Goal: Transaction & Acquisition: Purchase product/service

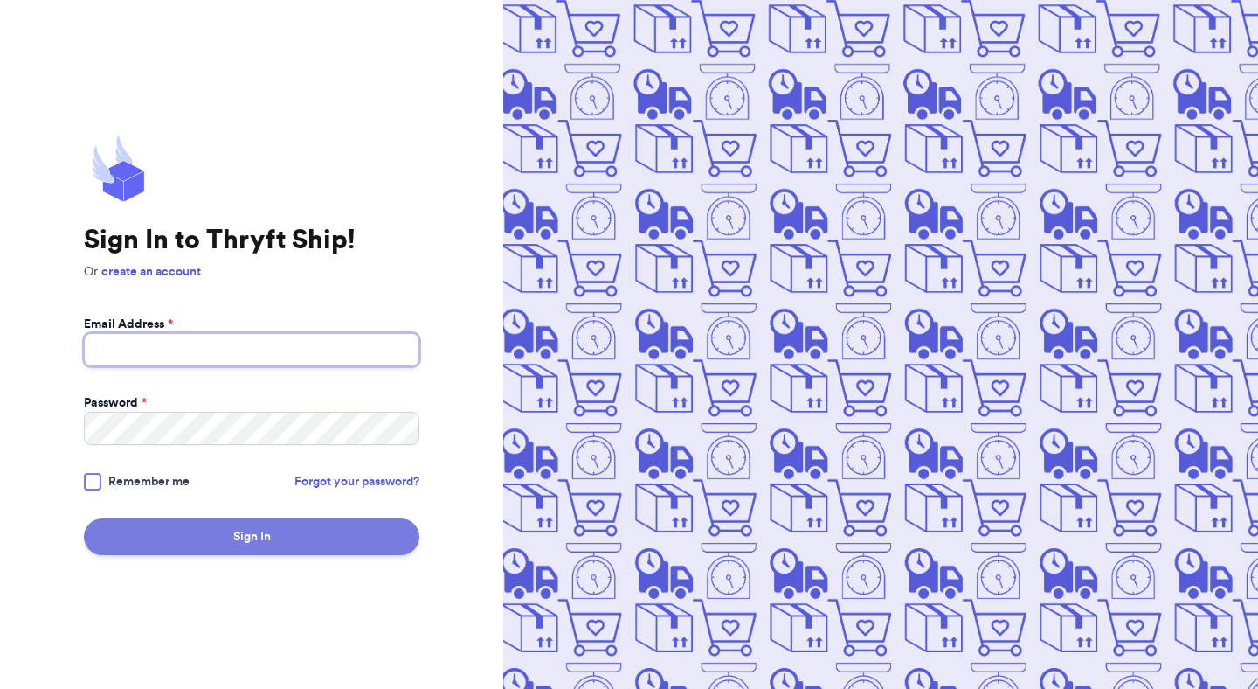
type input "mutahhar.ahmad+10@thryftship.com"
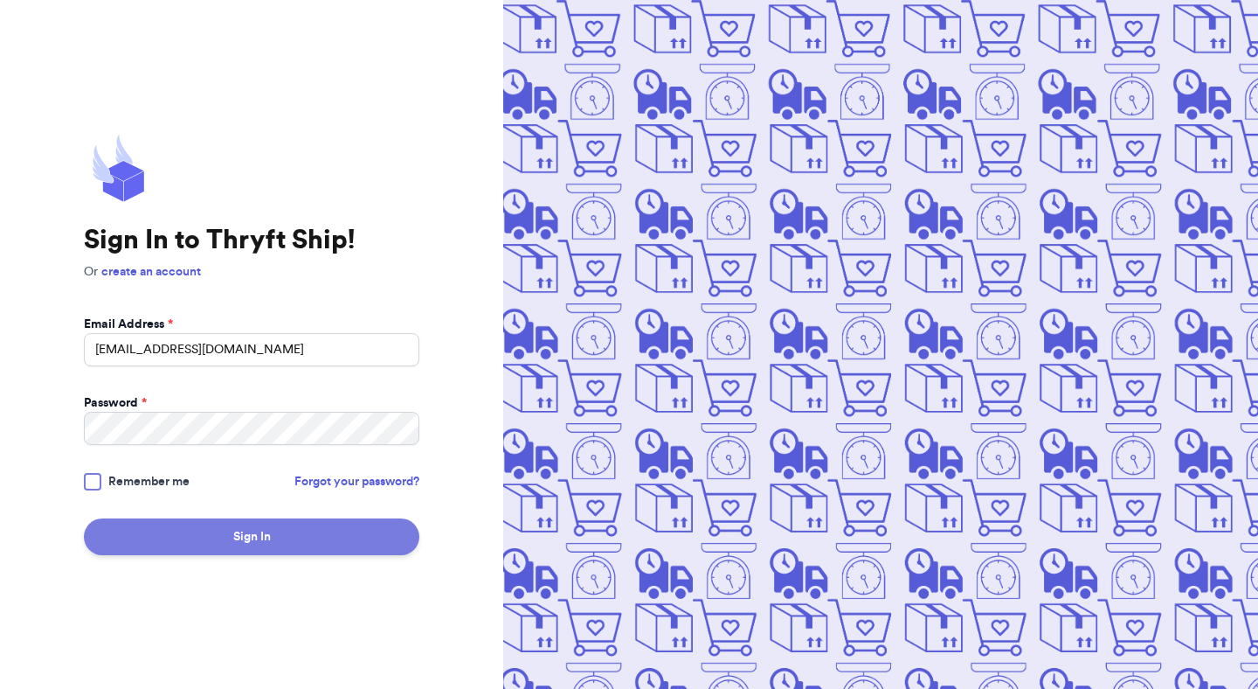
click at [289, 531] on button "Sign In" at bounding box center [252, 536] width 336 height 37
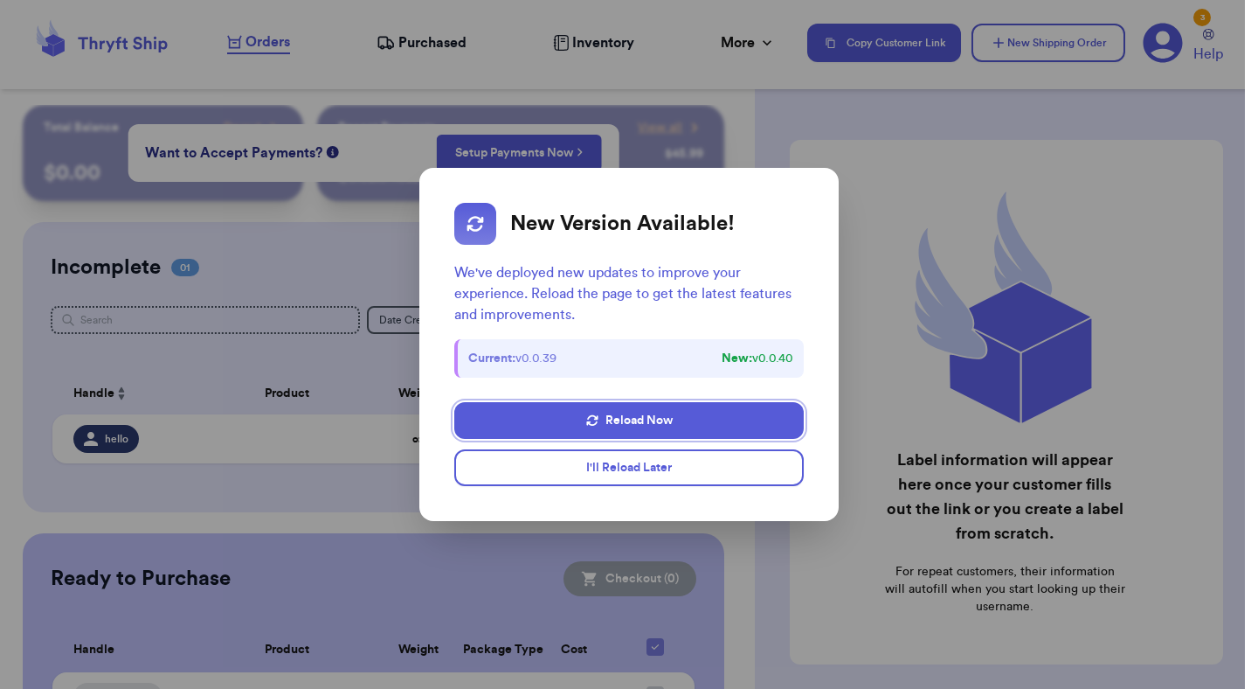
click at [634, 460] on button "I'll Reload Later" at bounding box center [629, 467] width 350 height 37
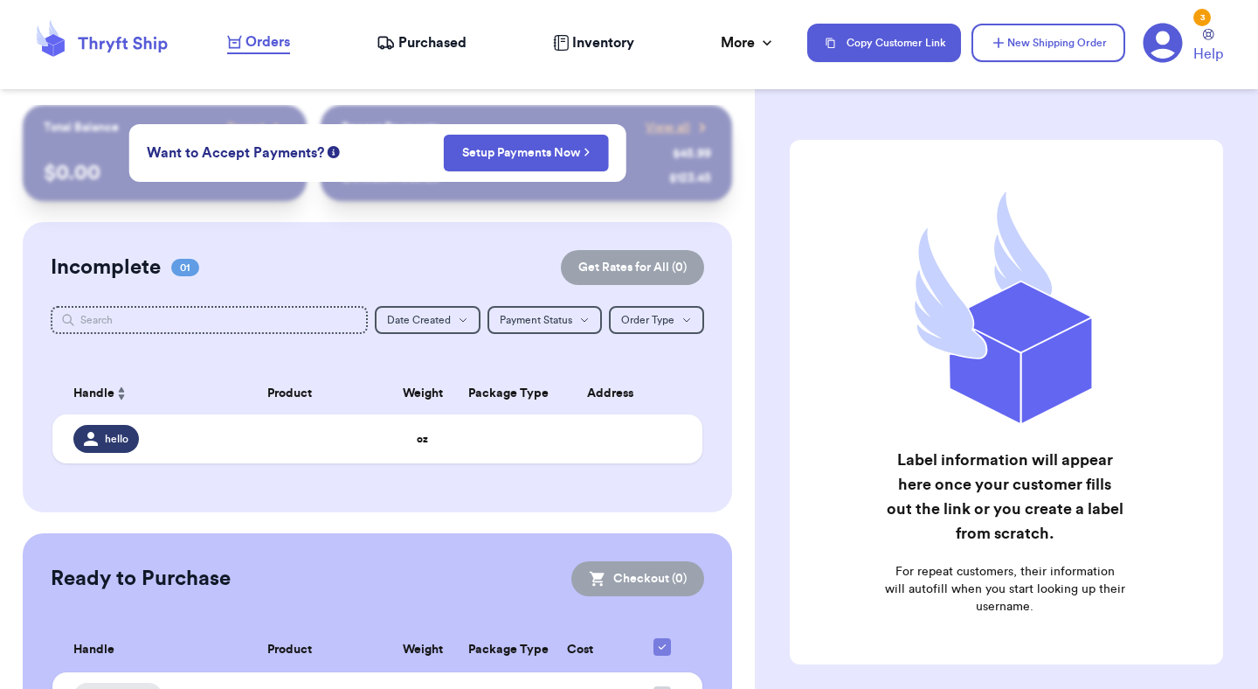
click at [1166, 43] on icon at bounding box center [1163, 43] width 40 height 40
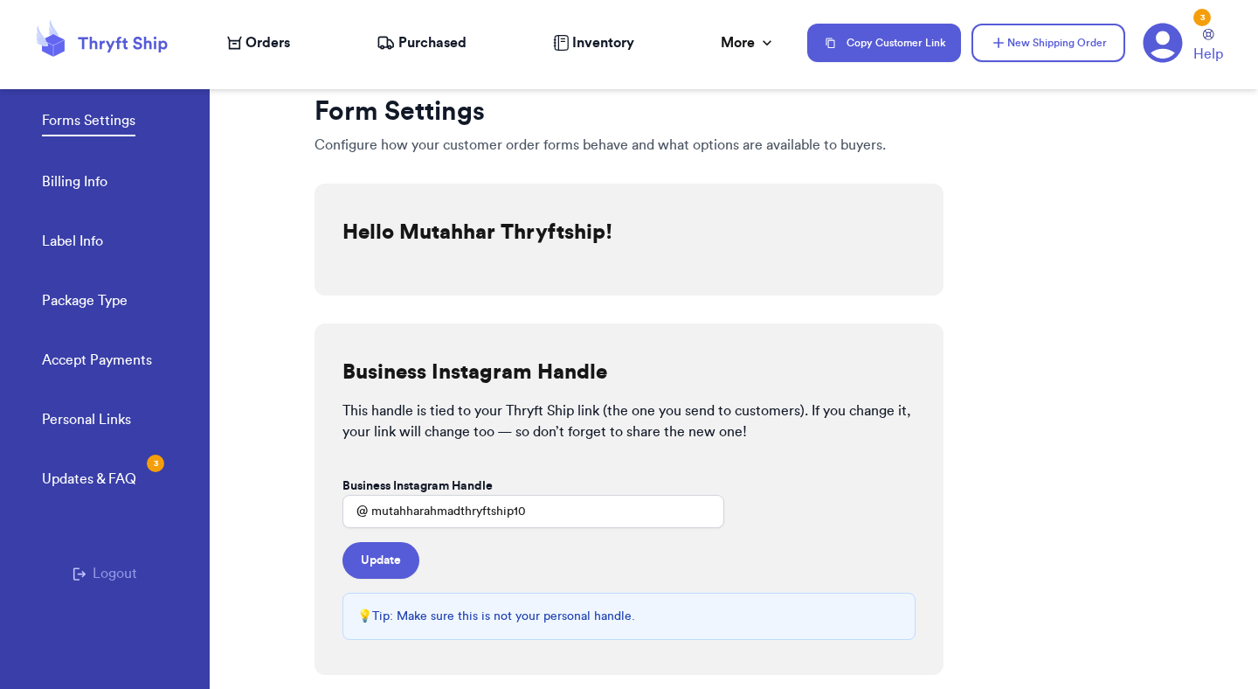
click at [117, 578] on button "Logout" at bounding box center [105, 573] width 65 height 21
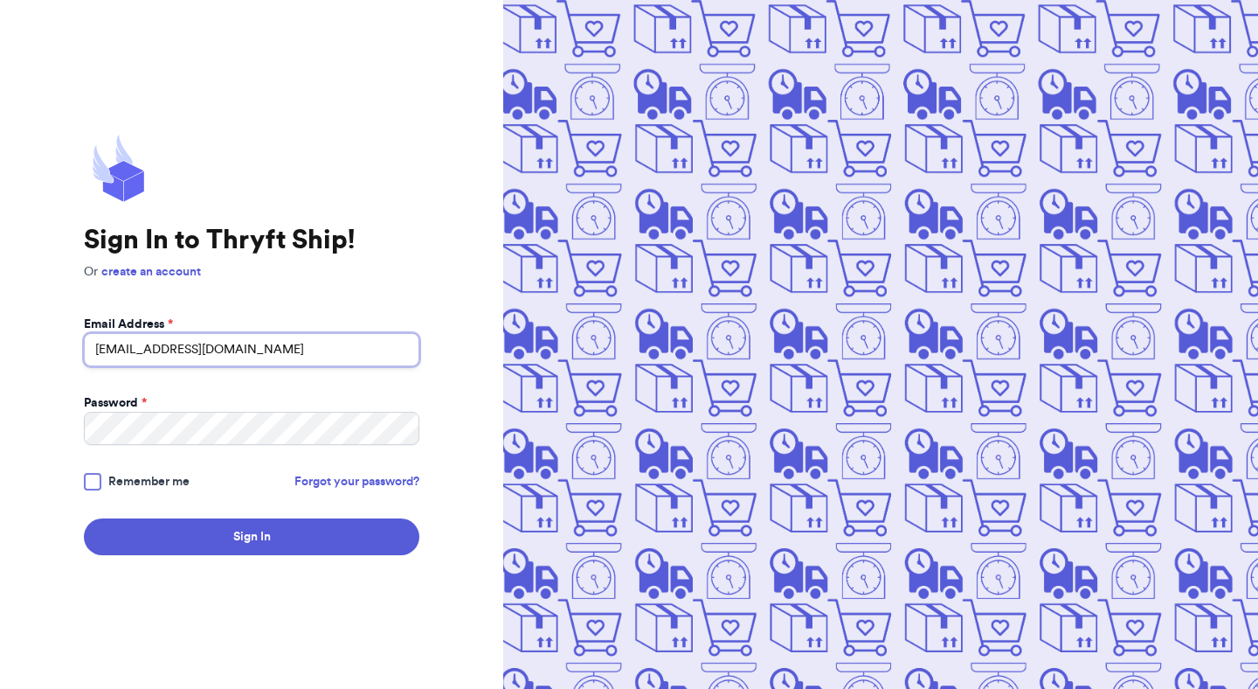
drag, startPoint x: 204, startPoint y: 352, endPoint x: 250, endPoint y: 376, distance: 51.2
click at [204, 352] on input "[EMAIL_ADDRESS][DOMAIN_NAME]" at bounding box center [252, 349] width 336 height 33
type input "[EMAIL_ADDRESS][DOMAIN_NAME]"
click at [84, 518] on button "Sign In" at bounding box center [252, 536] width 336 height 37
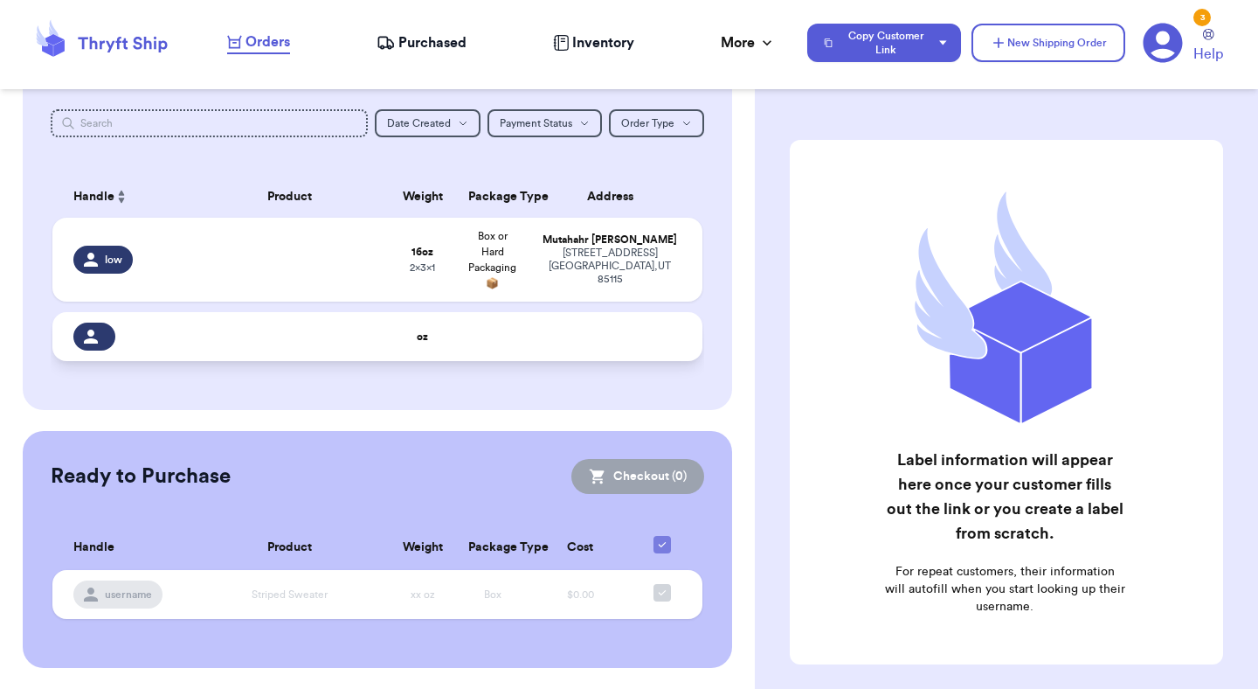
scroll to position [398, 0]
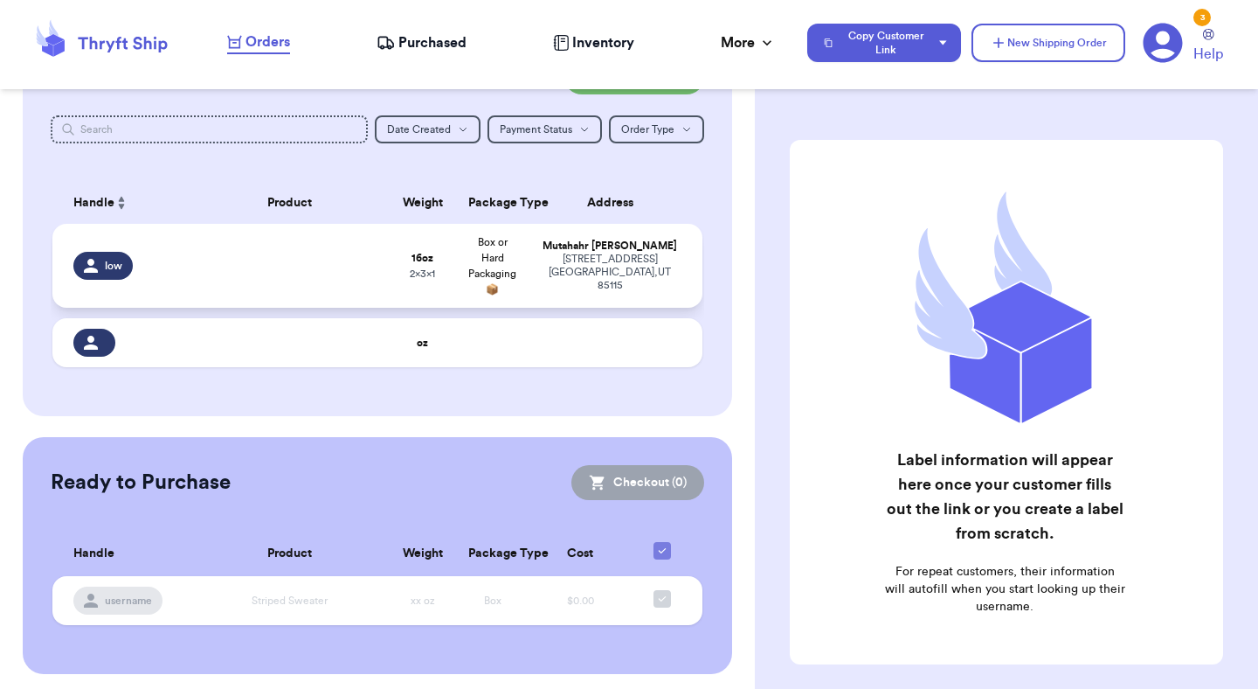
click at [570, 279] on div "1234 Bakers street Salt lake , UT 85115" at bounding box center [609, 272] width 143 height 39
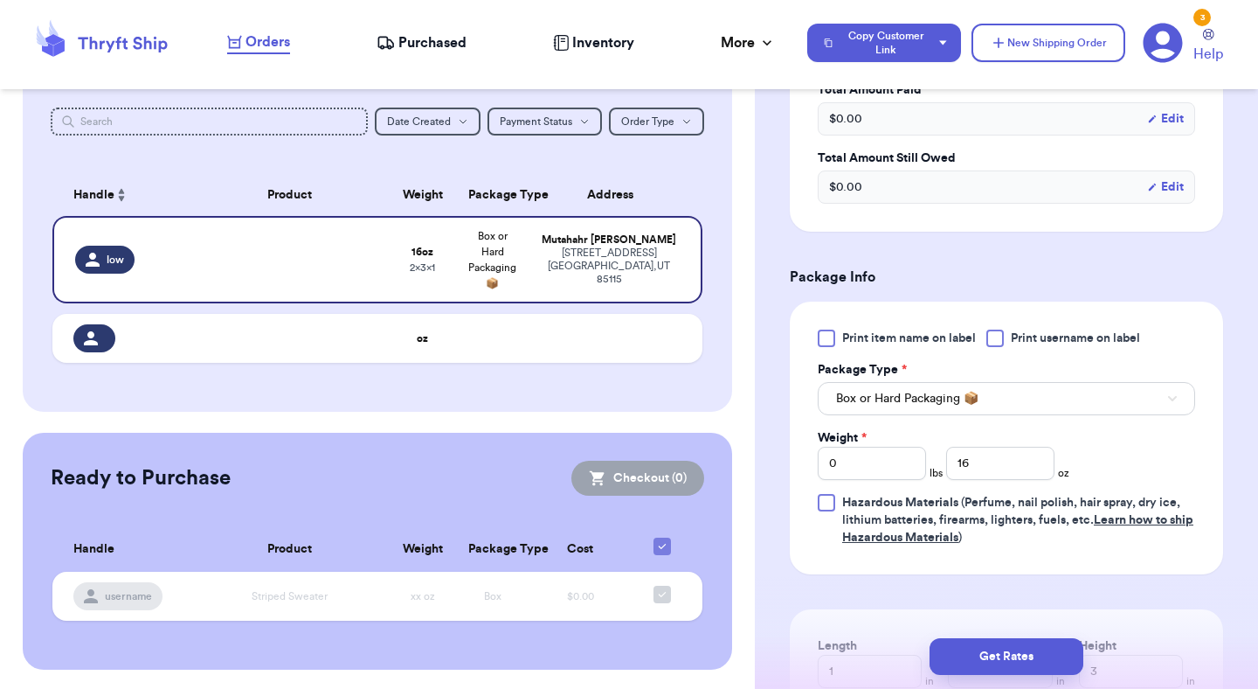
scroll to position [764, 0]
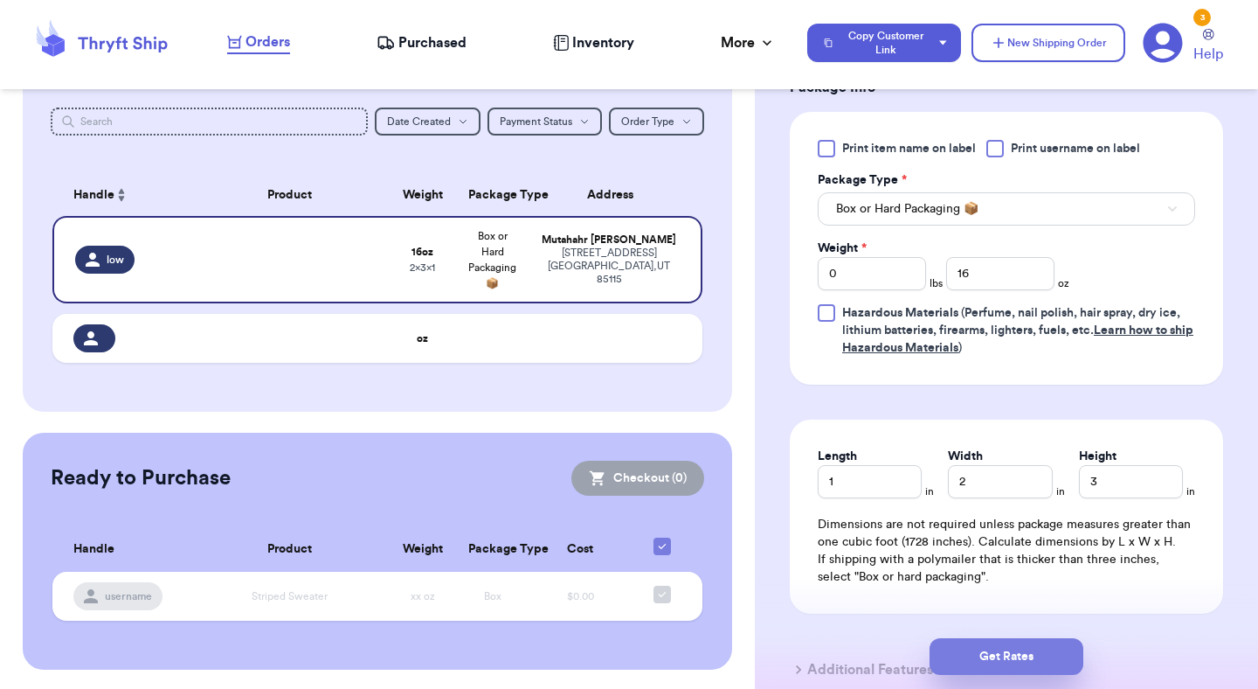
click at [1028, 652] on button "Get Rates" at bounding box center [1007, 656] width 154 height 37
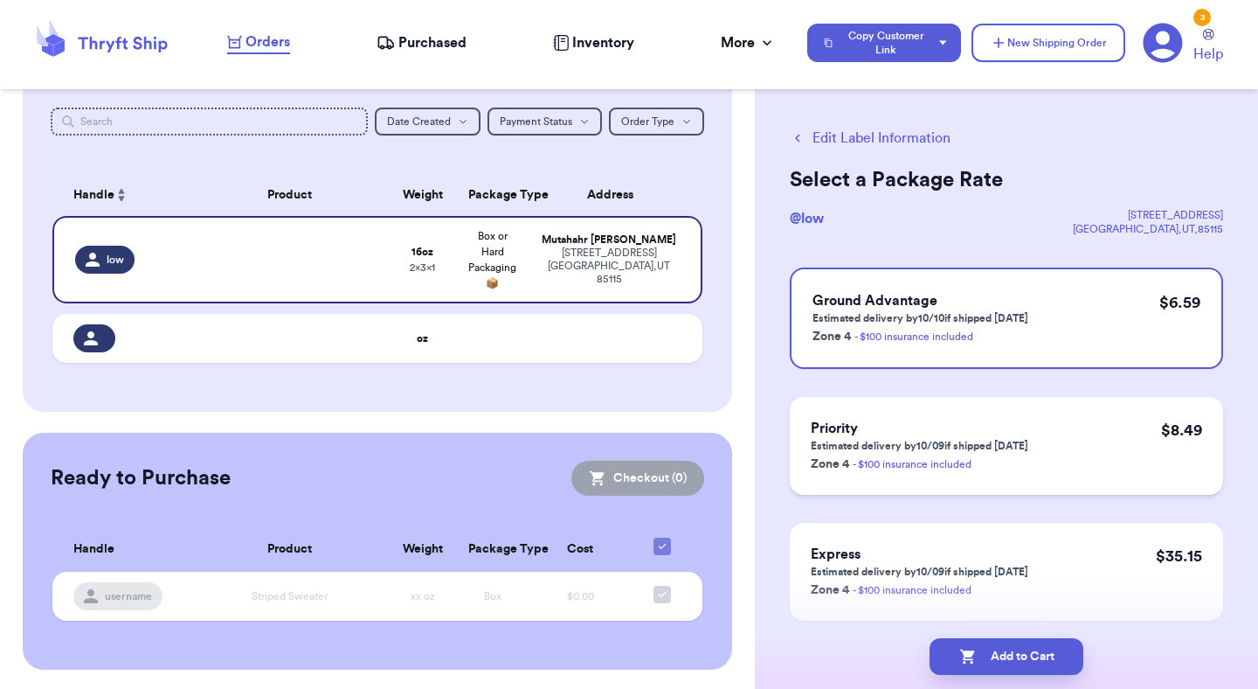
scroll to position [15, 0]
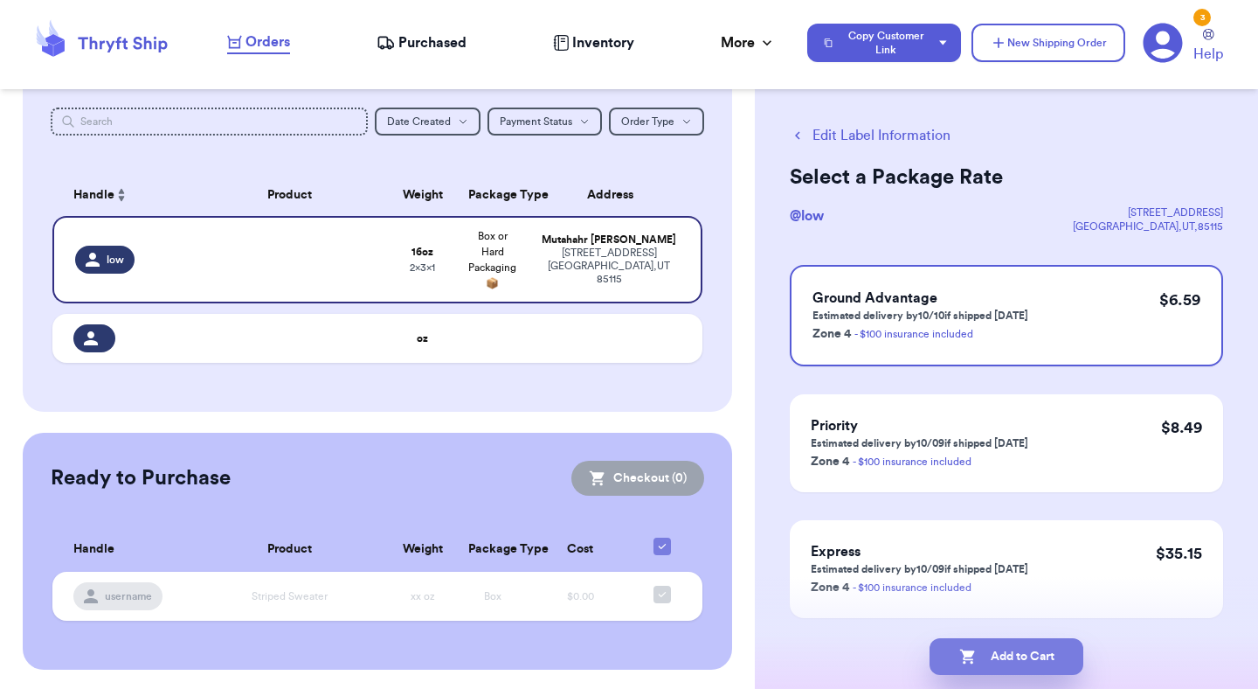
click at [1014, 647] on button "Add to Cart" at bounding box center [1007, 656] width 154 height 37
checkbox input "true"
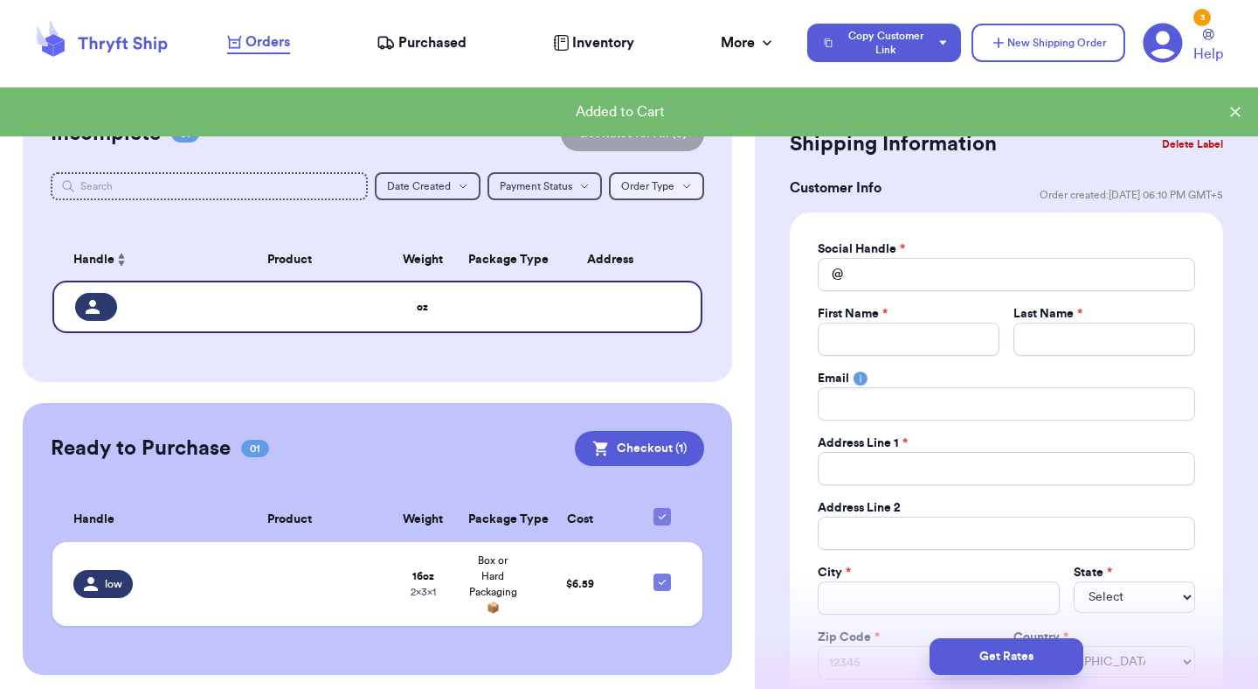
scroll to position [346, 0]
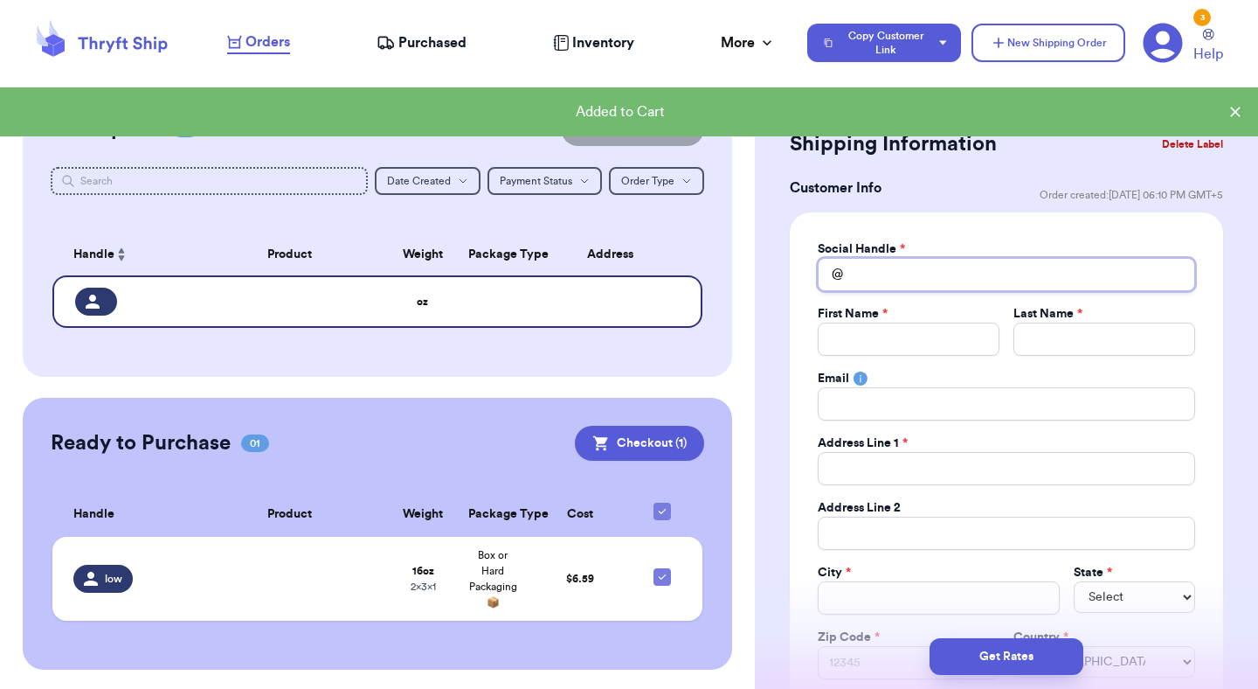
click at [915, 274] on input "Total Amount Paid" at bounding box center [1006, 274] width 377 height 33
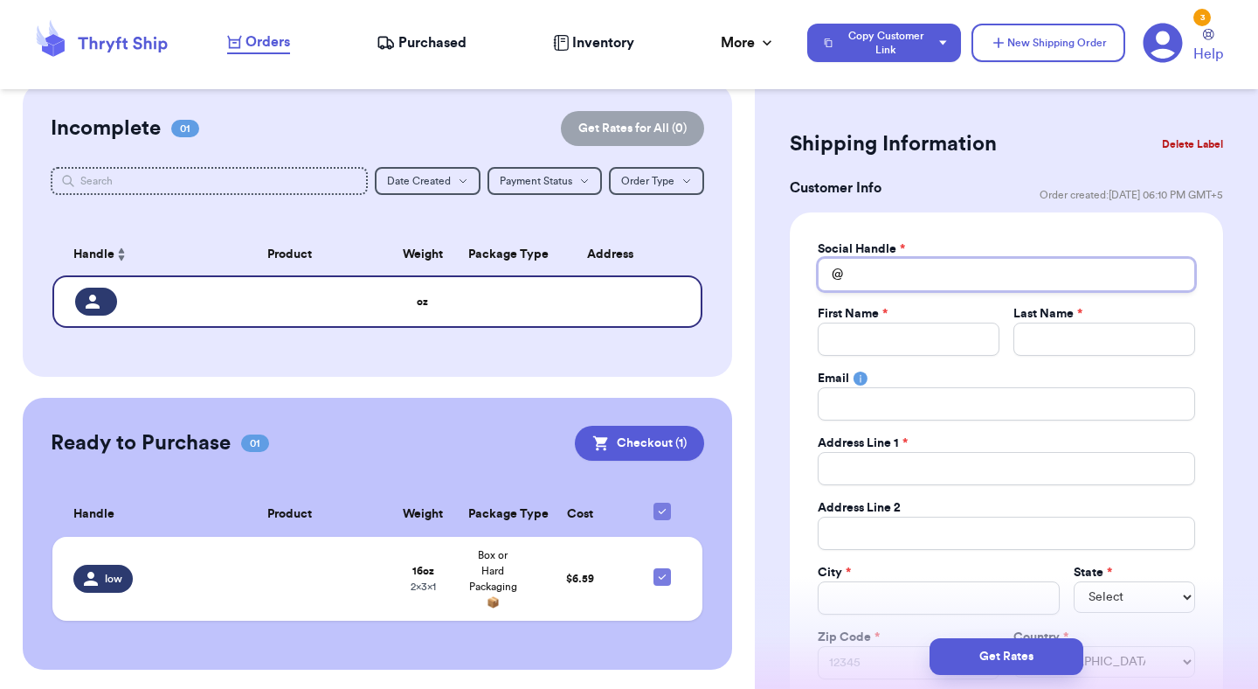
type input "l"
type input "lo"
type input "low"
type input "lo"
type input "l"
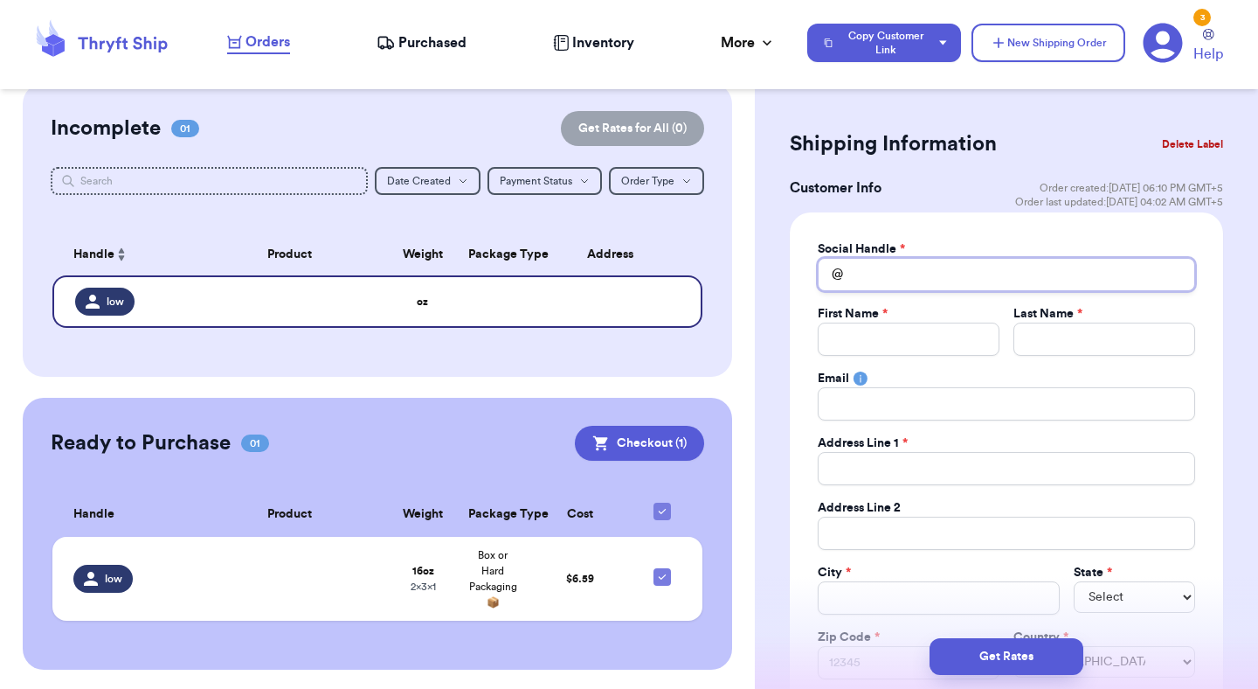
type input "t"
type input "te"
type input "tes"
type input "test"
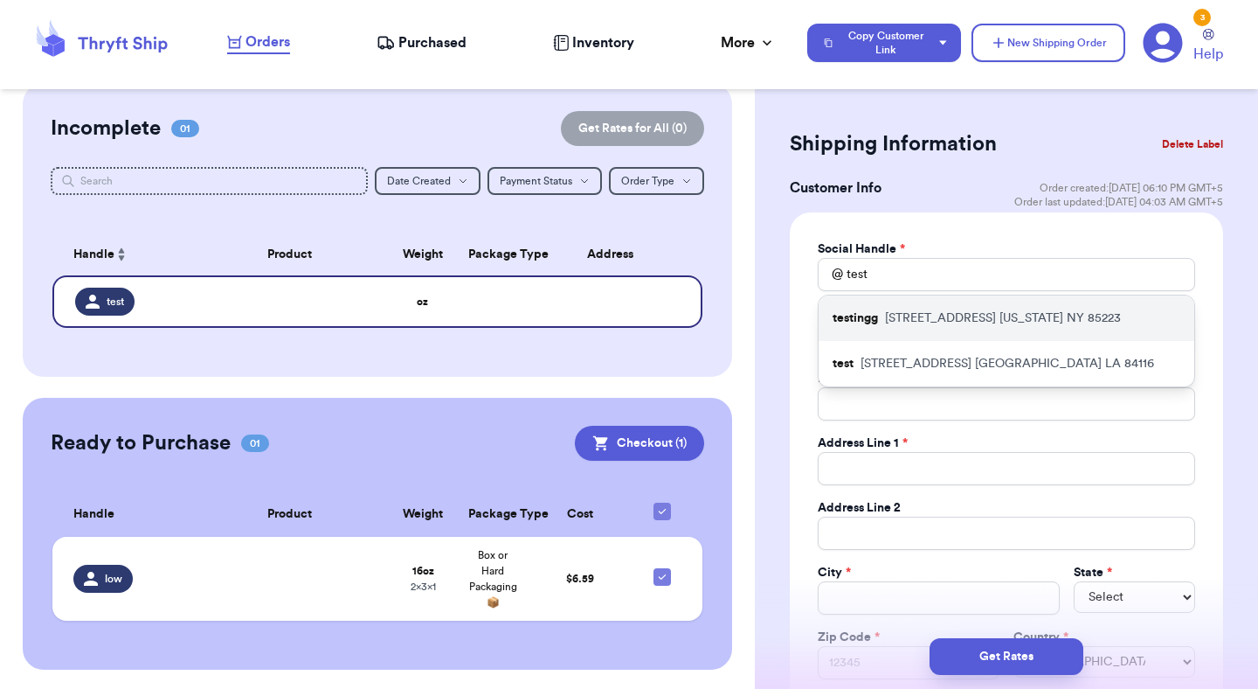
click at [925, 327] on div "testingg 1234 South Temple Street New York NY 85223" at bounding box center [1007, 317] width 376 height 45
type input "testingg"
type input "Mutahhar"
type input "Ahmad"
type input "mutahhar.ahmad+2@thryftship.com"
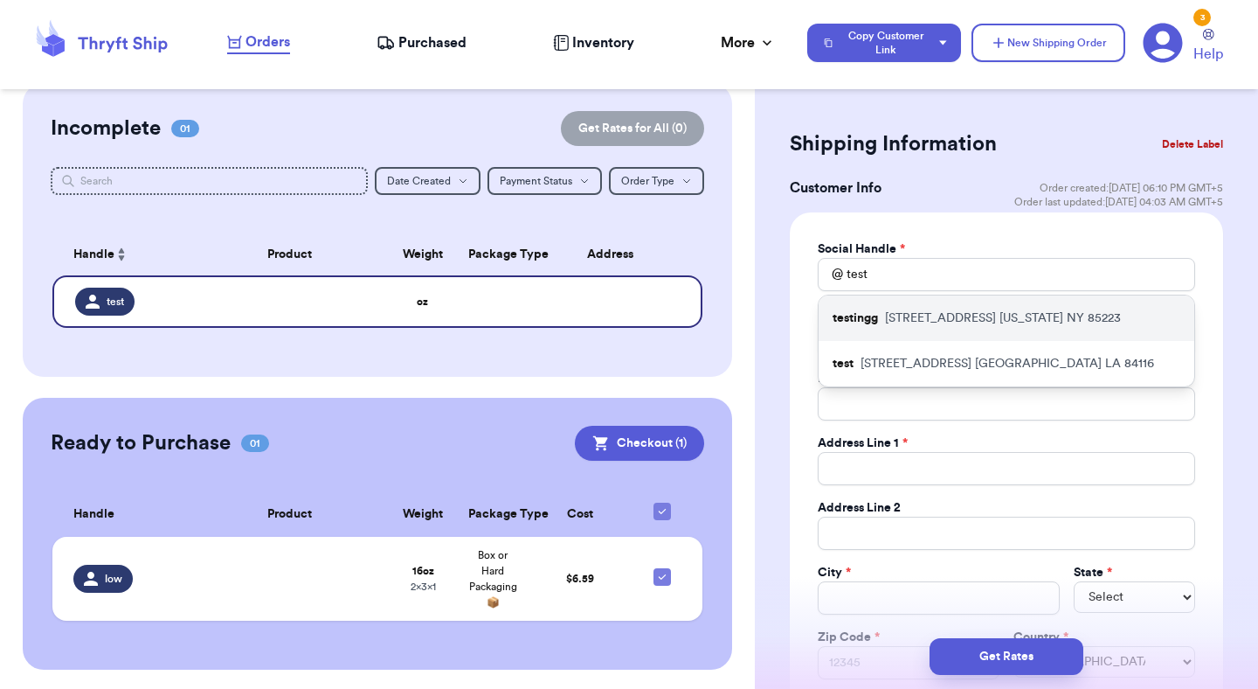
type input "1234 South Temple Street"
type input "New York"
select select "NY"
type input "85223"
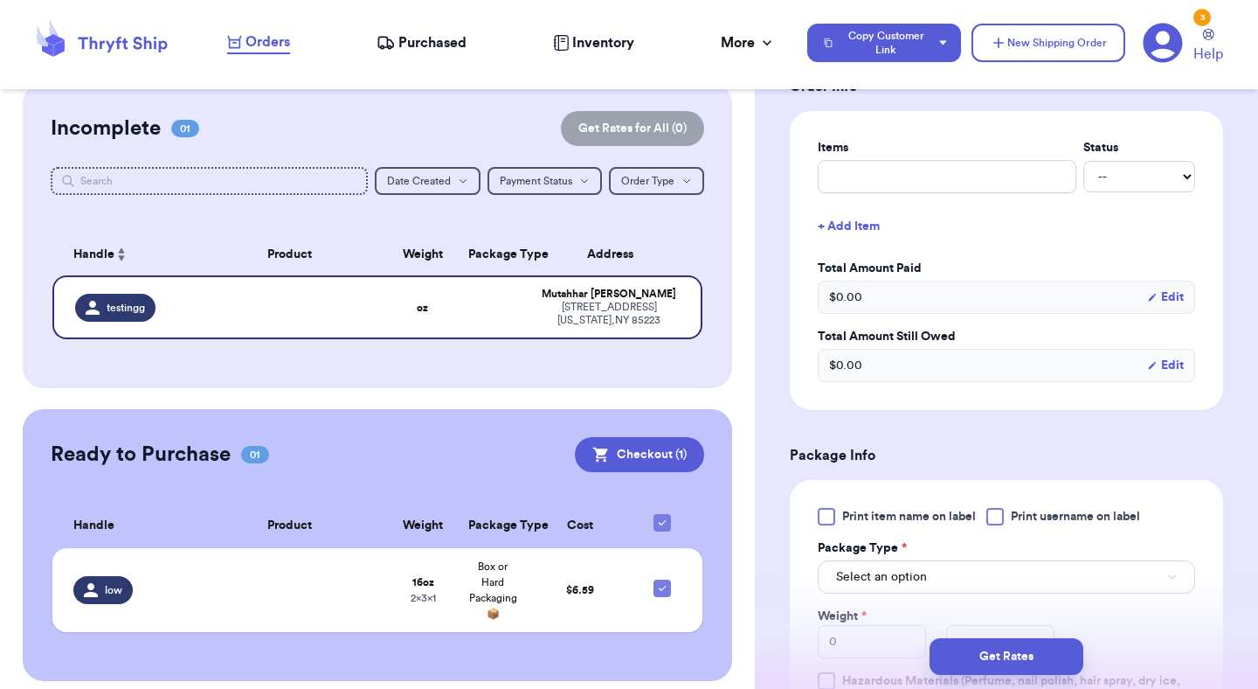
scroll to position [825, 0]
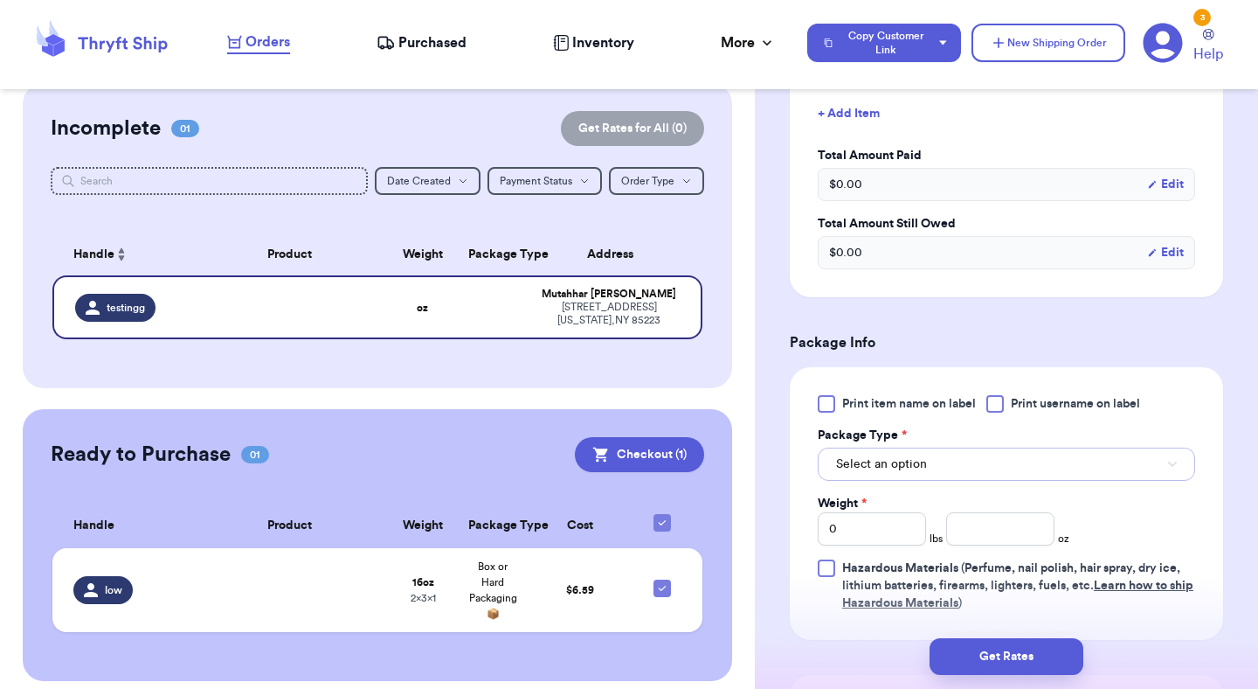
click at [945, 463] on button "Select an option" at bounding box center [1006, 463] width 377 height 33
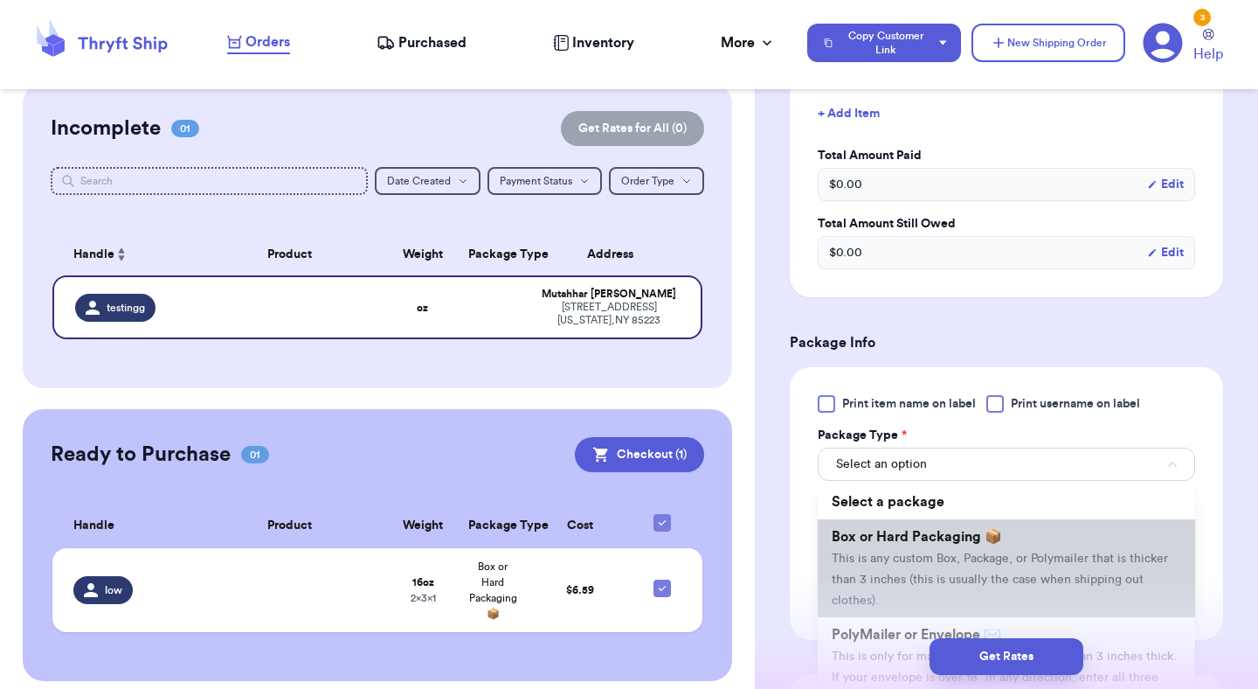
click at [931, 540] on span "Box or Hard Packaging 📦" at bounding box center [917, 537] width 170 height 14
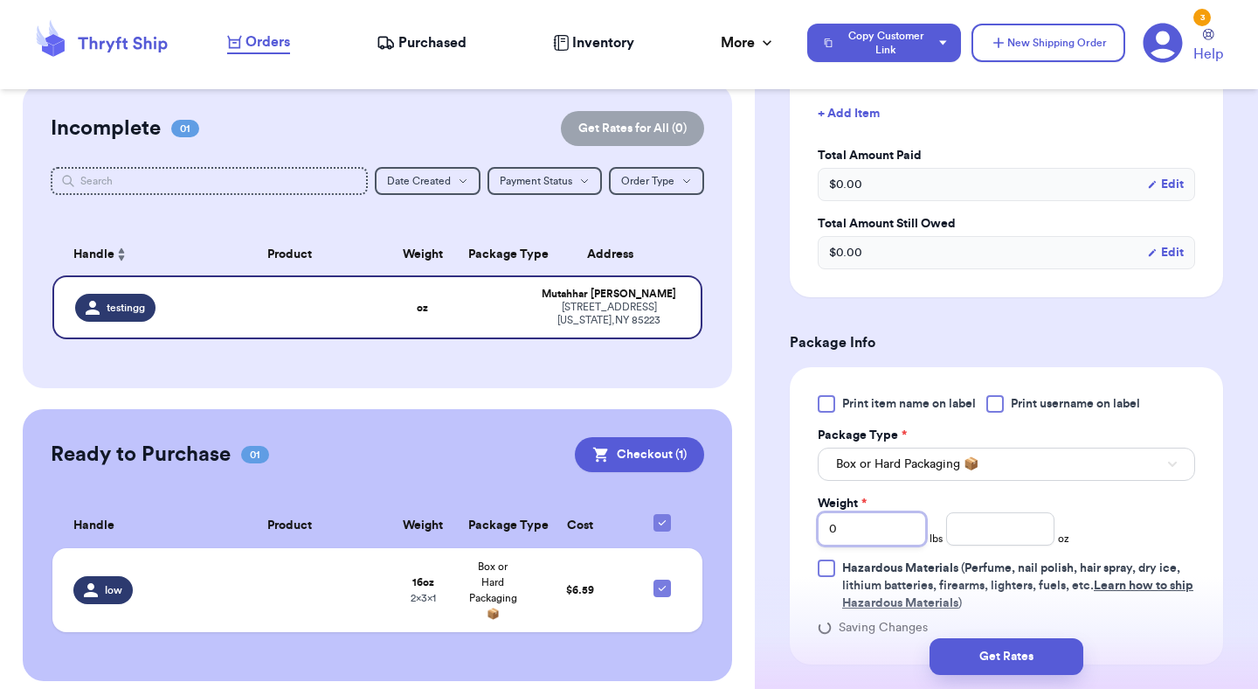
click at [881, 541] on input "0" at bounding box center [872, 528] width 108 height 33
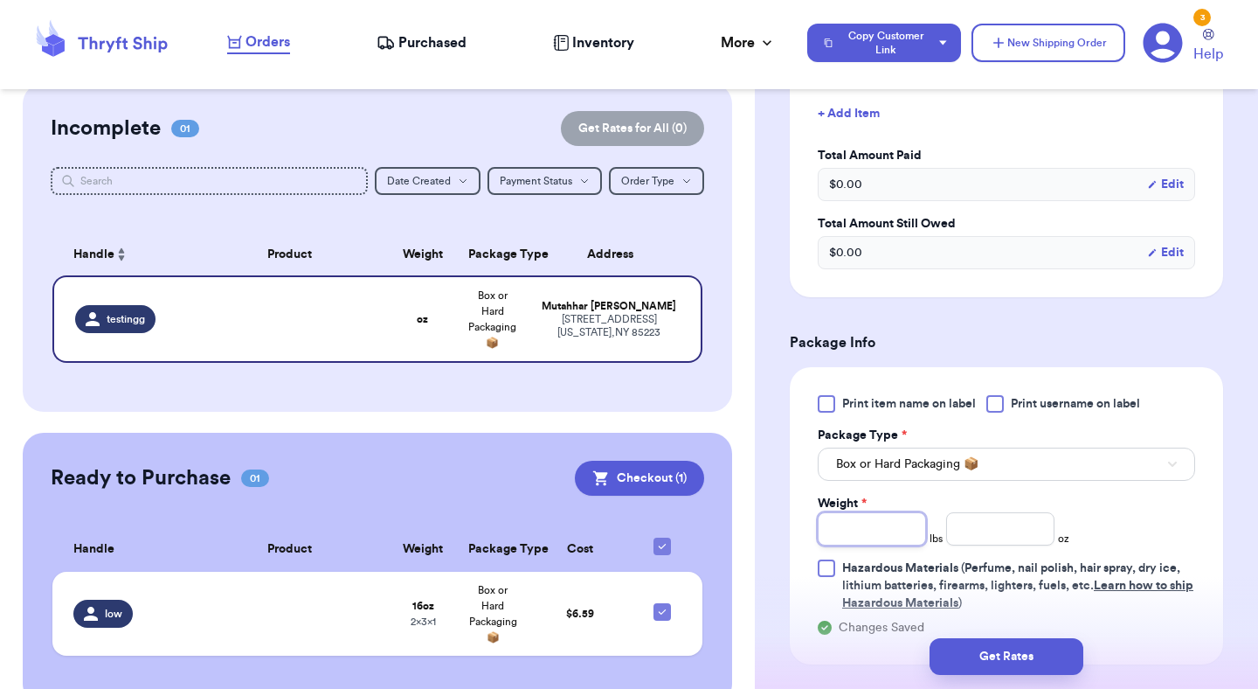
type input "1"
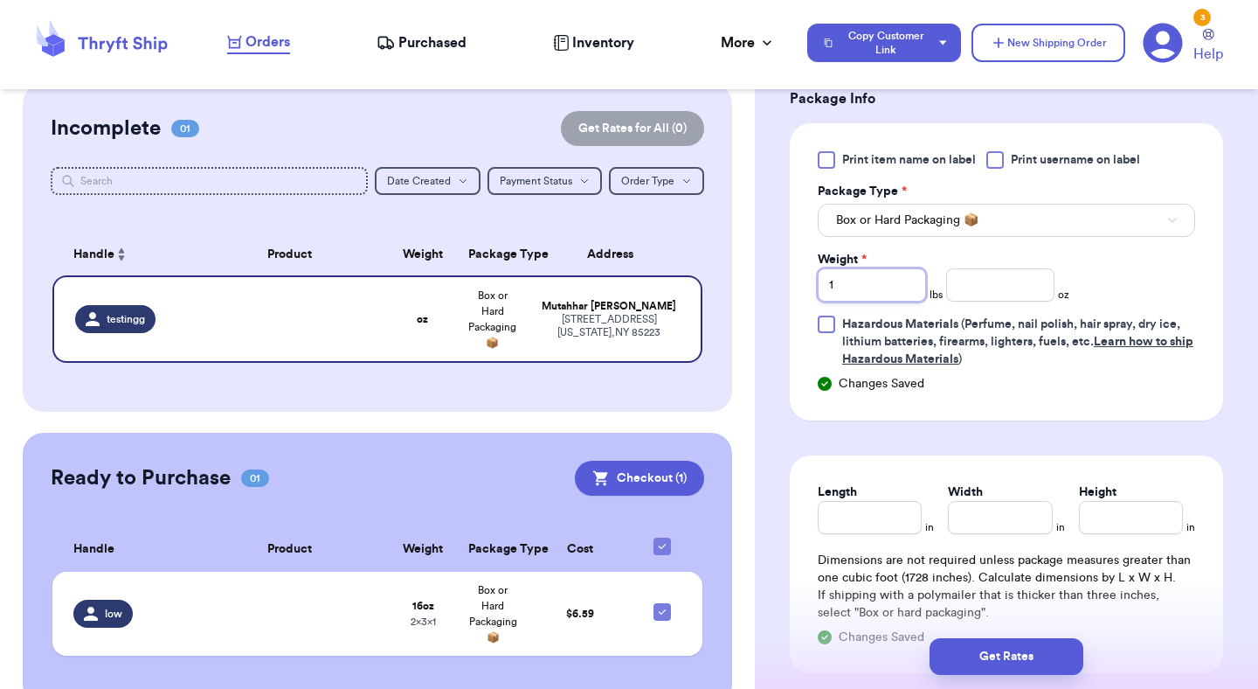
scroll to position [1100, 0]
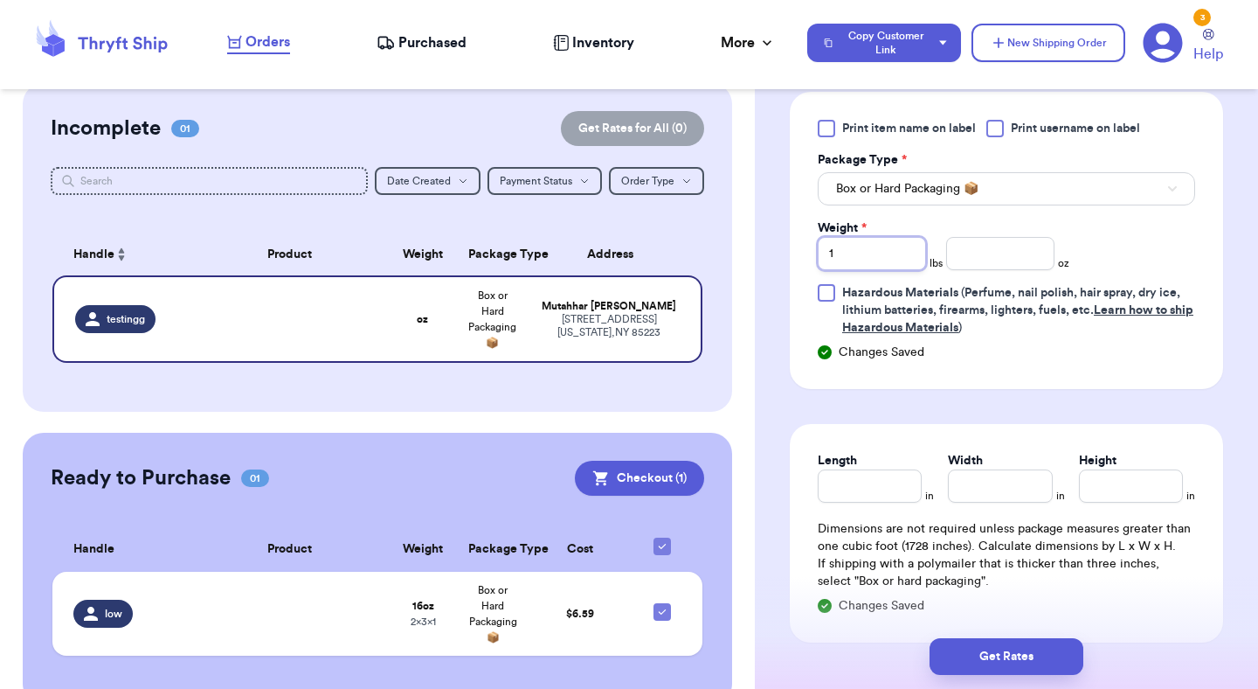
type input "1"
click at [870, 489] on input "Length" at bounding box center [870, 485] width 104 height 33
type input "1"
type input "2"
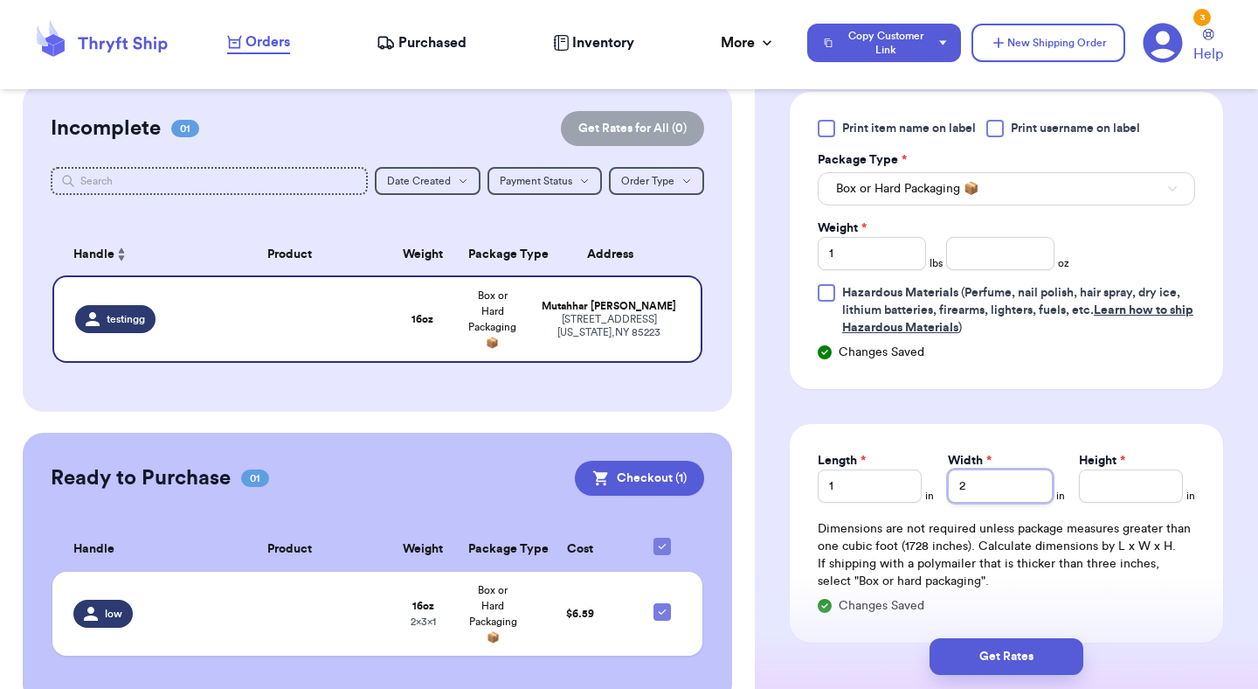
type input "2"
type input "3"
click at [976, 639] on button "Get Rates" at bounding box center [1007, 656] width 154 height 37
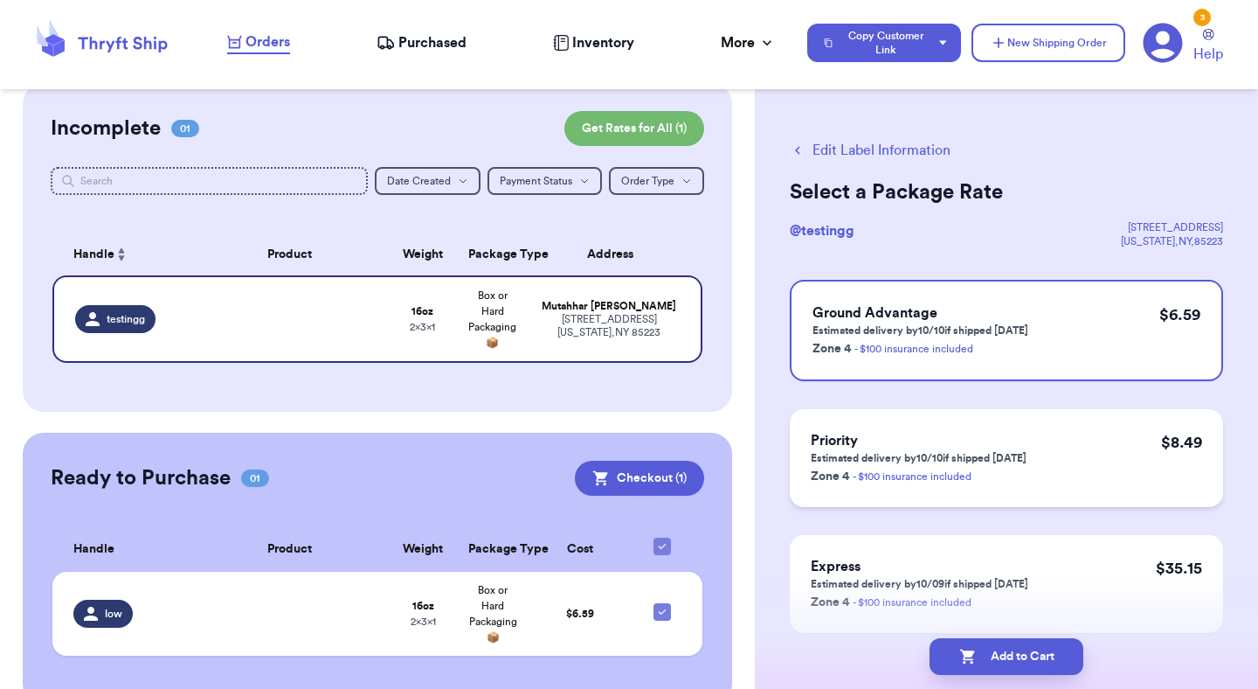
click at [1050, 479] on div "Priority Estimated delivery by 10/10 if shipped today Zone 4 - $100 insurance i…" at bounding box center [1006, 458] width 433 height 98
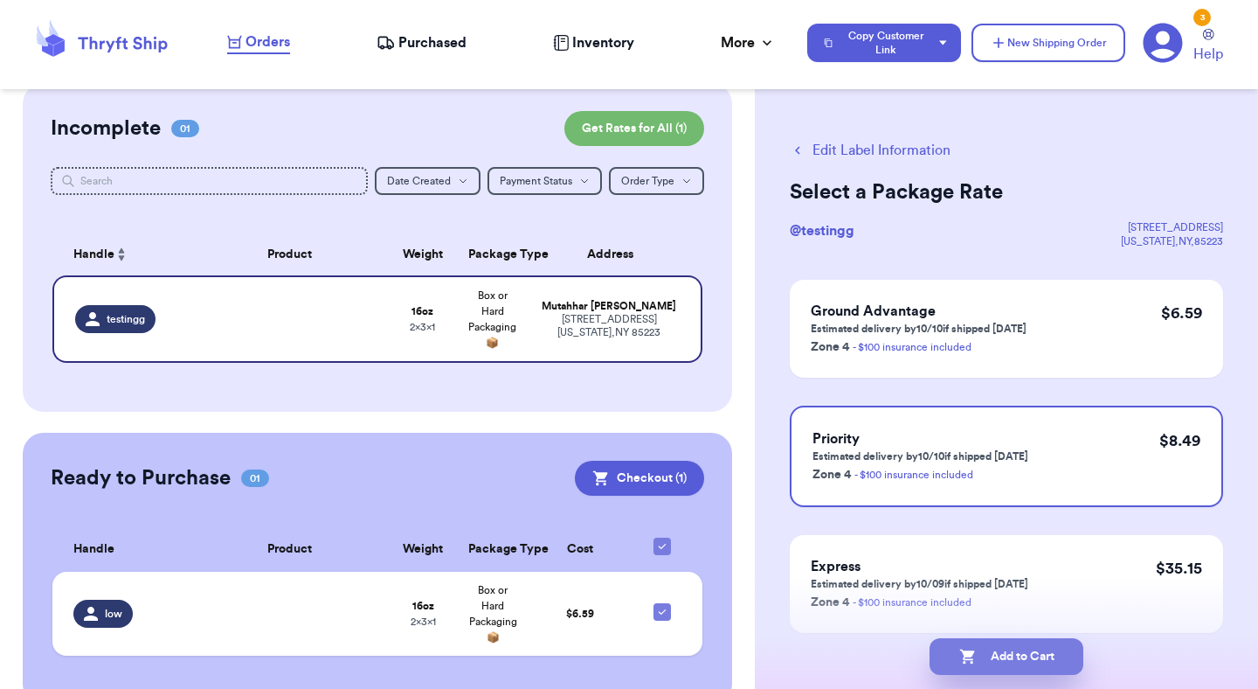
click at [1039, 640] on button "Add to Cart" at bounding box center [1007, 656] width 154 height 37
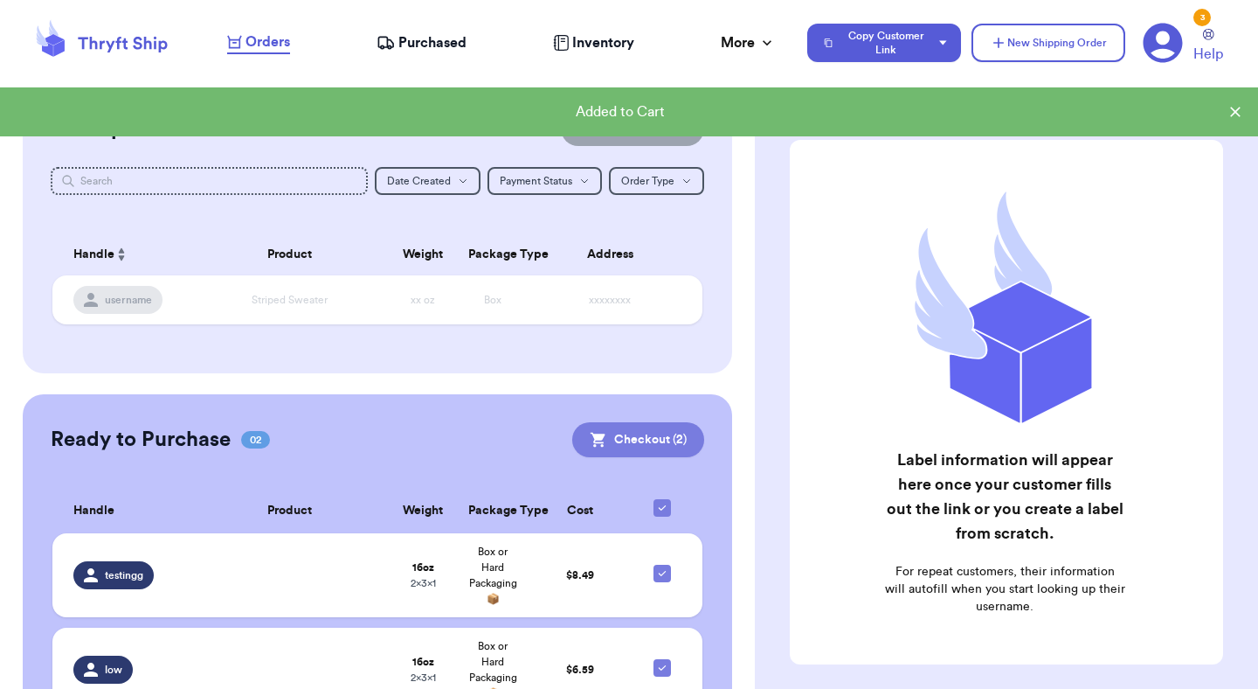
click at [657, 437] on button "Checkout ( 2 )" at bounding box center [638, 439] width 132 height 35
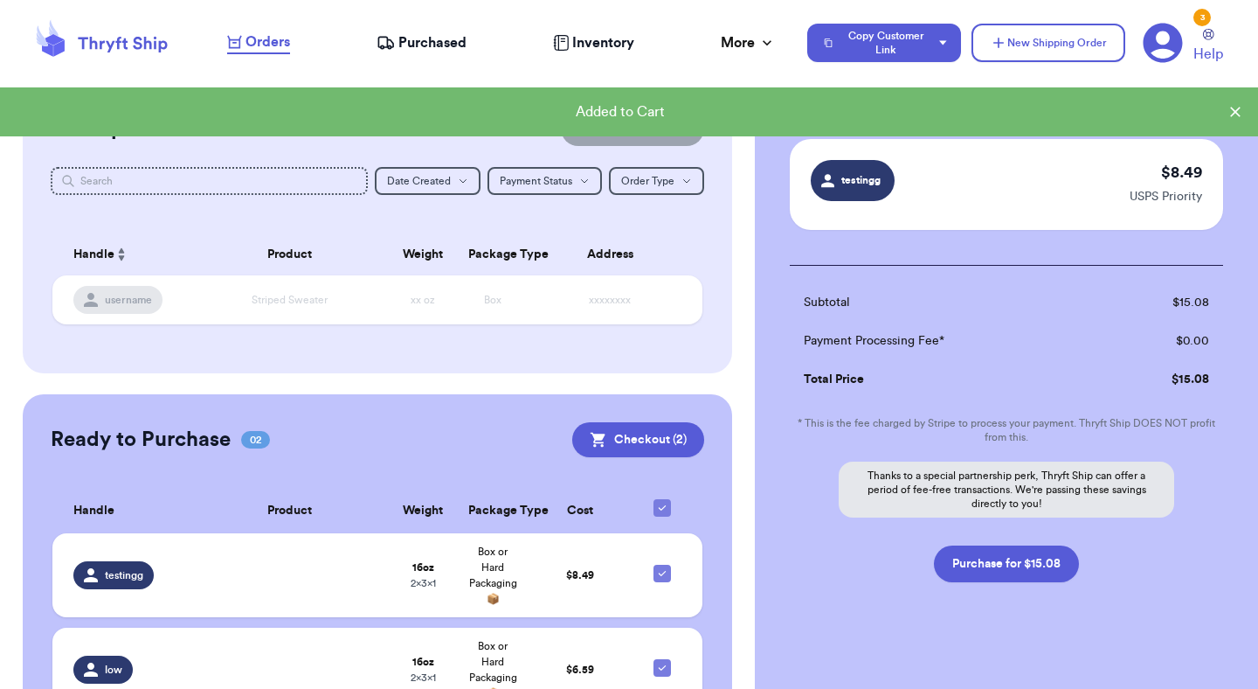
scroll to position [198, 0]
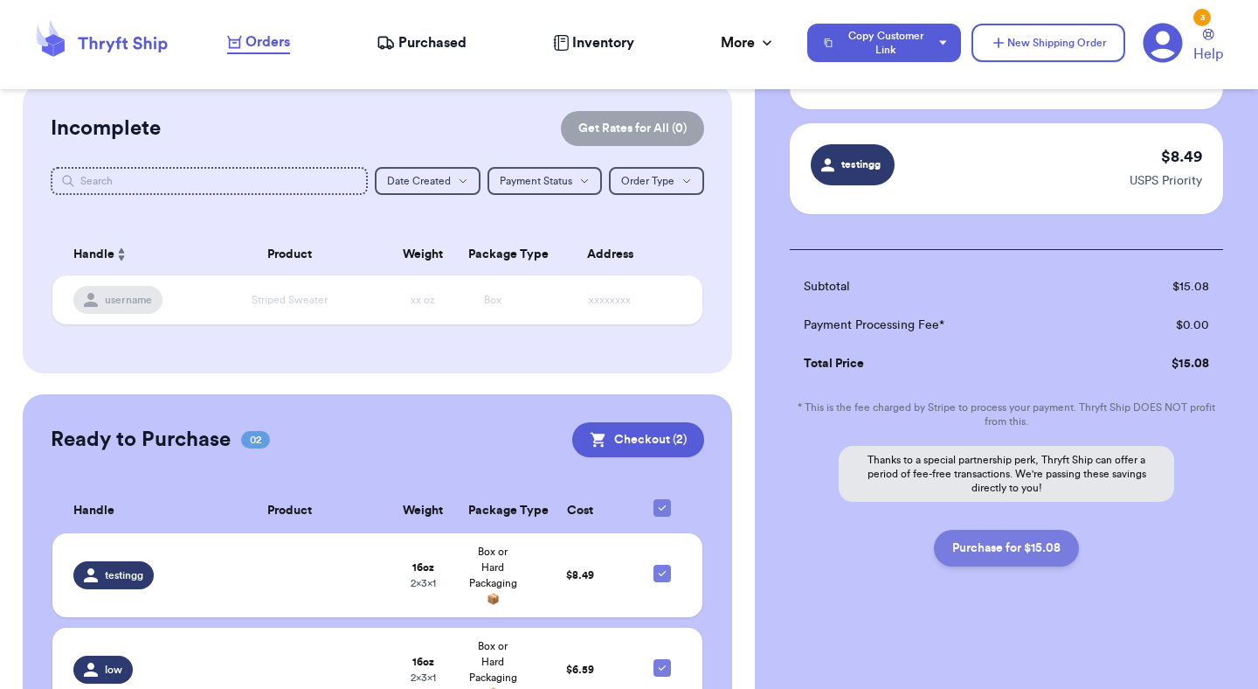
click at [1018, 546] on button "Purchase for $15.08" at bounding box center [1006, 548] width 145 height 37
checkbox input "false"
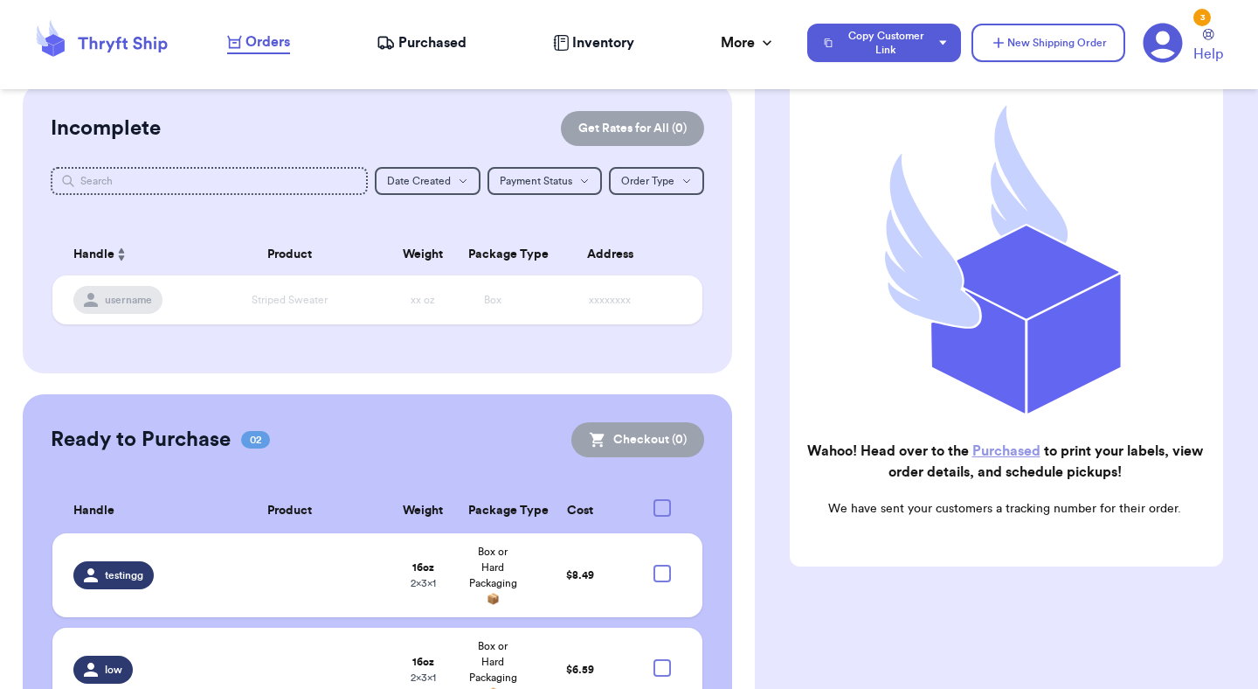
scroll to position [164, 0]
checkbox input "true"
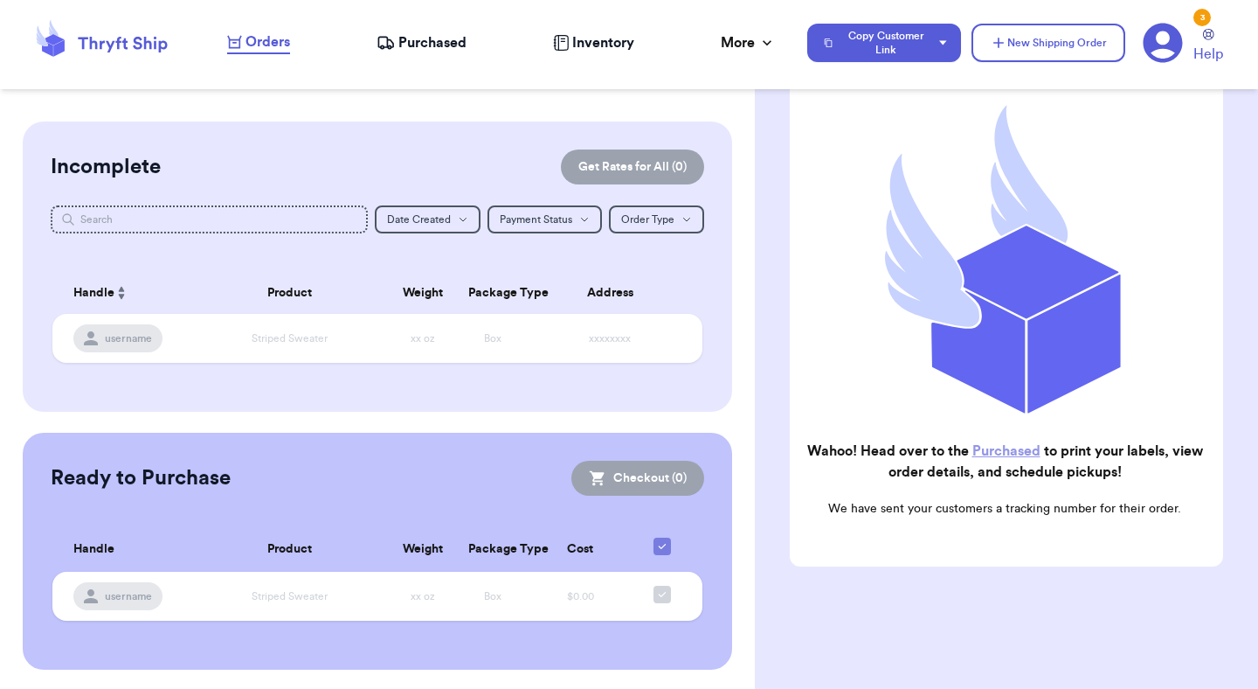
scroll to position [0, 0]
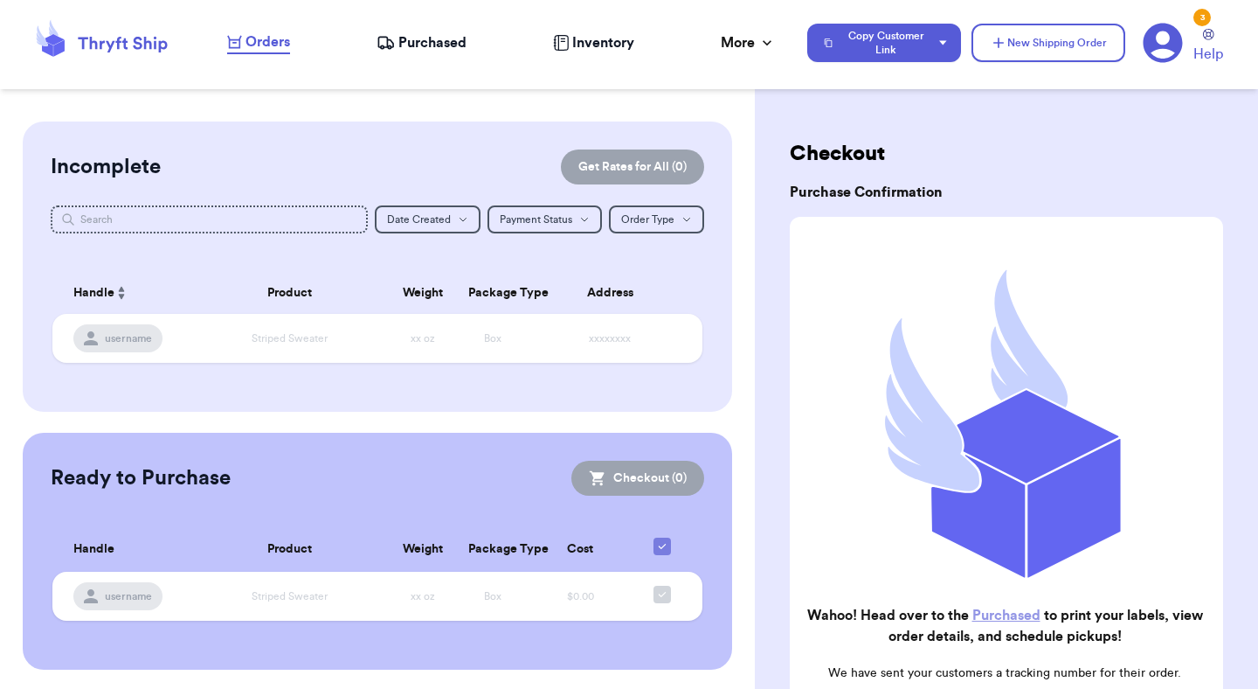
click at [424, 38] on span "Purchased" at bounding box center [432, 42] width 68 height 21
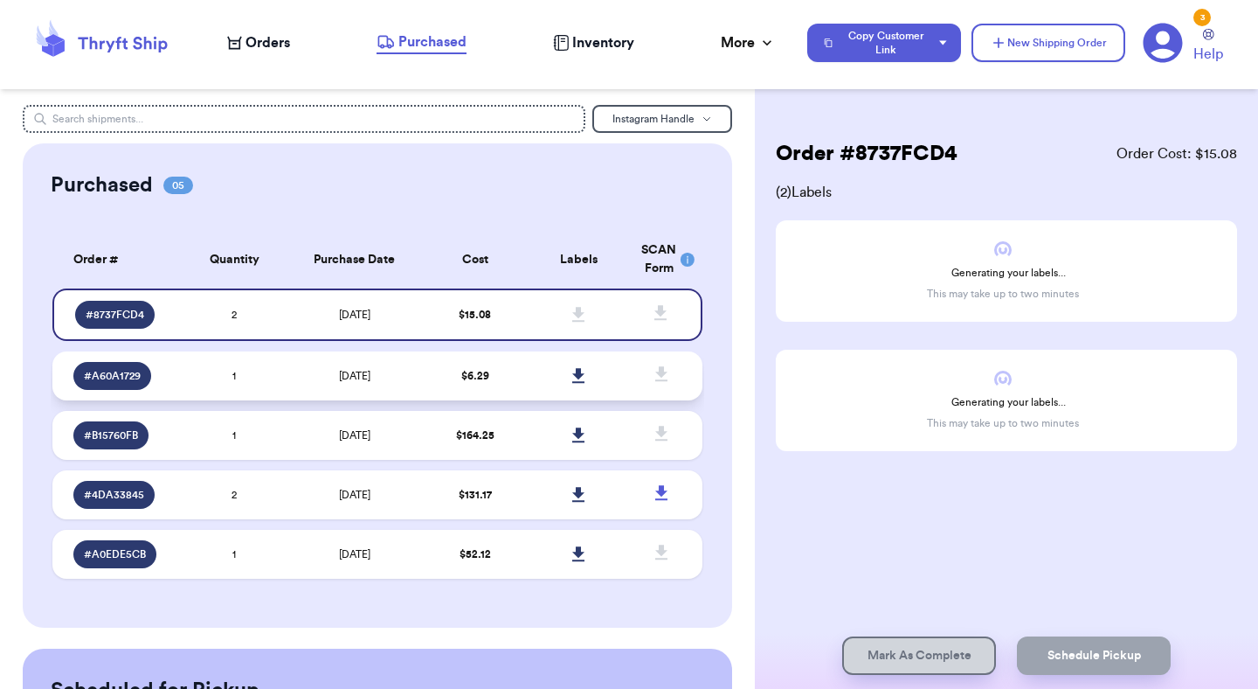
click at [432, 368] on td "$ 6.29" at bounding box center [475, 375] width 104 height 49
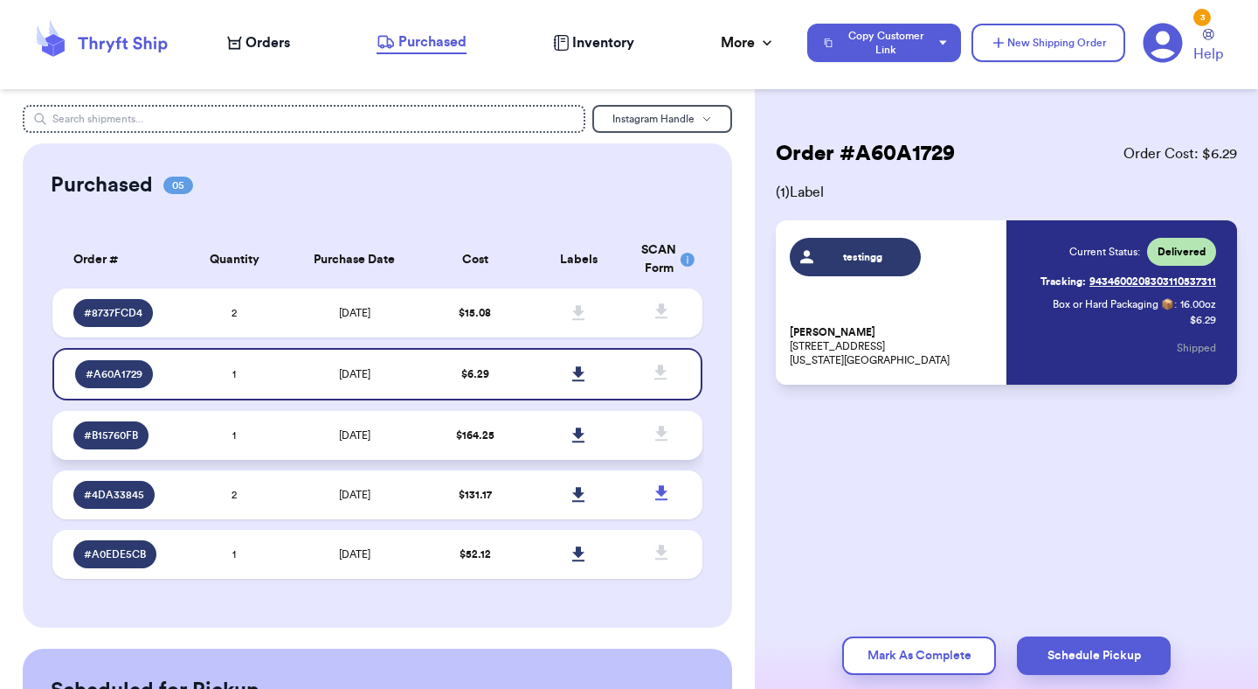
click at [660, 426] on icon at bounding box center [661, 433] width 12 height 15
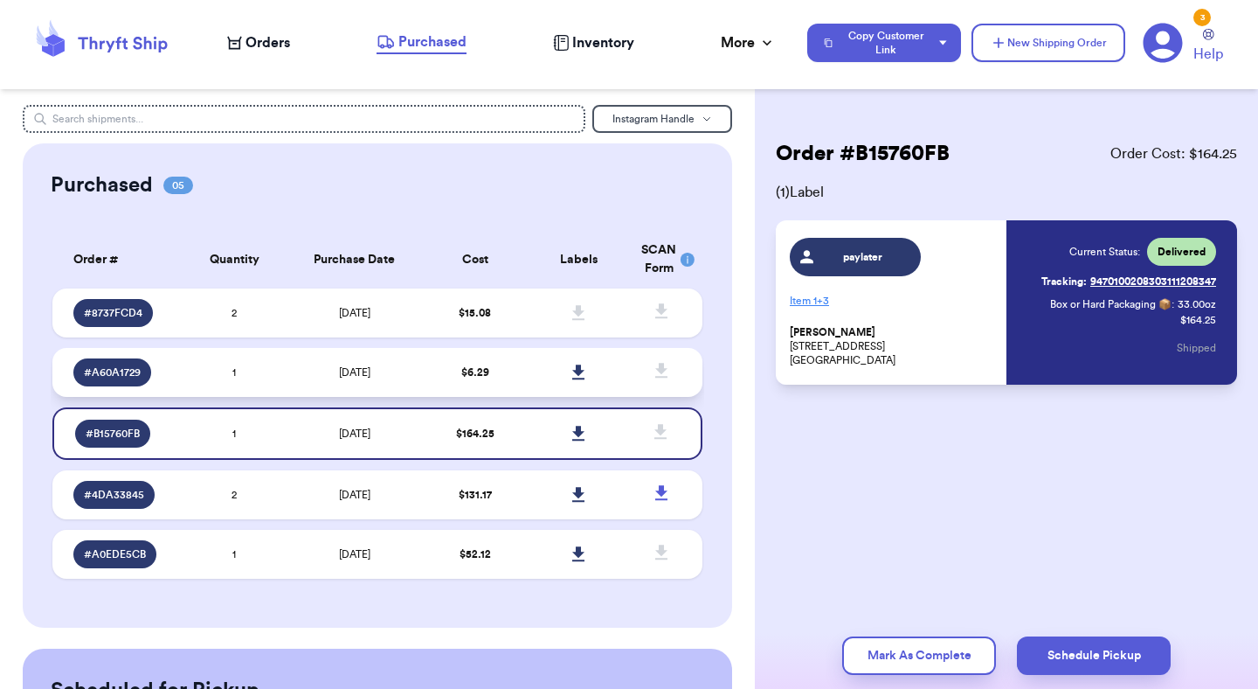
click at [631, 373] on td at bounding box center [667, 372] width 72 height 49
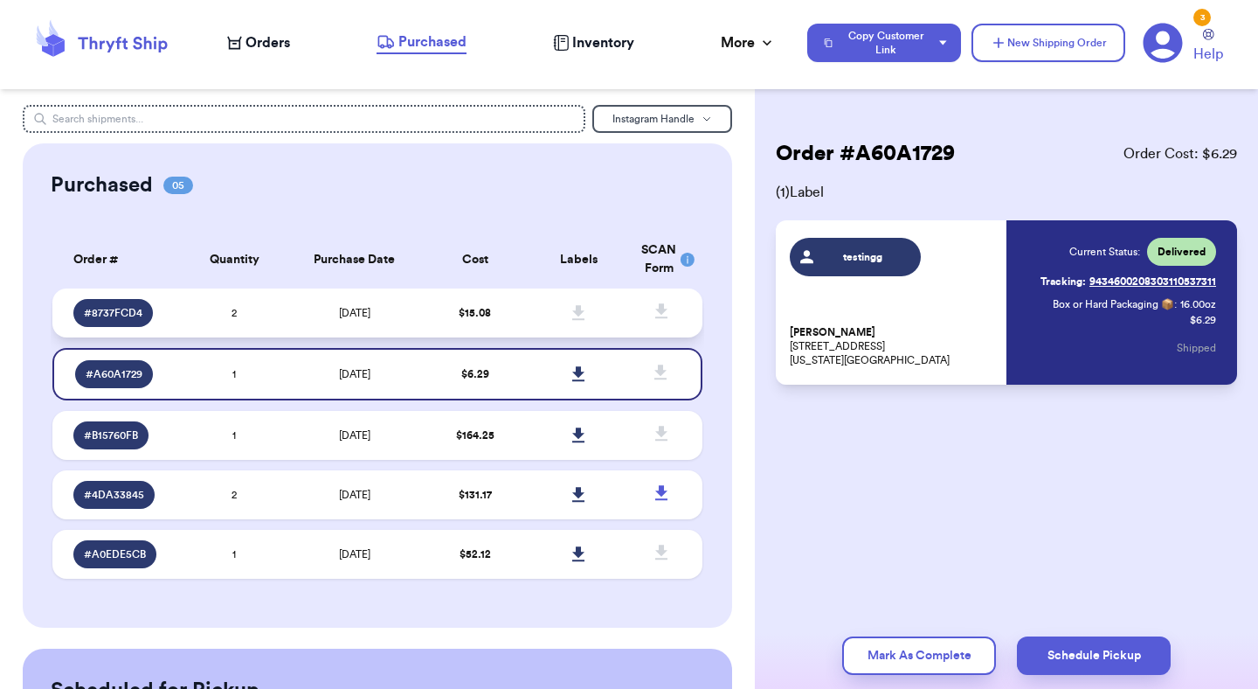
click at [594, 324] on span at bounding box center [579, 313] width 38 height 38
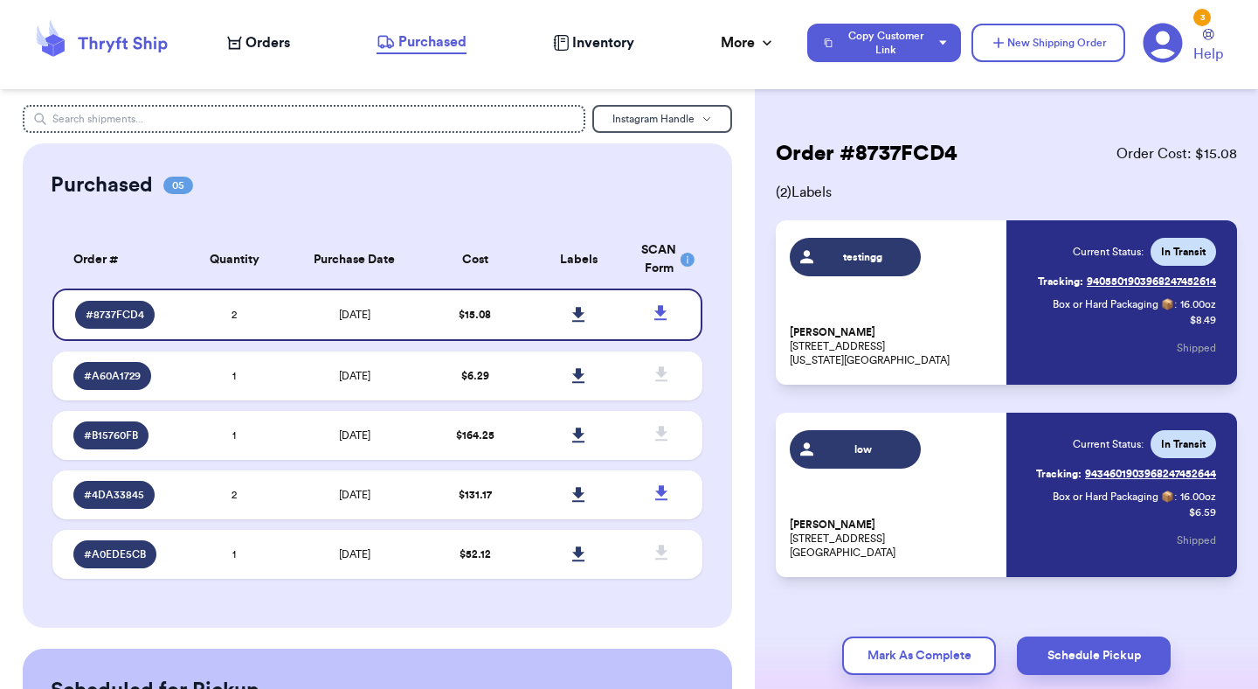
click at [267, 45] on span "Orders" at bounding box center [268, 42] width 45 height 21
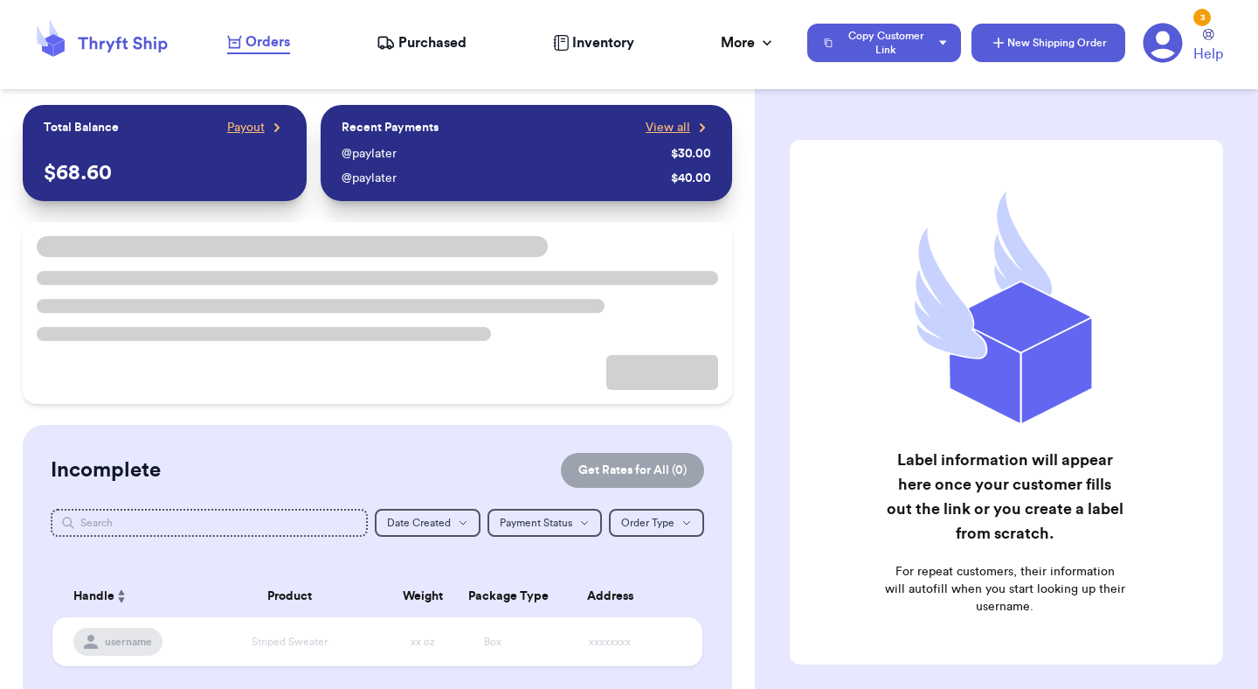
click at [1028, 46] on button "New Shipping Order" at bounding box center [1049, 43] width 154 height 38
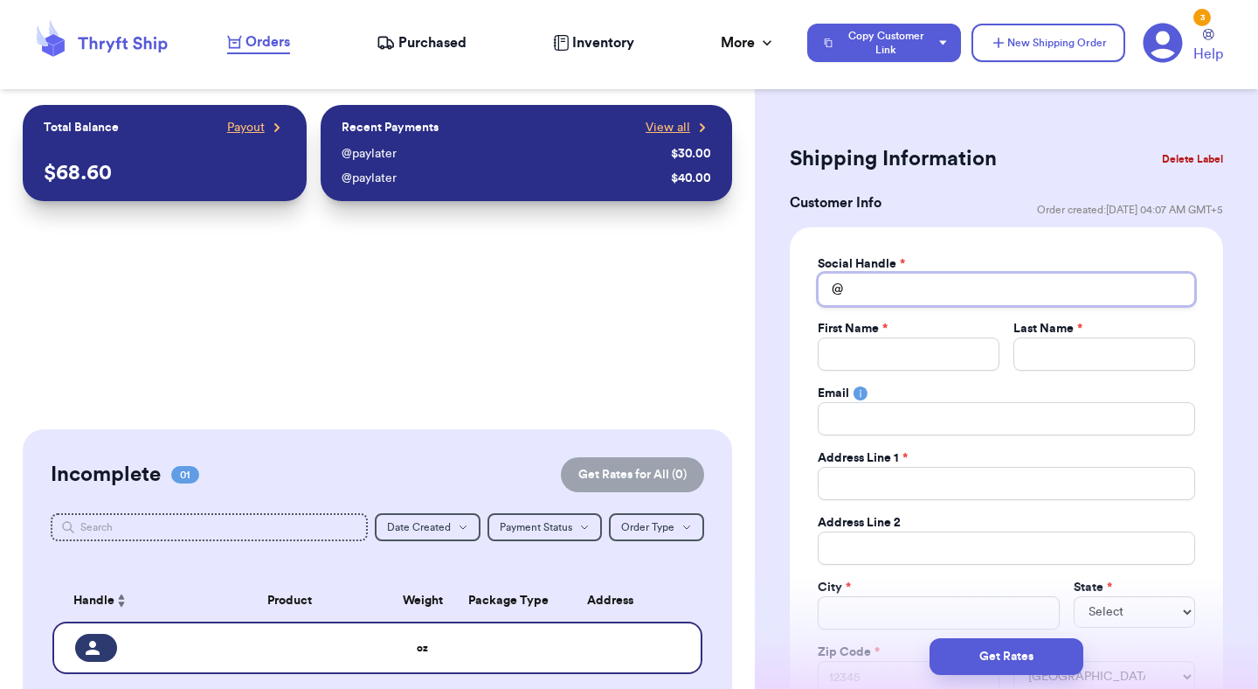
click at [987, 301] on input "Total Amount Paid" at bounding box center [1006, 289] width 377 height 33
type input "t"
type input "te"
type input "tes"
type input "tesg"
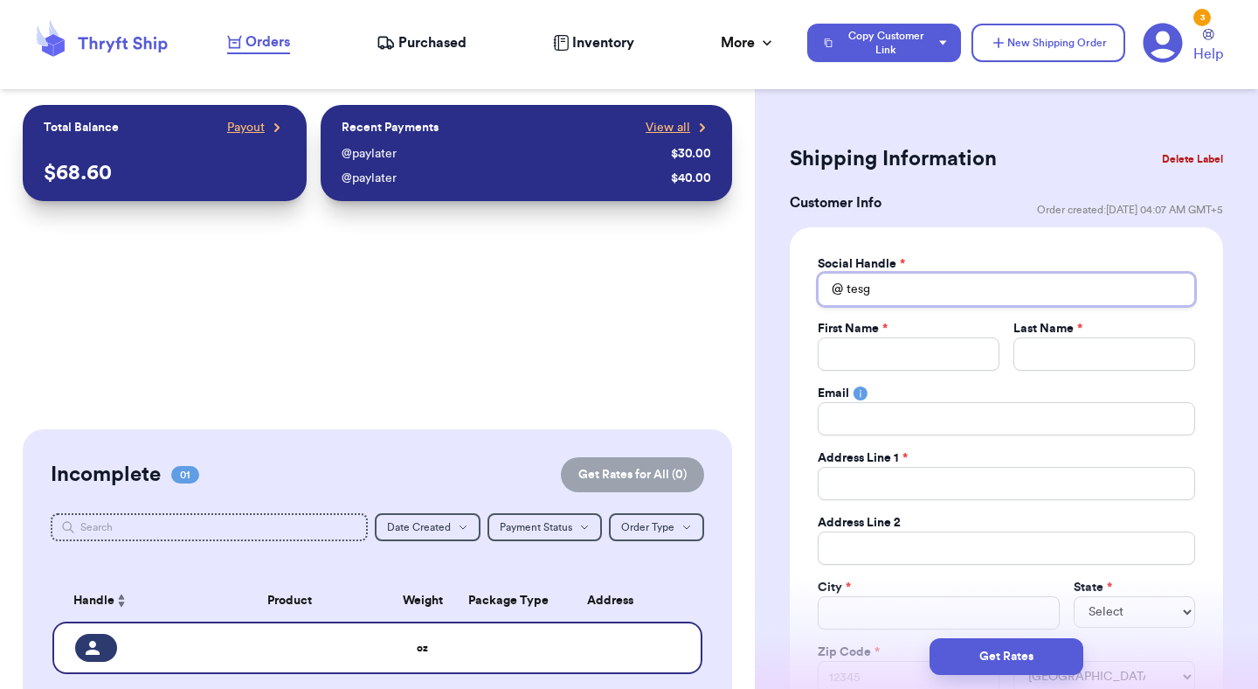
type input "tesgi"
type input "tesg"
type input "tes"
type input "test"
type input "testi"
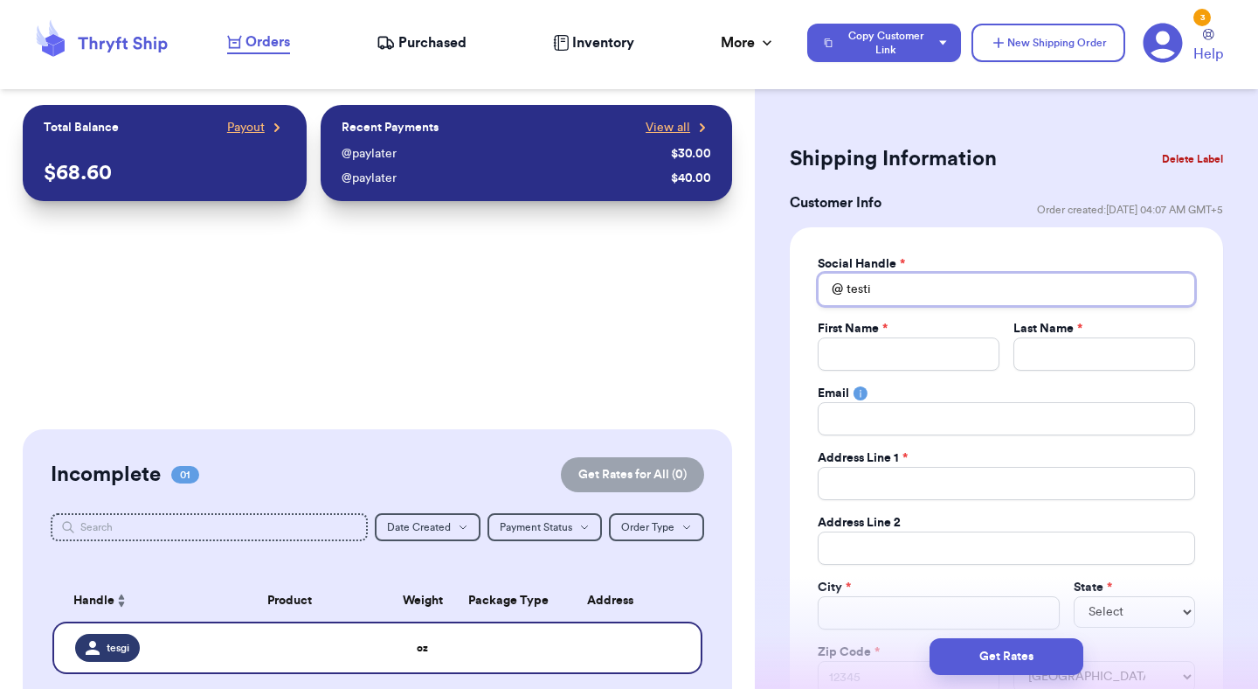
type input "testin"
type input "testing"
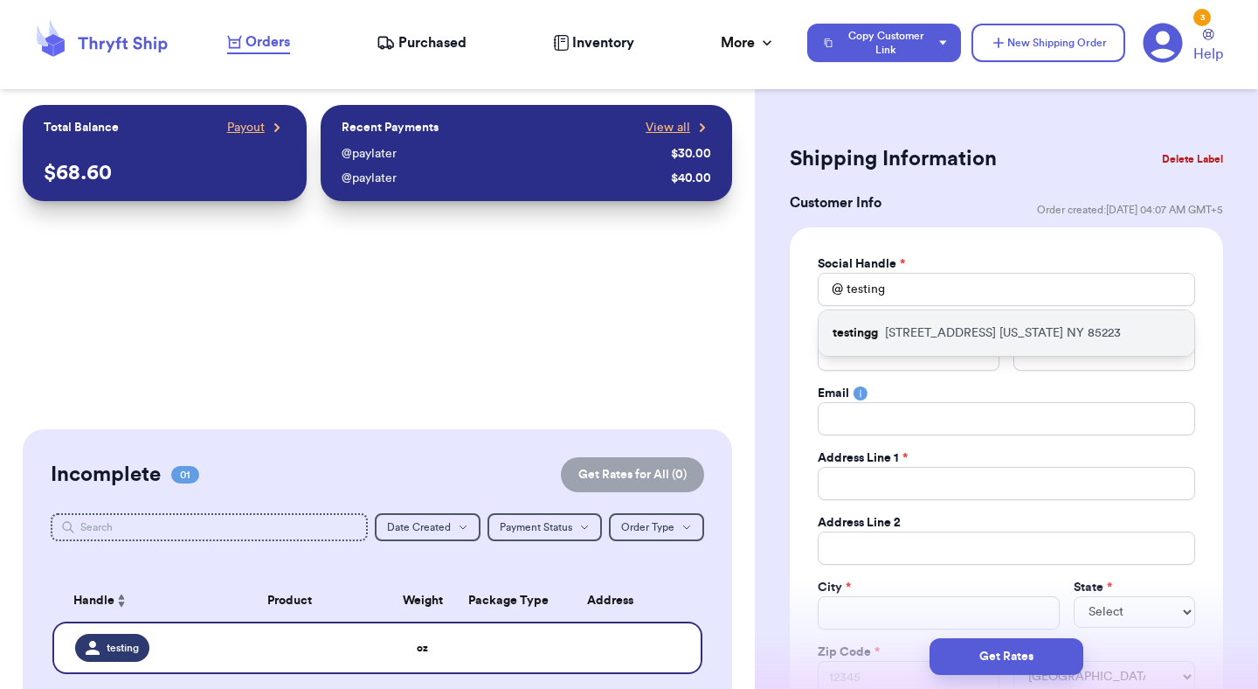
click at [989, 324] on p "1234 South Temple Street New York NY 85223" at bounding box center [1003, 332] width 236 height 17
type input "testingg"
type input "Mutahhar"
type input "Ahmad"
type input "mutahhar.ahmad+2@thryftship.com"
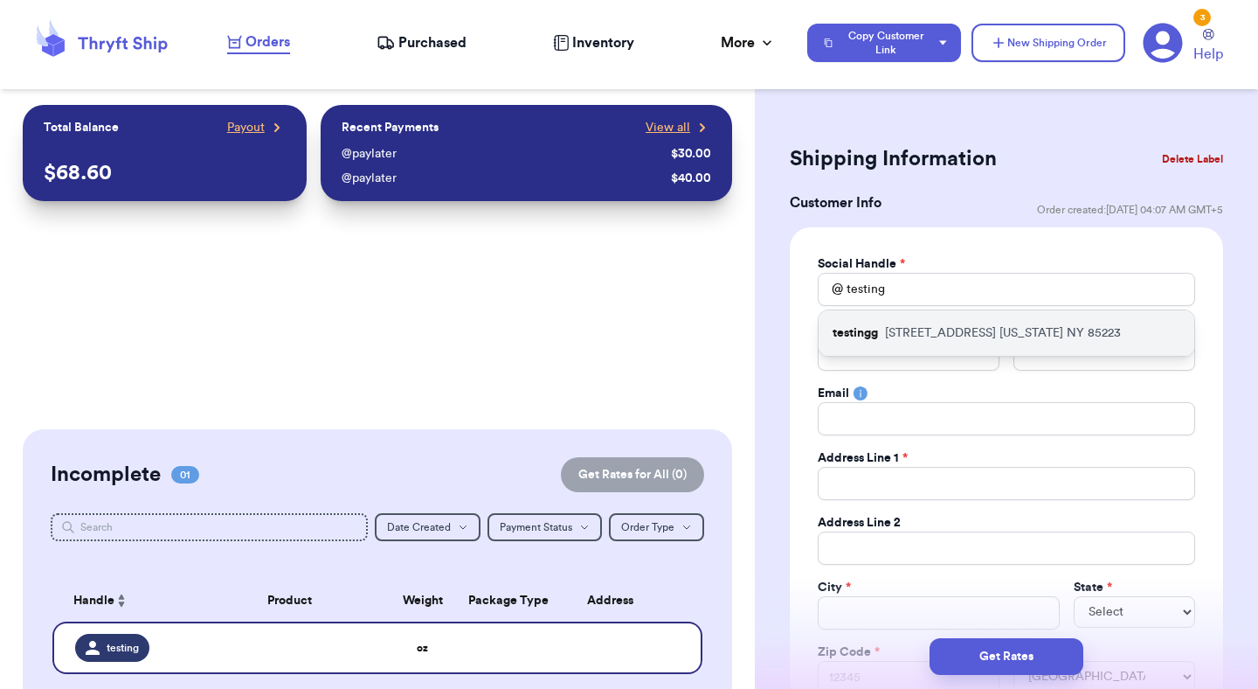
type input "1234 South Temple Street"
type input "New York"
select select "NY"
type input "85223"
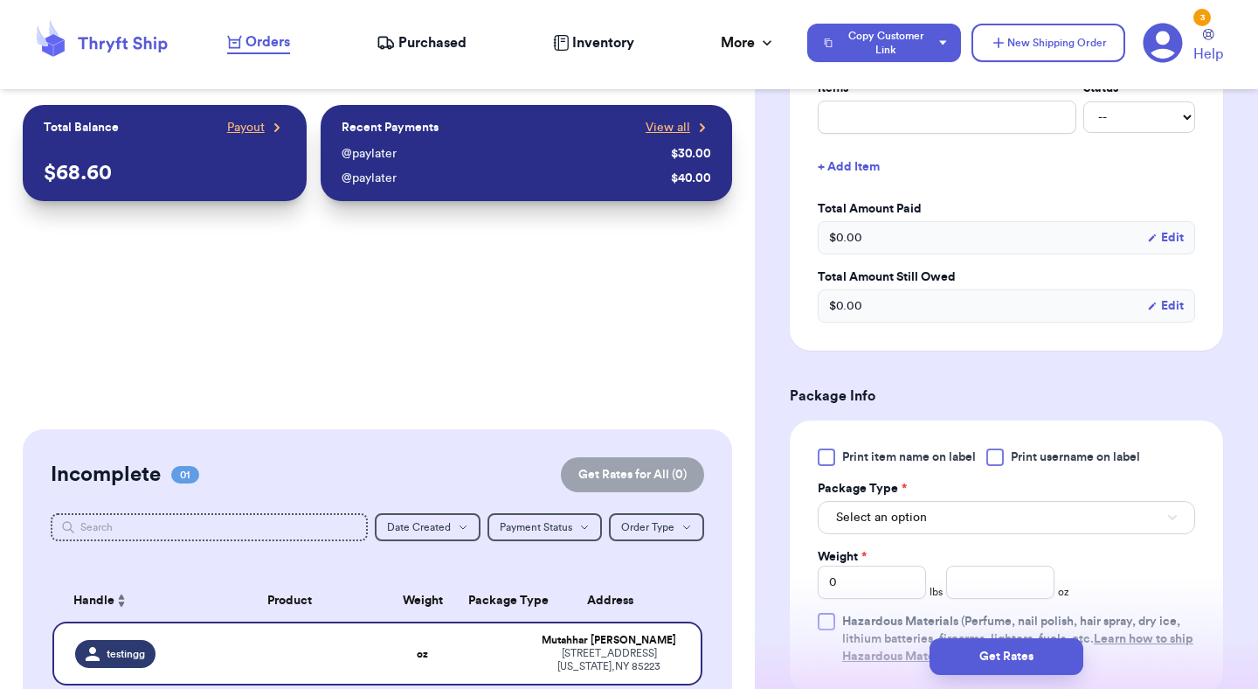
scroll to position [1034, 0]
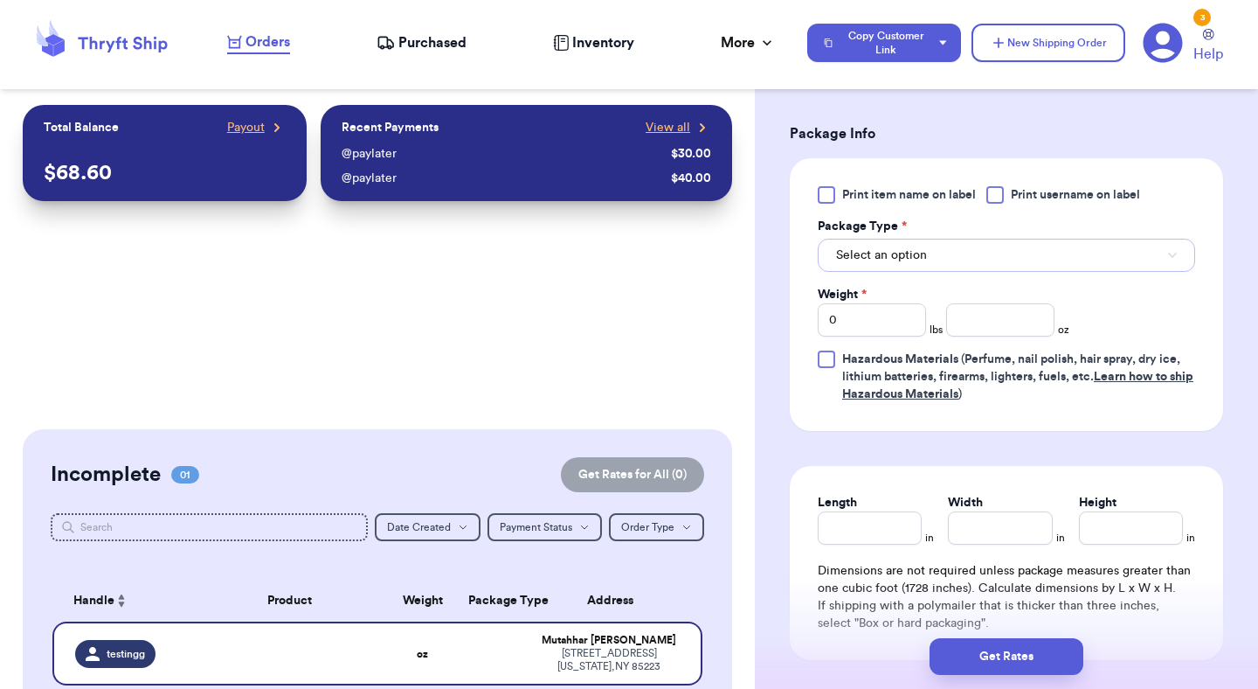
click at [911, 269] on button "Select an option" at bounding box center [1006, 255] width 377 height 33
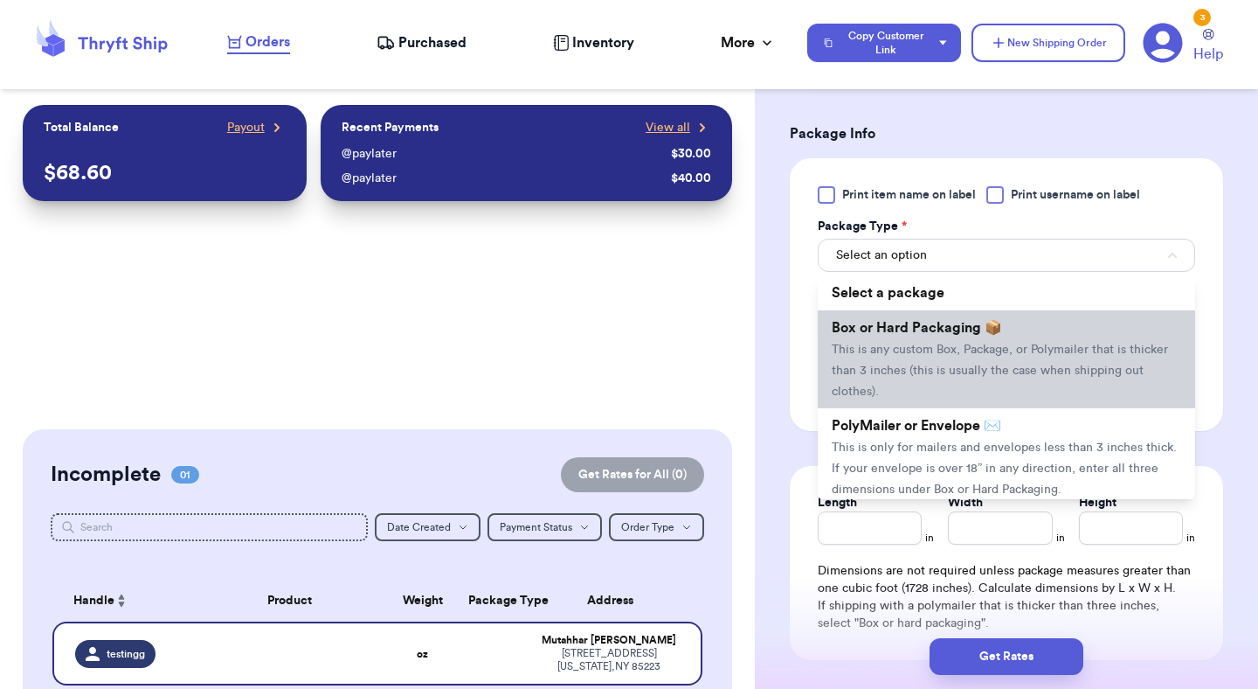
click at [922, 344] on span "This is any custom Box, Package, or Polymailer that is thicker than 3 inches (t…" at bounding box center [1000, 370] width 336 height 54
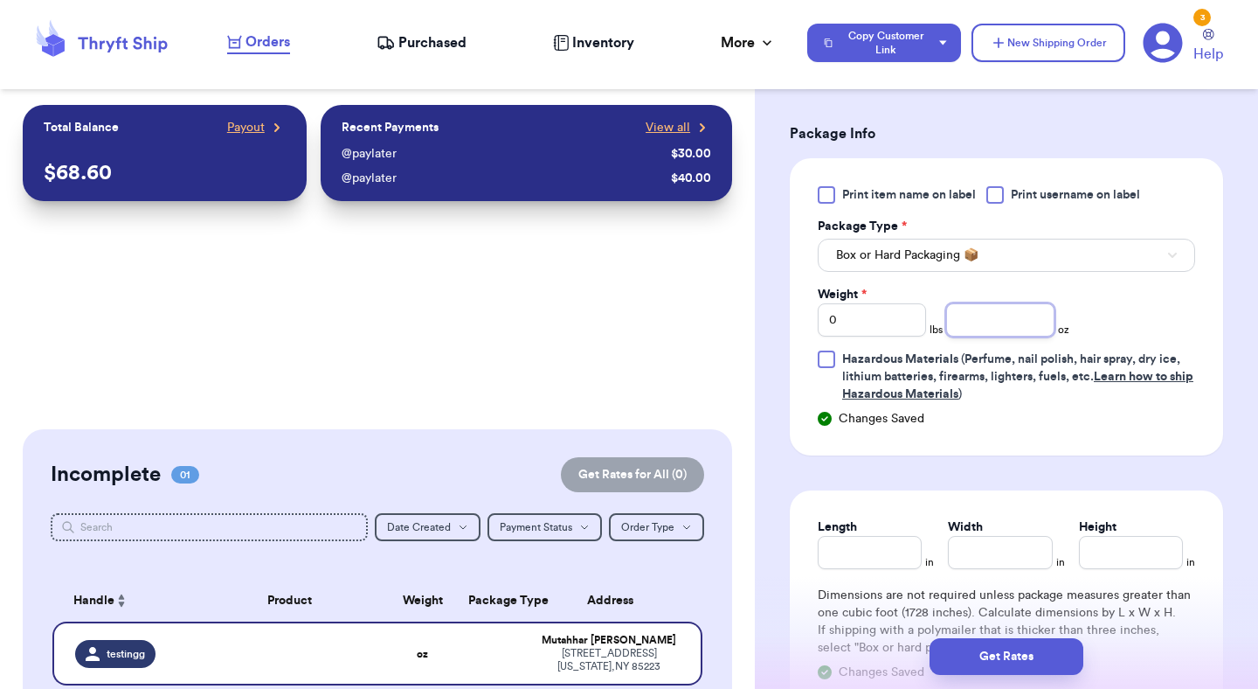
click at [990, 333] on input "number" at bounding box center [1000, 319] width 108 height 33
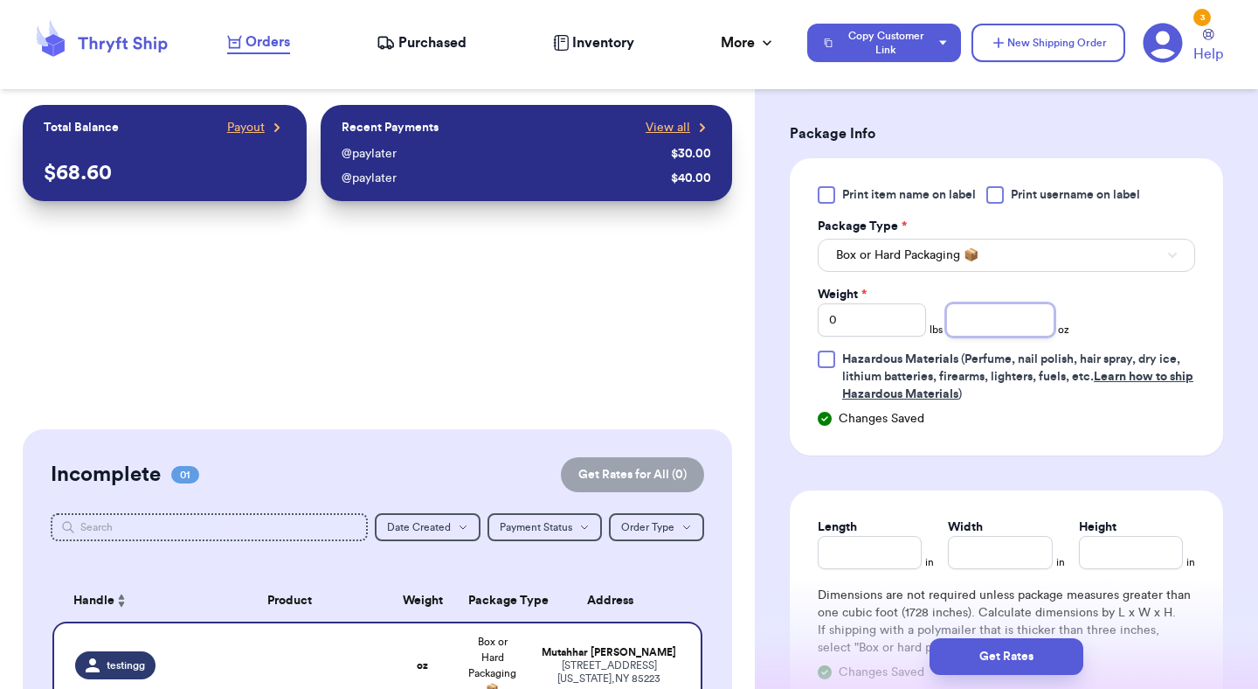
click at [990, 333] on input "number" at bounding box center [1000, 319] width 108 height 33
type input "10"
click at [897, 544] on input "Length" at bounding box center [870, 552] width 104 height 33
type input "1"
type input "2"
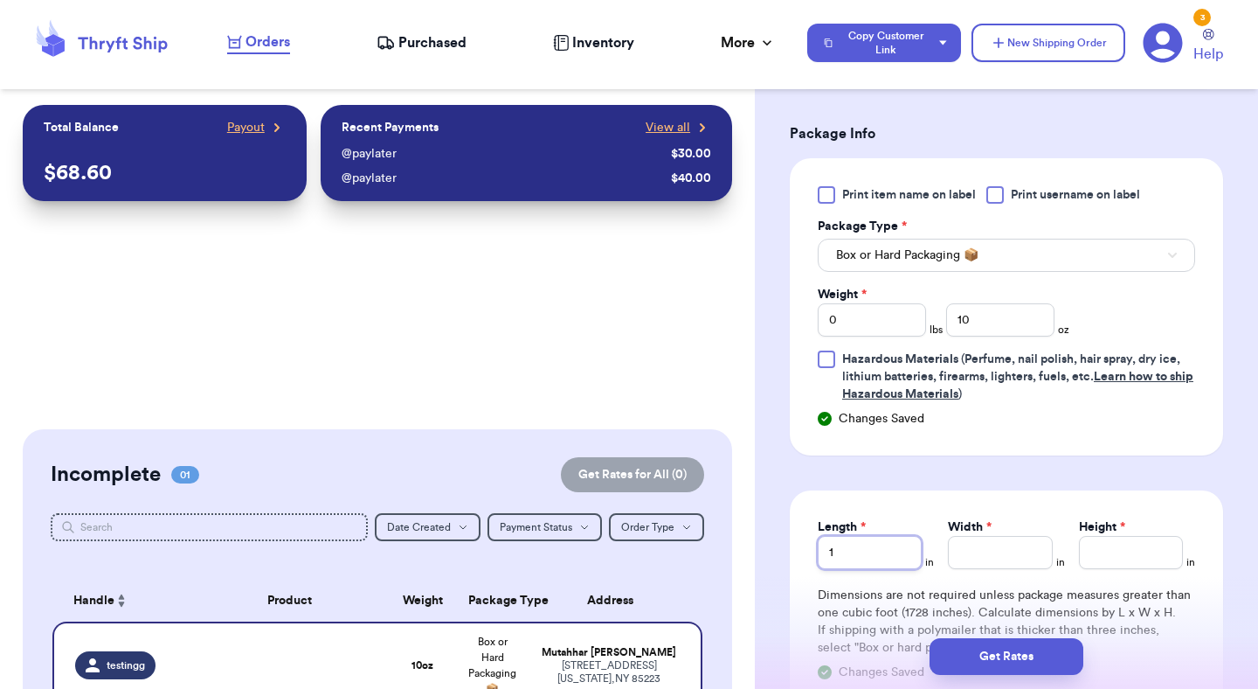
click at [876, 564] on input "1" at bounding box center [870, 552] width 104 height 33
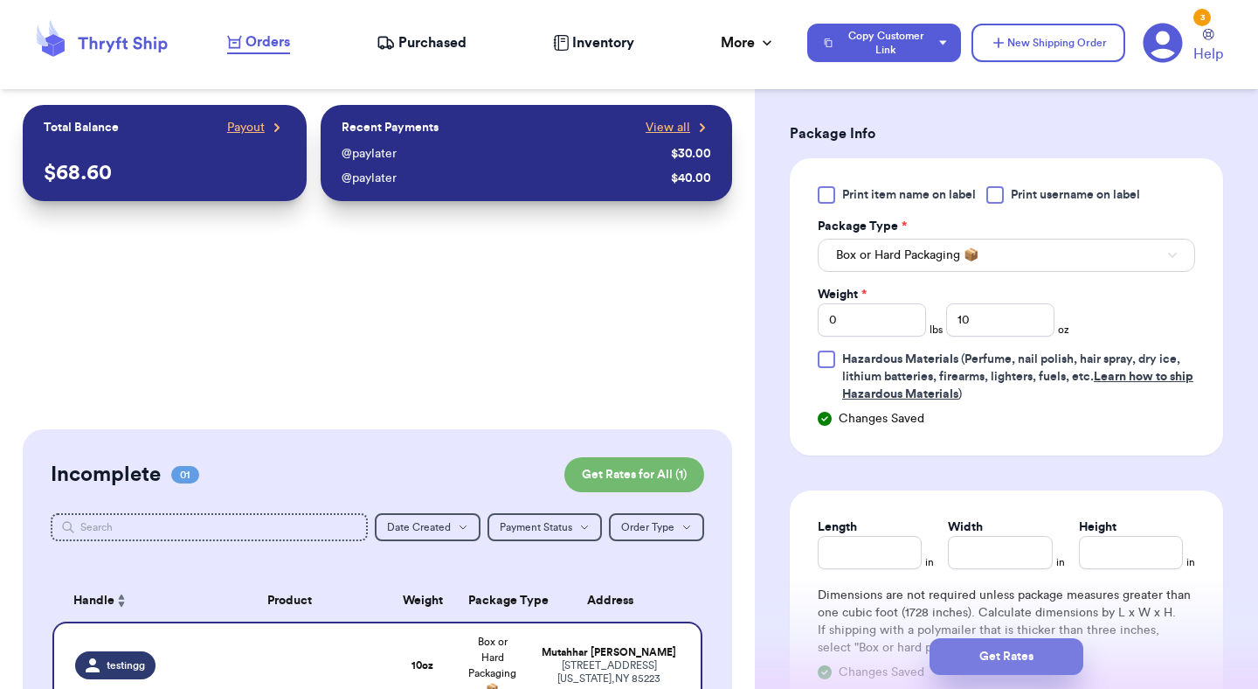
click at [1024, 665] on button "Get Rates" at bounding box center [1007, 656] width 154 height 37
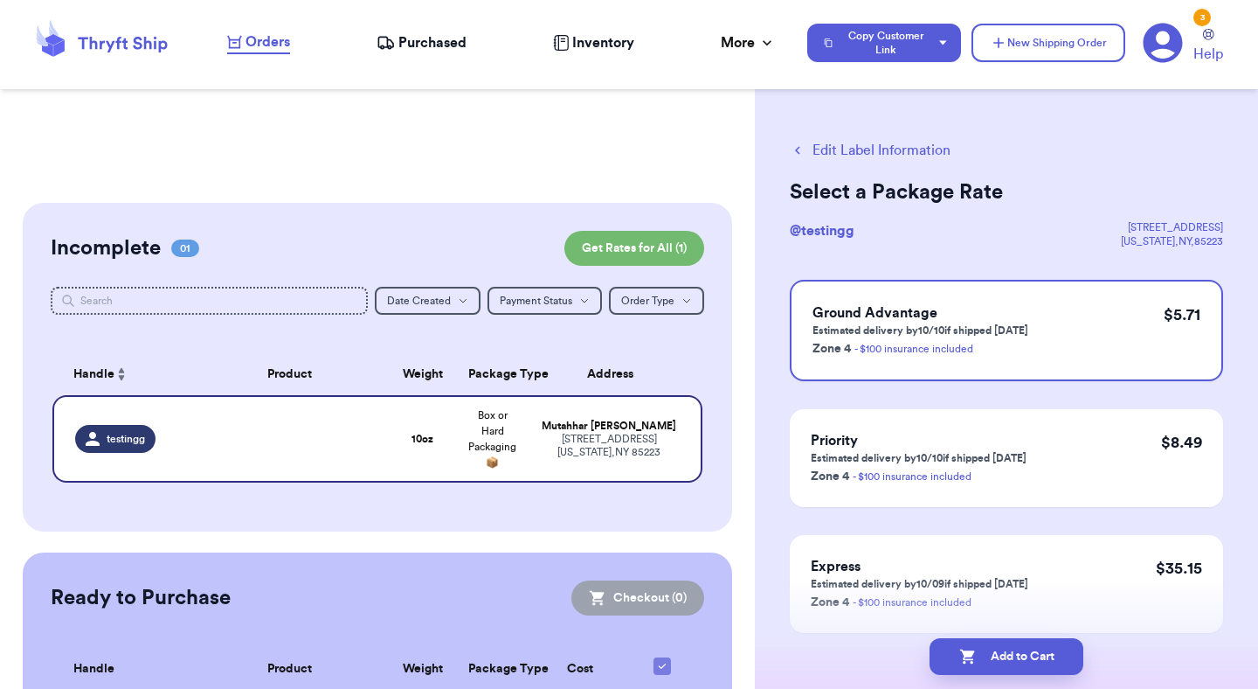
scroll to position [346, 0]
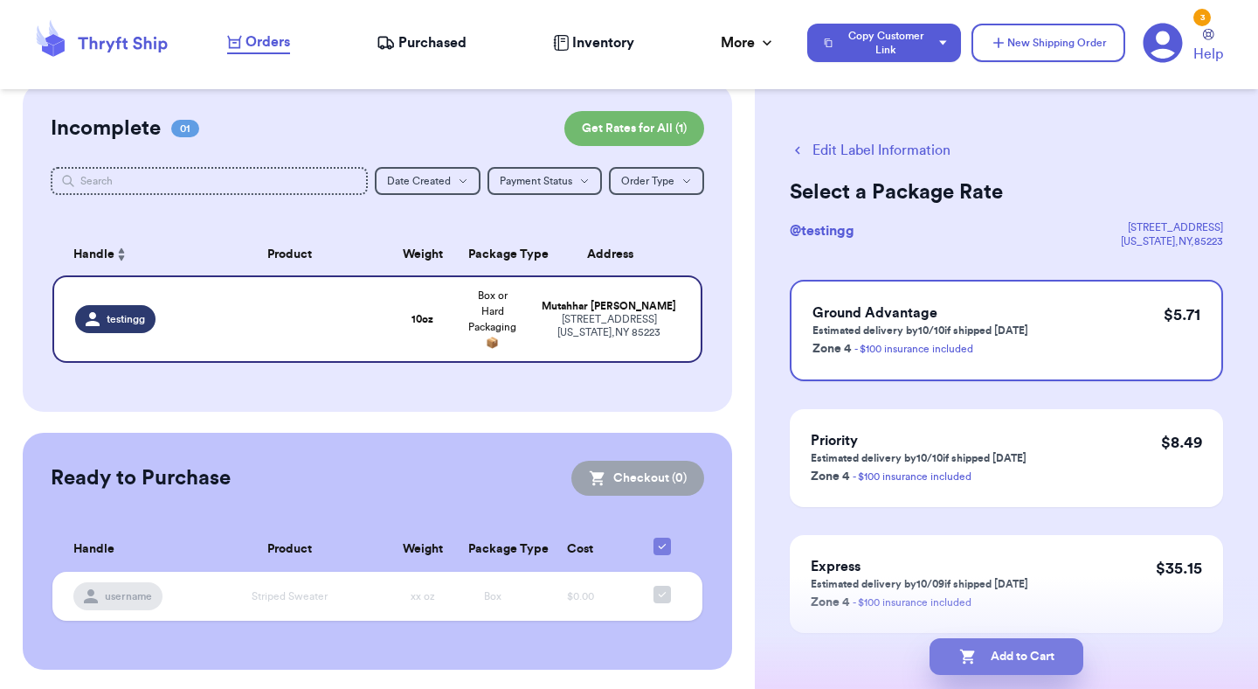
click at [1026, 646] on button "Add to Cart" at bounding box center [1007, 656] width 154 height 37
checkbox input "true"
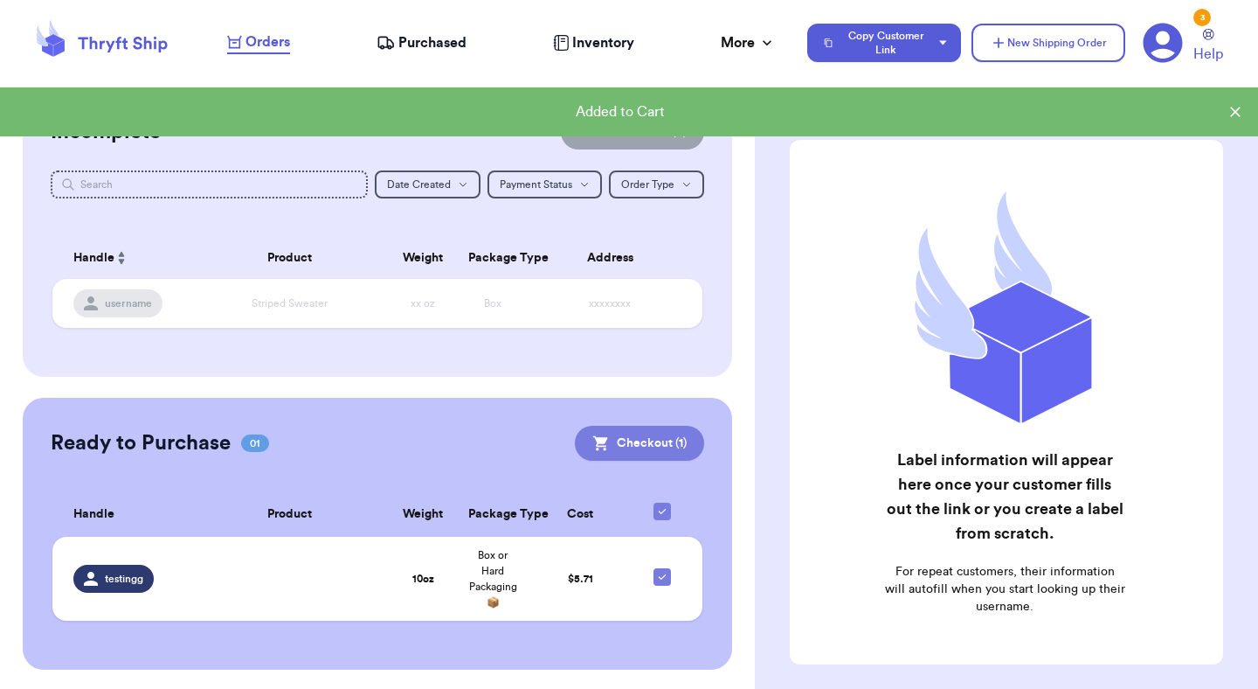
click at [659, 438] on button "Checkout ( 1 )" at bounding box center [639, 443] width 129 height 35
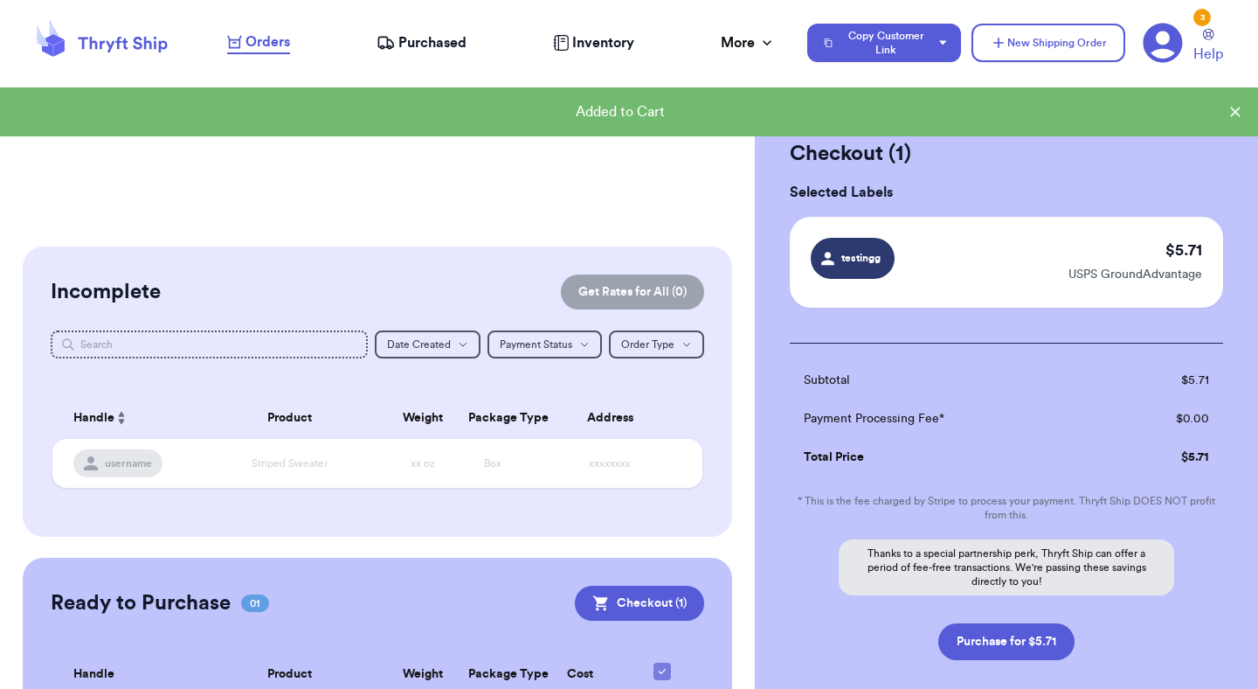
scroll to position [0, 0]
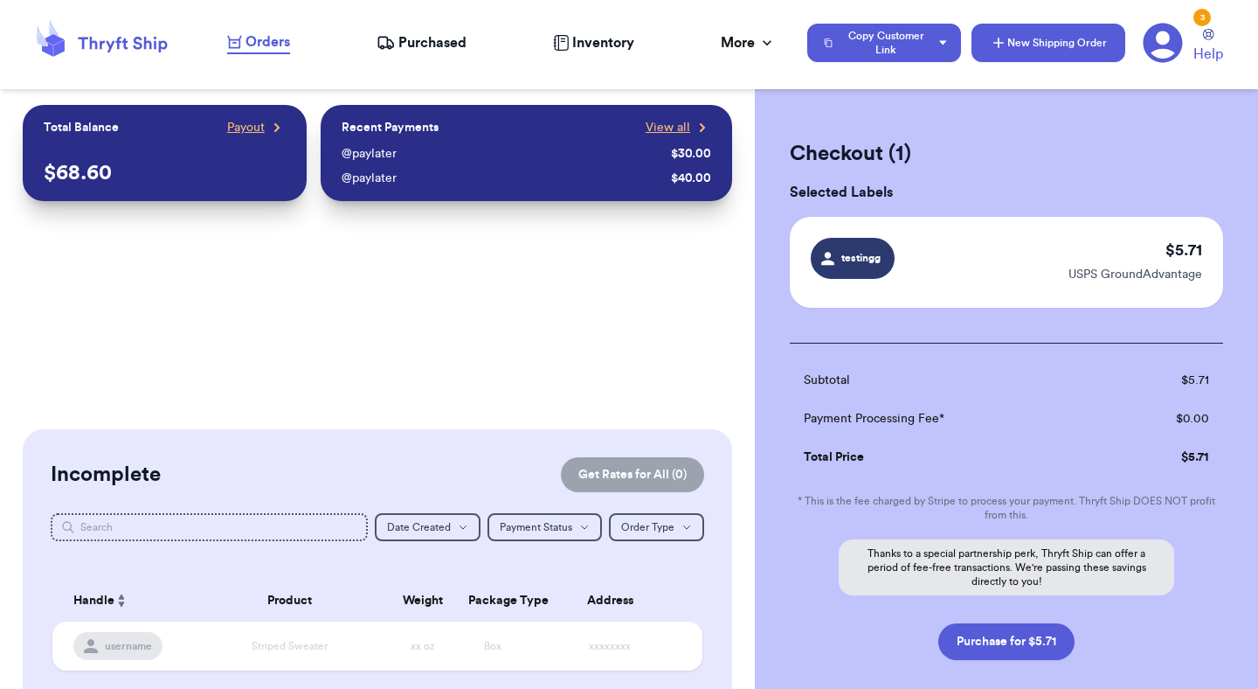
click at [1017, 48] on button "New Shipping Order" at bounding box center [1049, 43] width 154 height 38
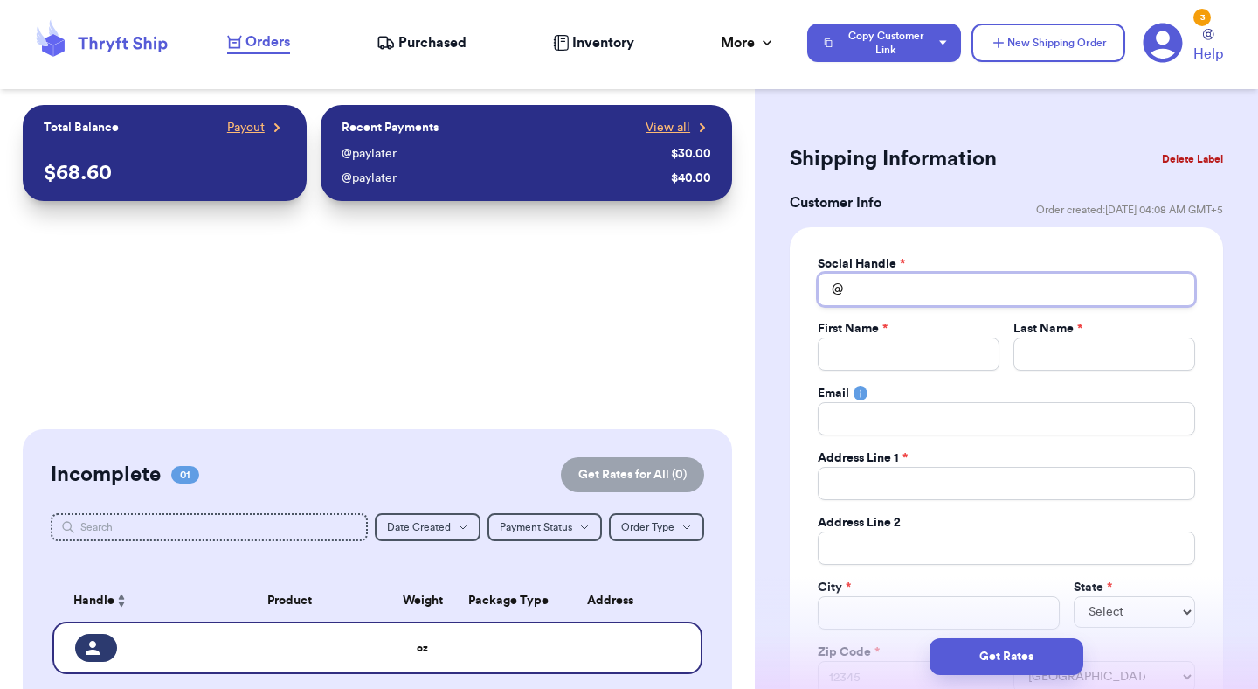
click at [919, 294] on input "Total Amount Paid" at bounding box center [1006, 289] width 377 height 33
type input "t"
type input "te"
type input "tes"
type input "test"
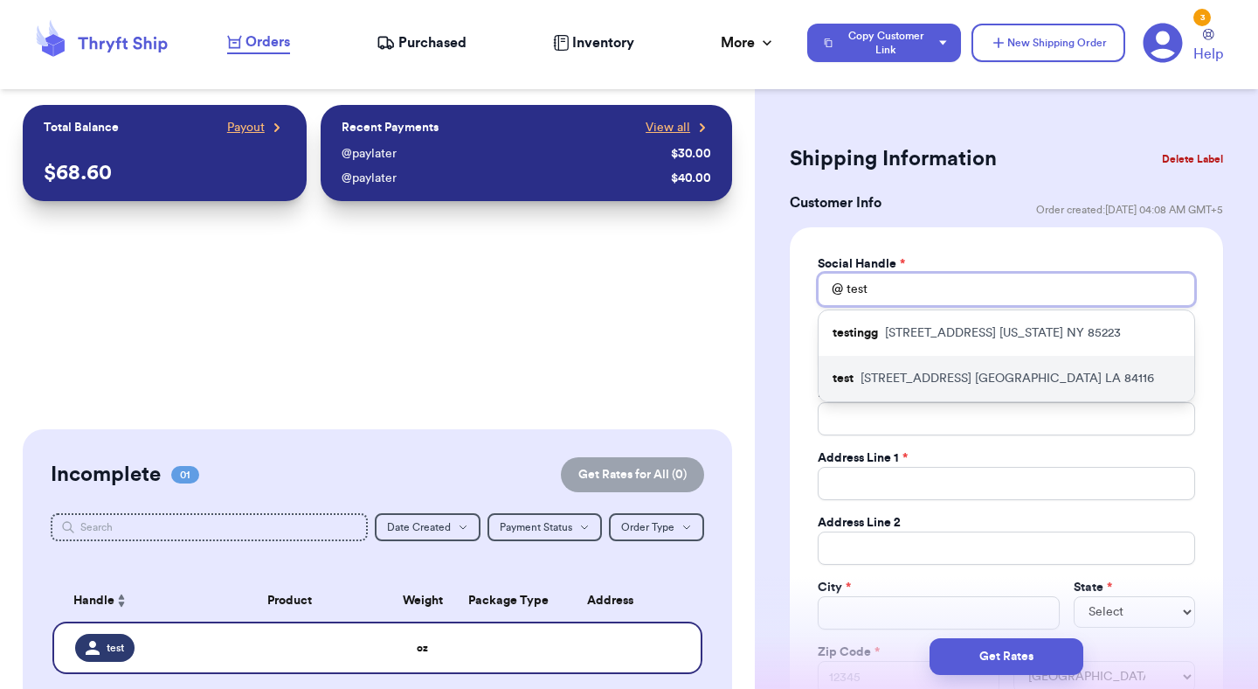
type input "test"
click at [915, 366] on div "test 1234 South Temple Street Salt Lake City LA 84116" at bounding box center [1007, 378] width 376 height 45
type input "Mutahhar"
type input "Ahmad"
type input "mutahhar.ahmad+2@thryftship.com"
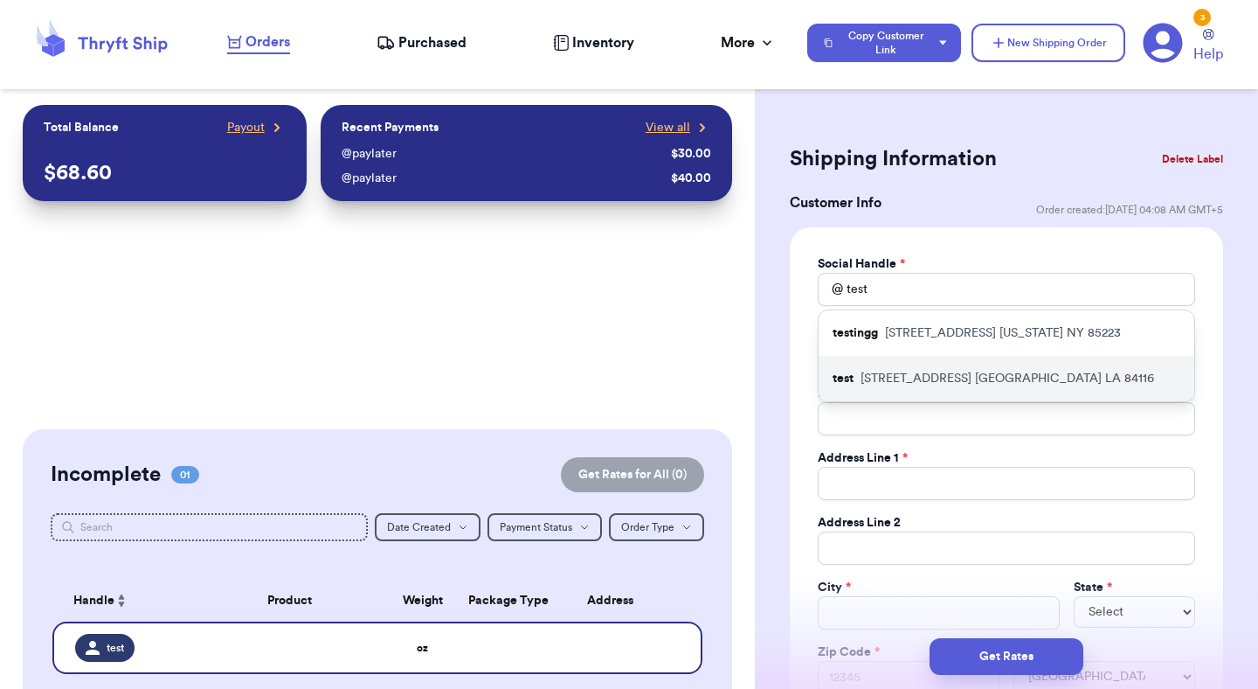
type input "1234 South Temple Street"
type input "Apt #12C"
type input "Salt Lake City"
select select "LA"
type input "84116"
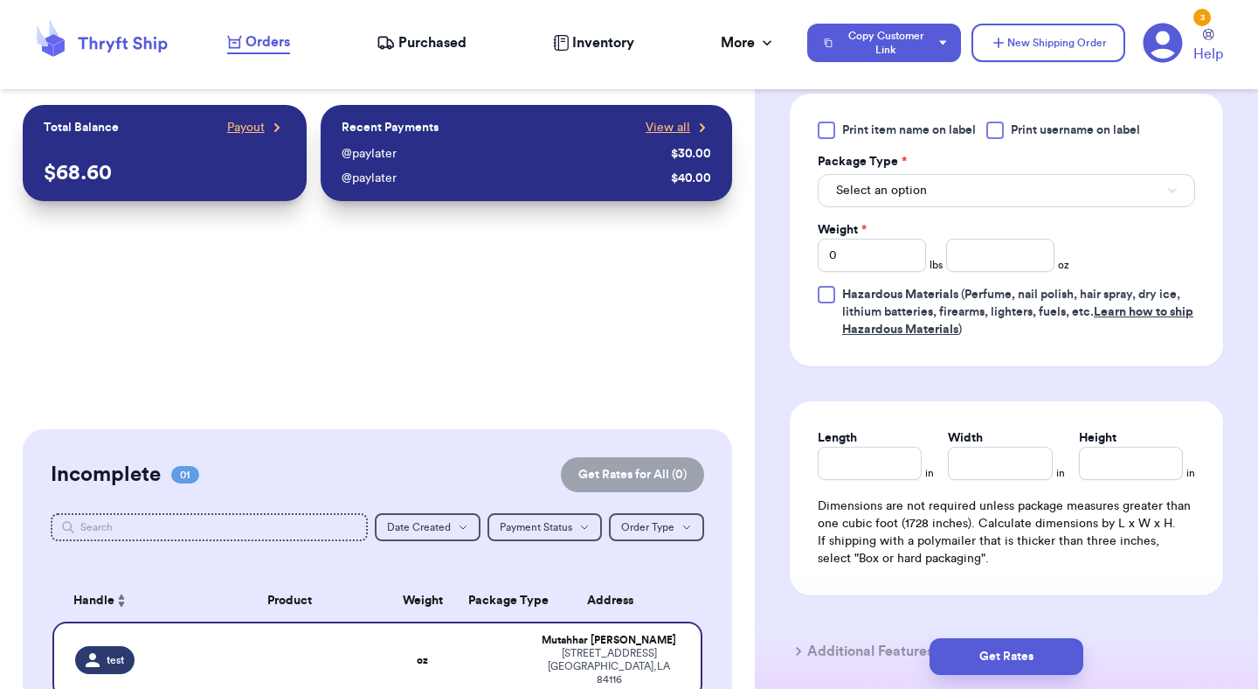
scroll to position [1134, 0]
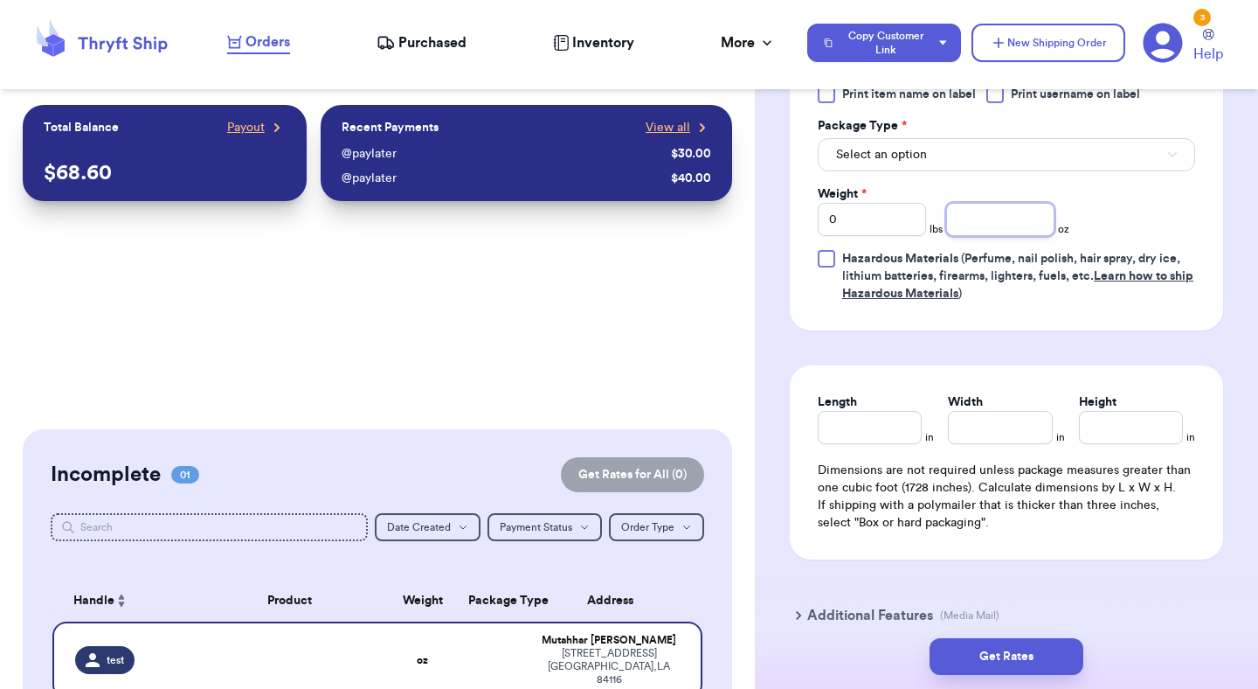
click at [1035, 225] on input "number" at bounding box center [1000, 219] width 108 height 33
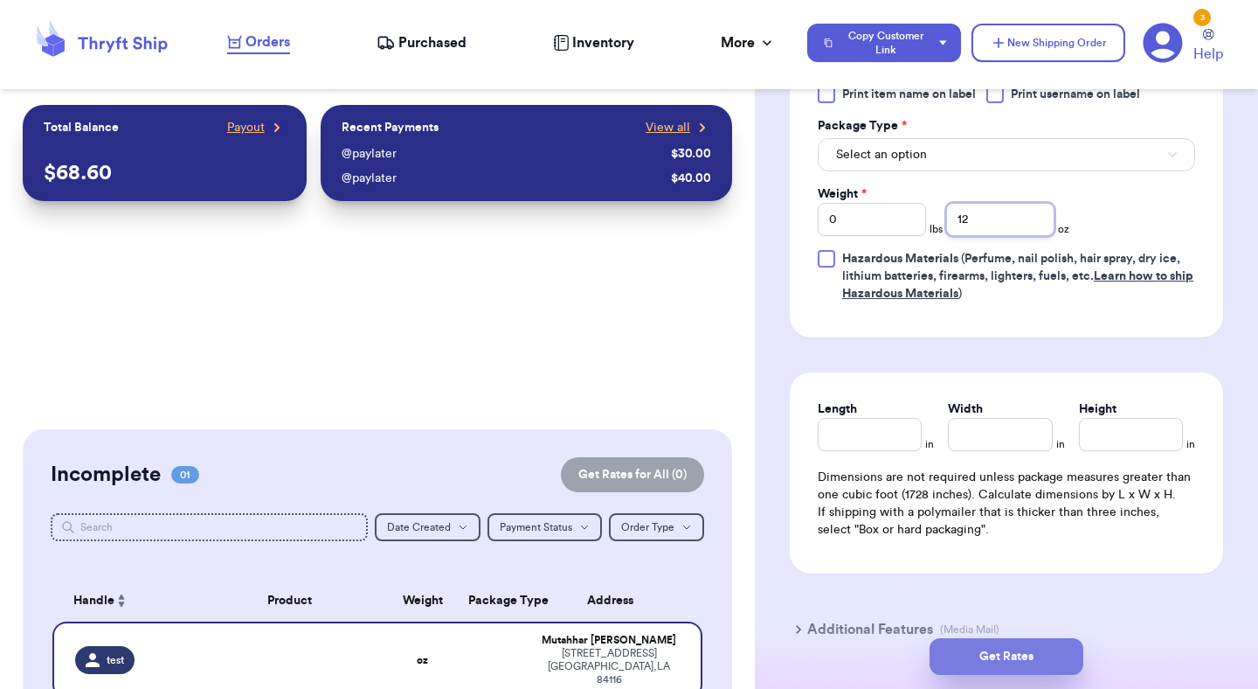
type input "12"
click at [1010, 642] on button "Get Rates" at bounding box center [1007, 656] width 154 height 37
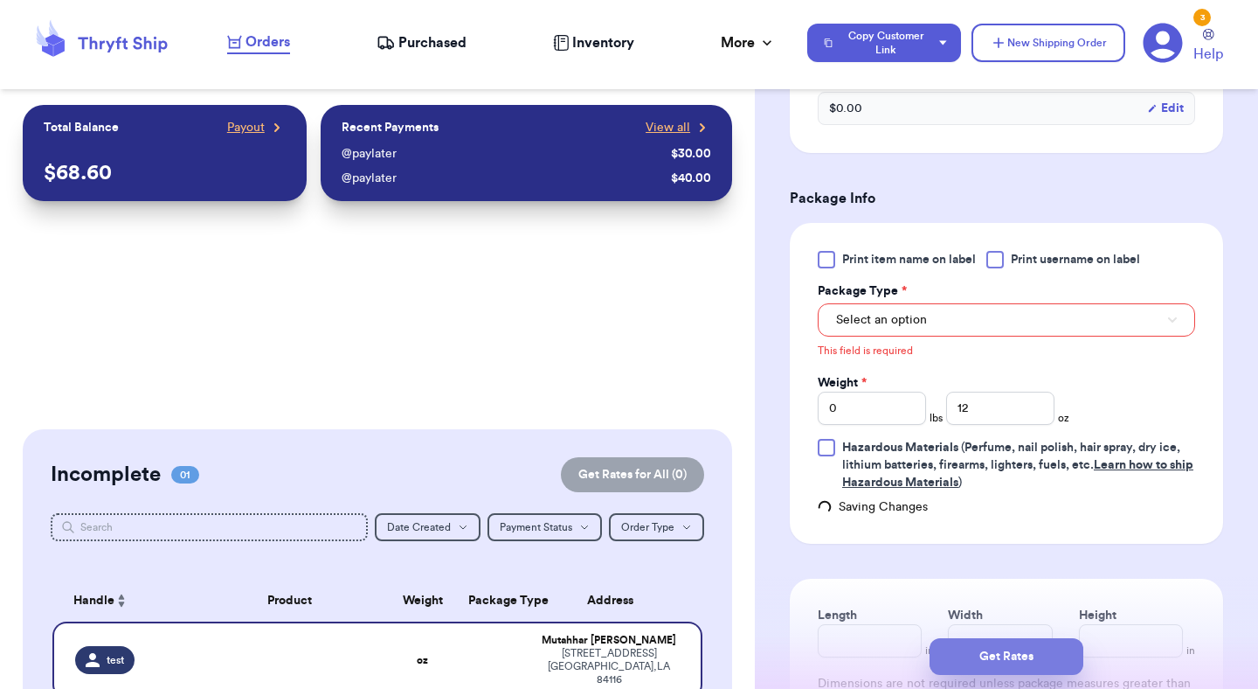
scroll to position [651, 0]
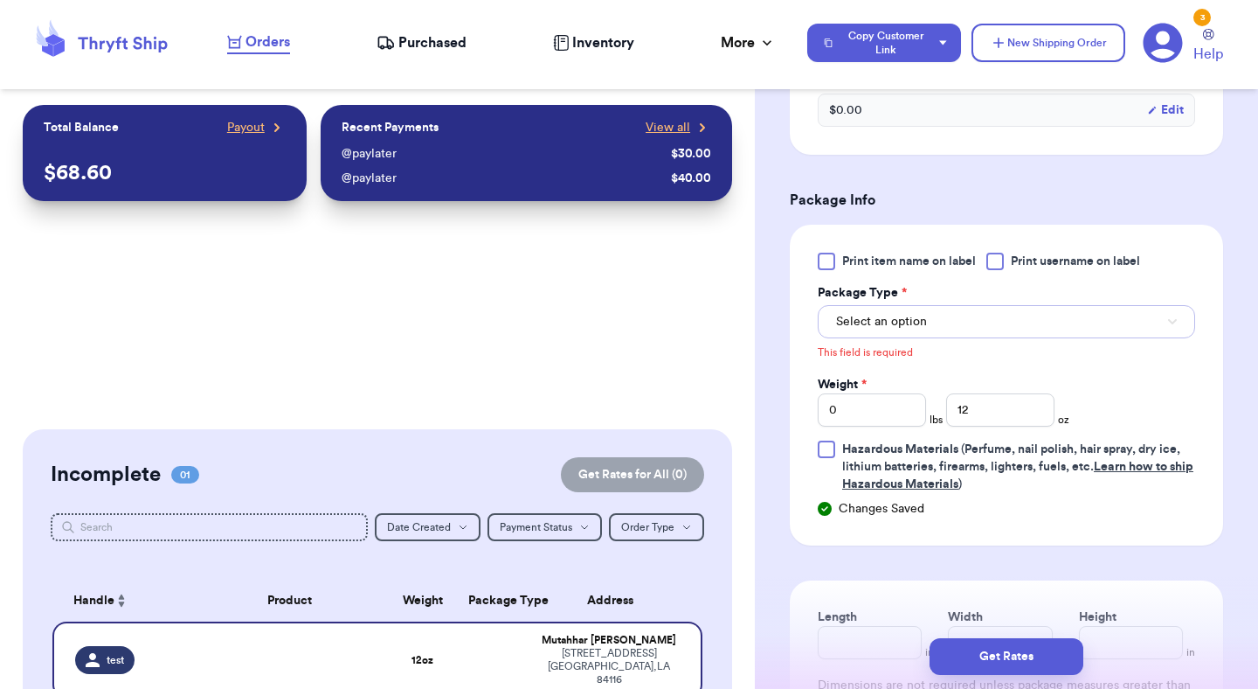
click at [995, 338] on button "Select an option" at bounding box center [1006, 321] width 377 height 33
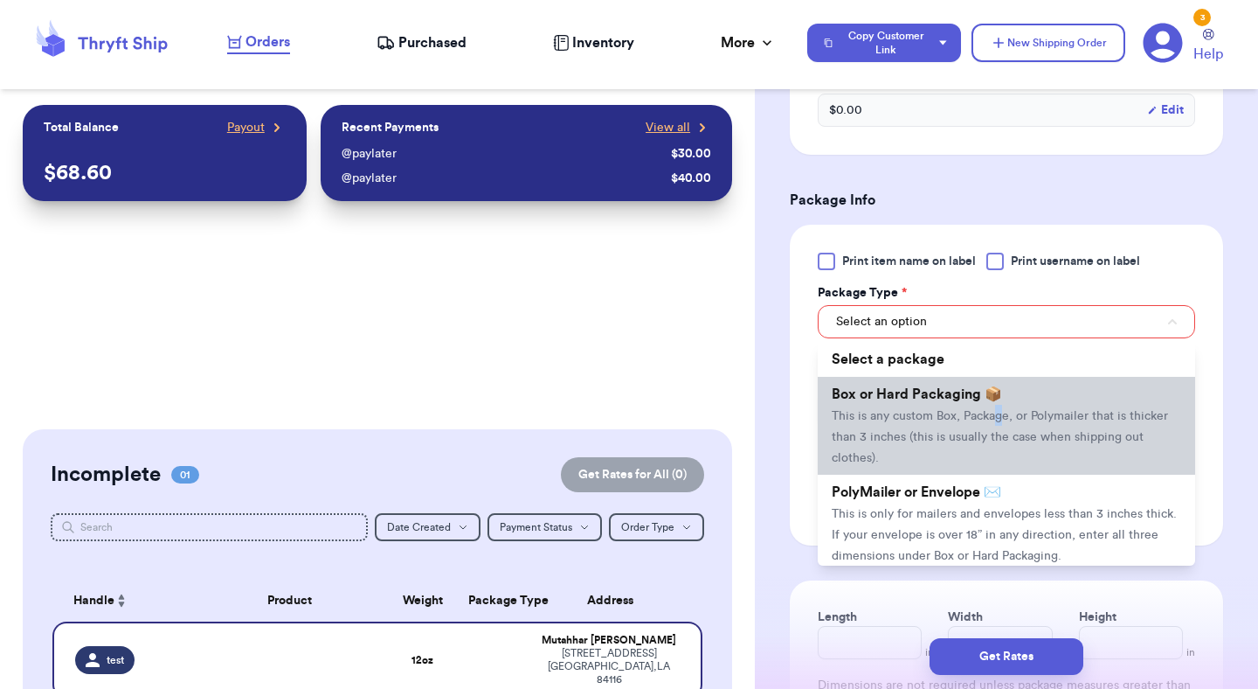
click at [999, 426] on li "Box or Hard Packaging 📦 This is any custom Box, Package, or Polymailer that is …" at bounding box center [1006, 426] width 377 height 98
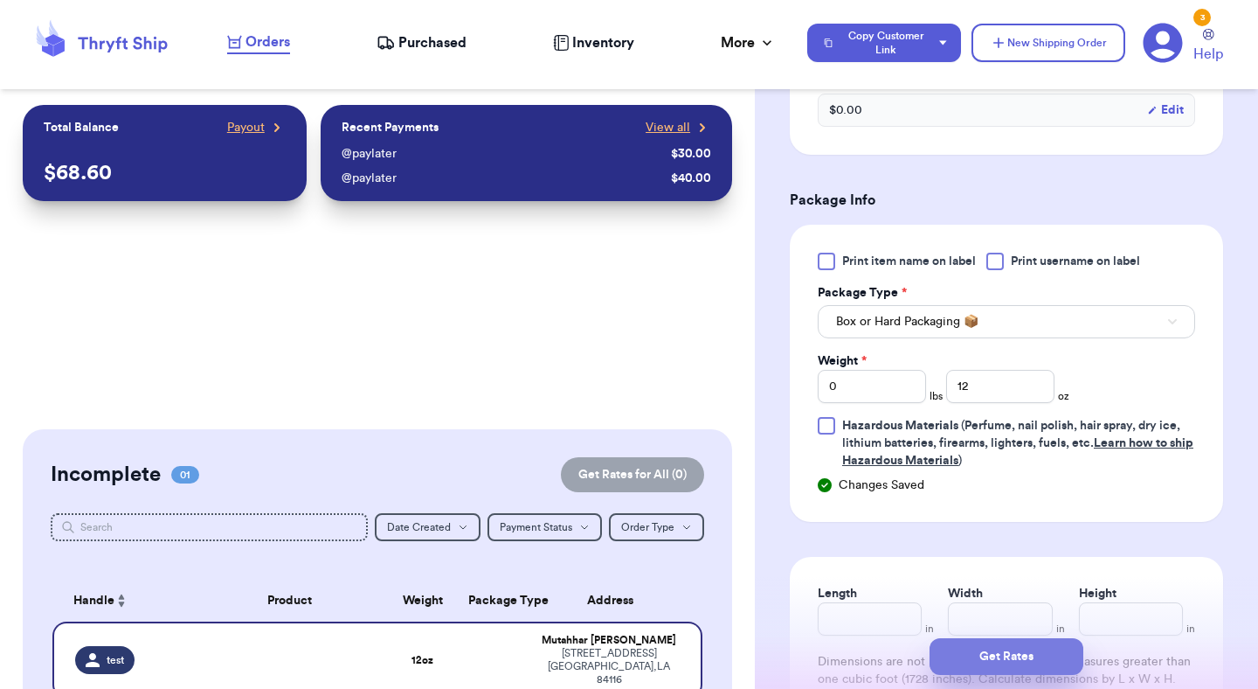
click at [1014, 644] on button "Get Rates" at bounding box center [1007, 656] width 154 height 37
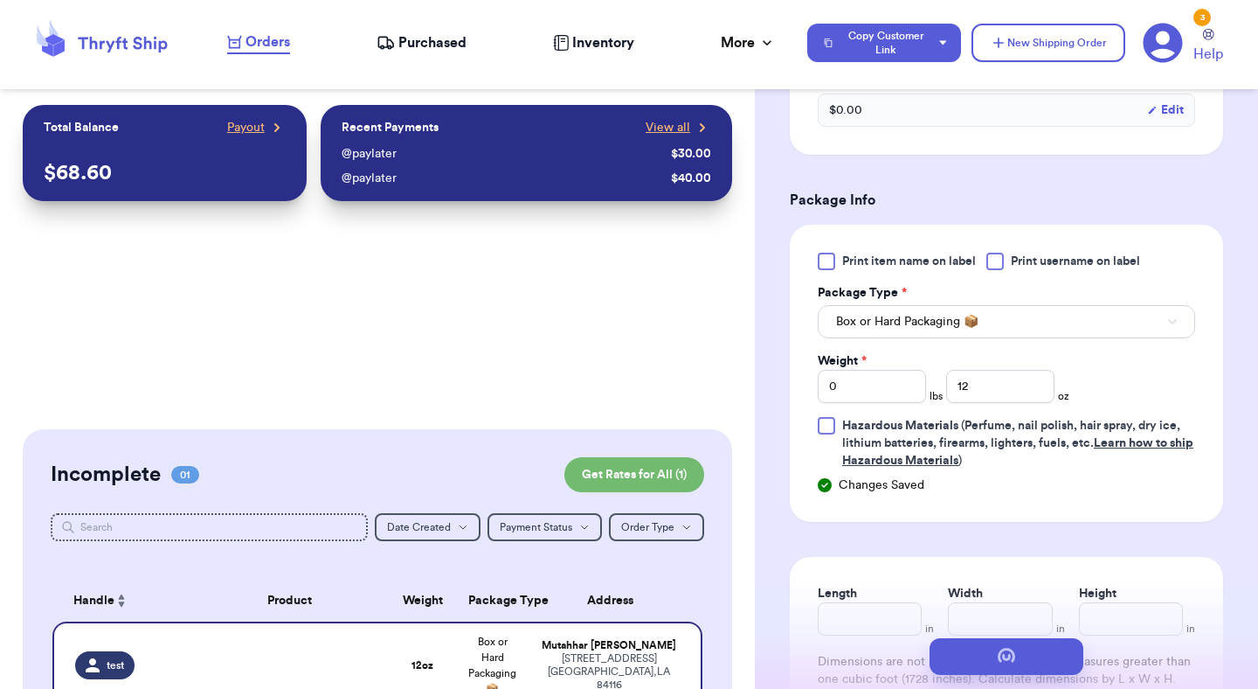
scroll to position [0, 0]
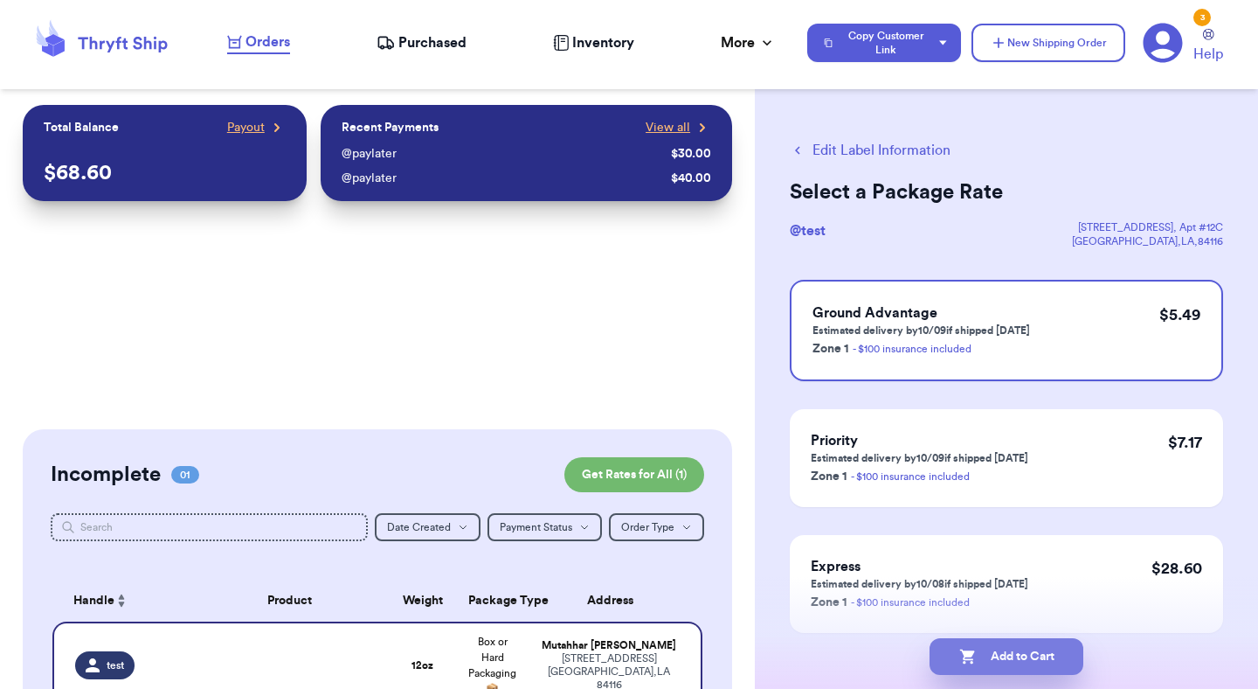
click at [1032, 652] on button "Add to Cart" at bounding box center [1007, 656] width 154 height 37
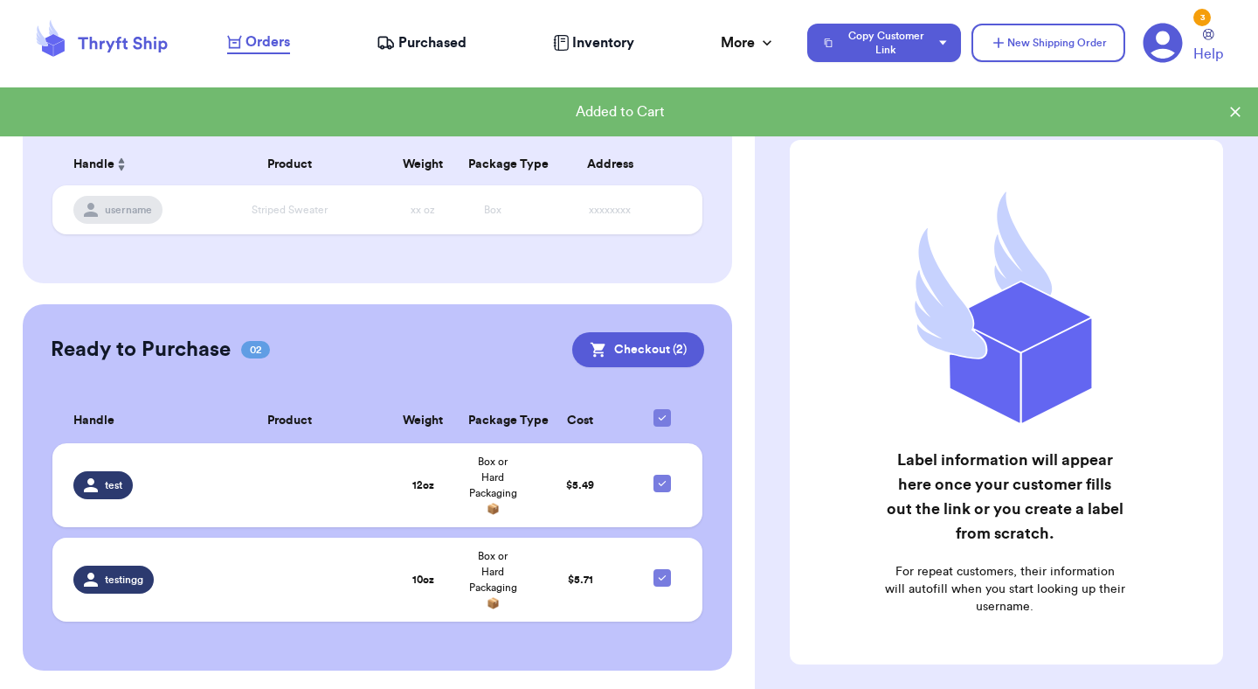
scroll to position [437, 0]
click at [658, 343] on button "Checkout ( 2 )" at bounding box center [638, 348] width 132 height 35
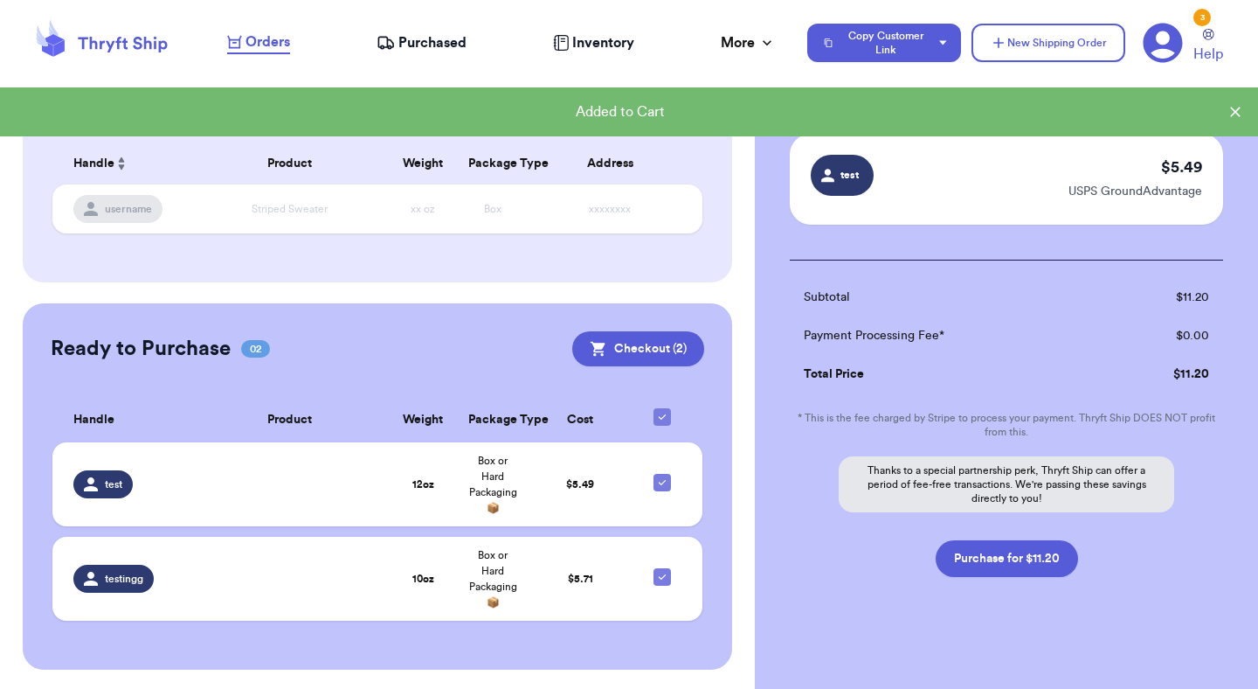
scroll to position [198, 0]
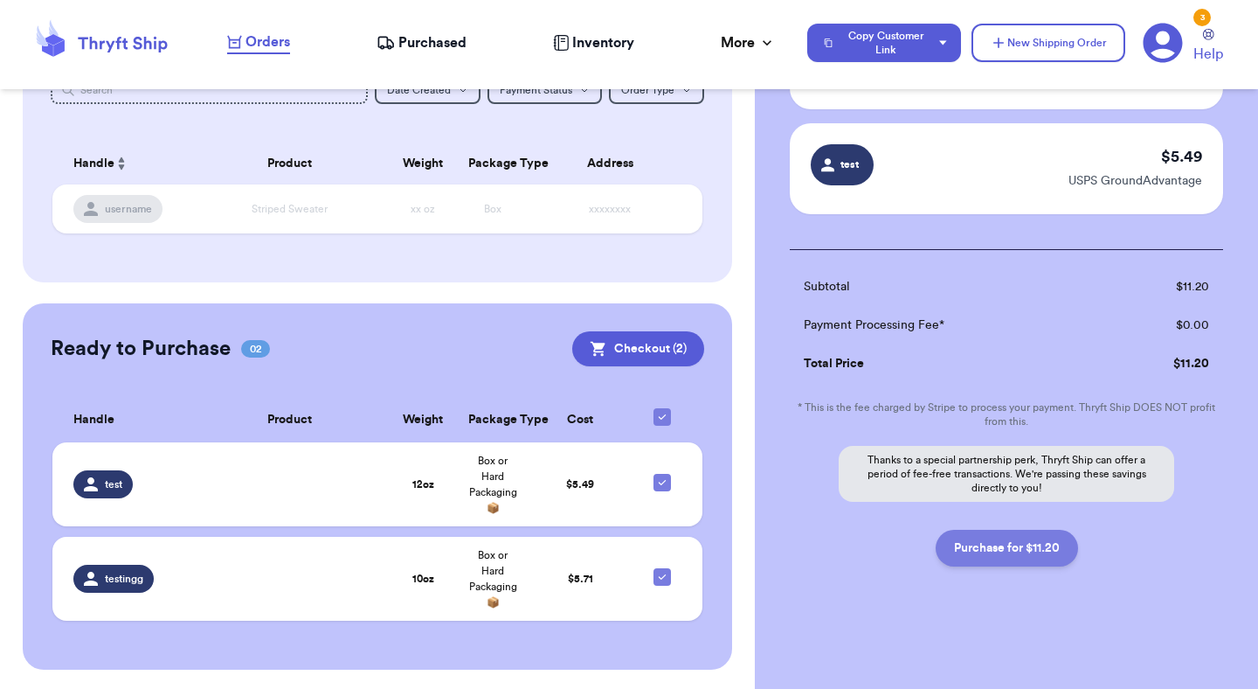
click at [1028, 546] on button "Purchase for $11.20" at bounding box center [1007, 548] width 142 height 37
checkbox input "false"
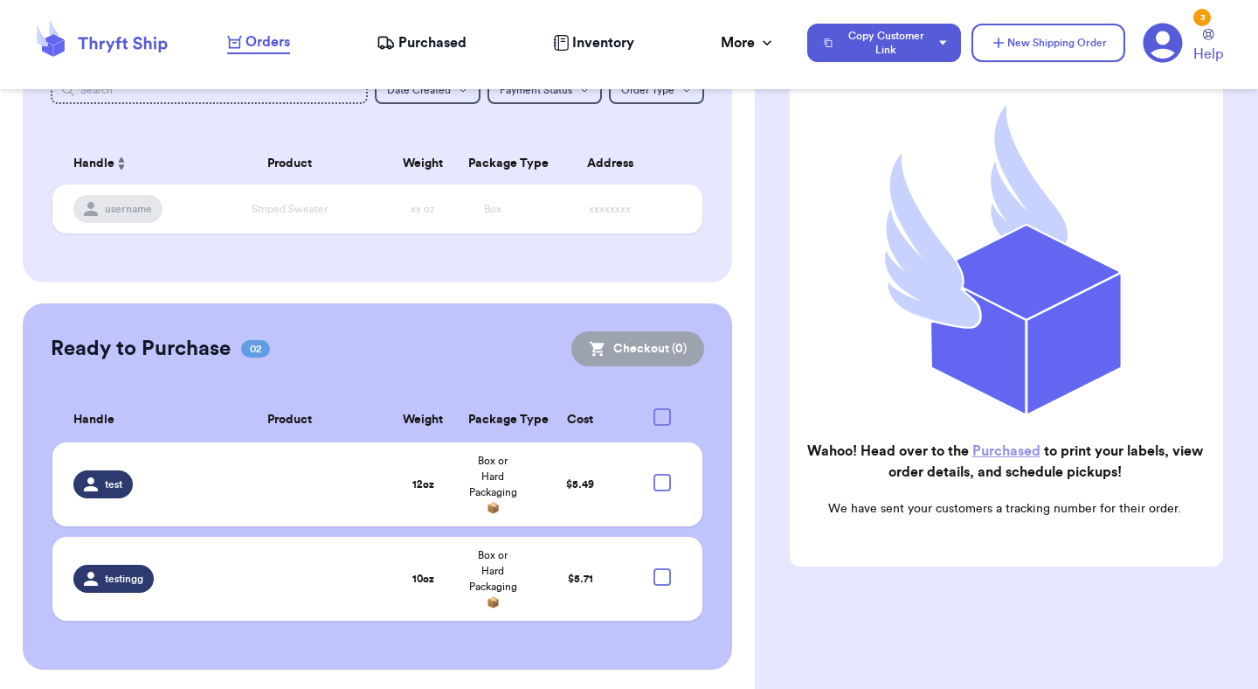
checkbox input "true"
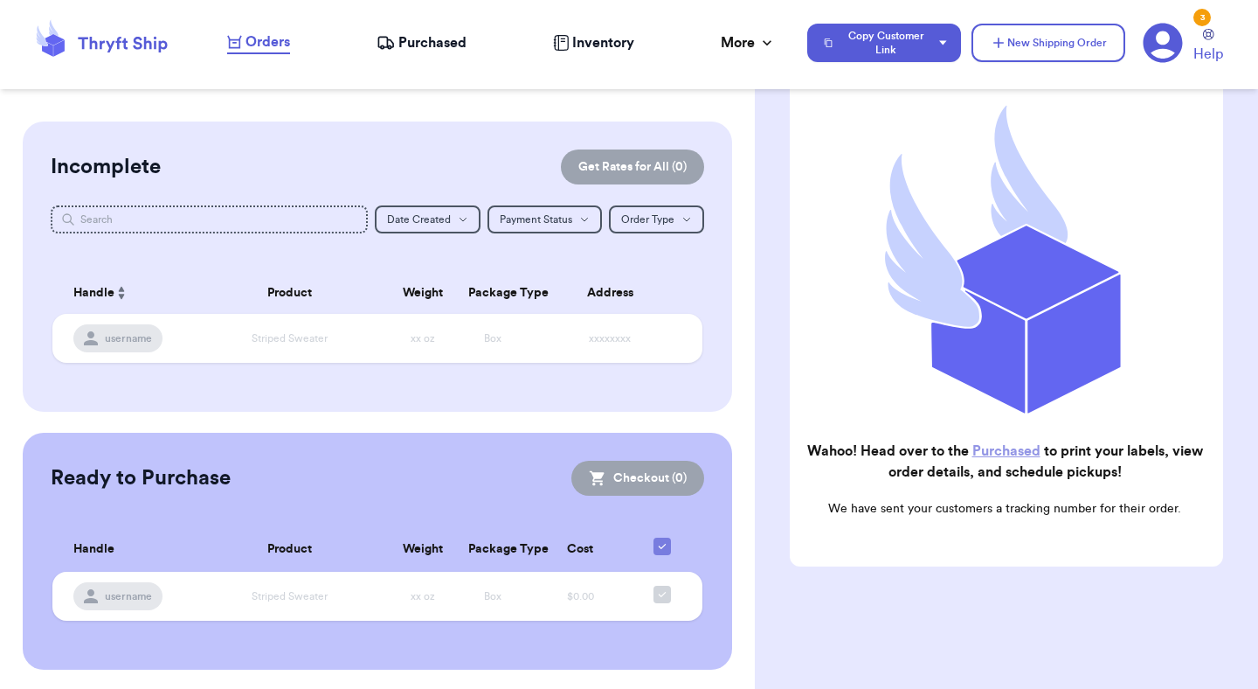
click at [444, 38] on span "Purchased" at bounding box center [432, 42] width 68 height 21
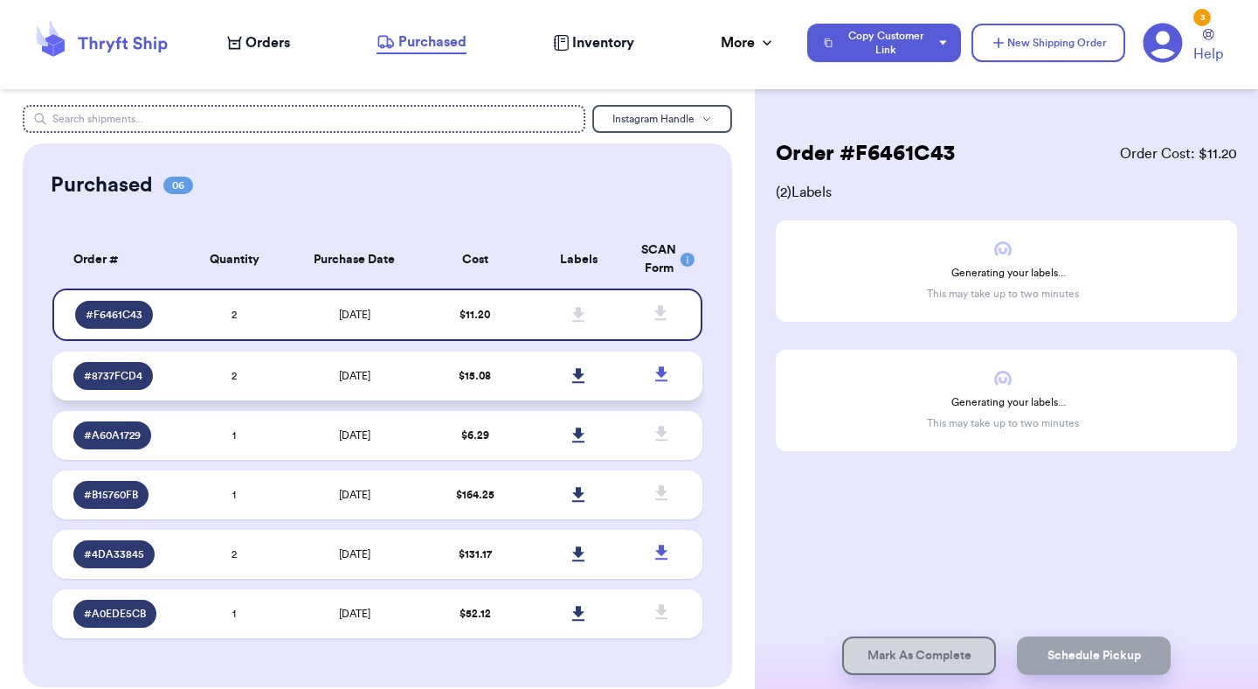
click at [494, 379] on td "$ 15.08" at bounding box center [475, 375] width 104 height 49
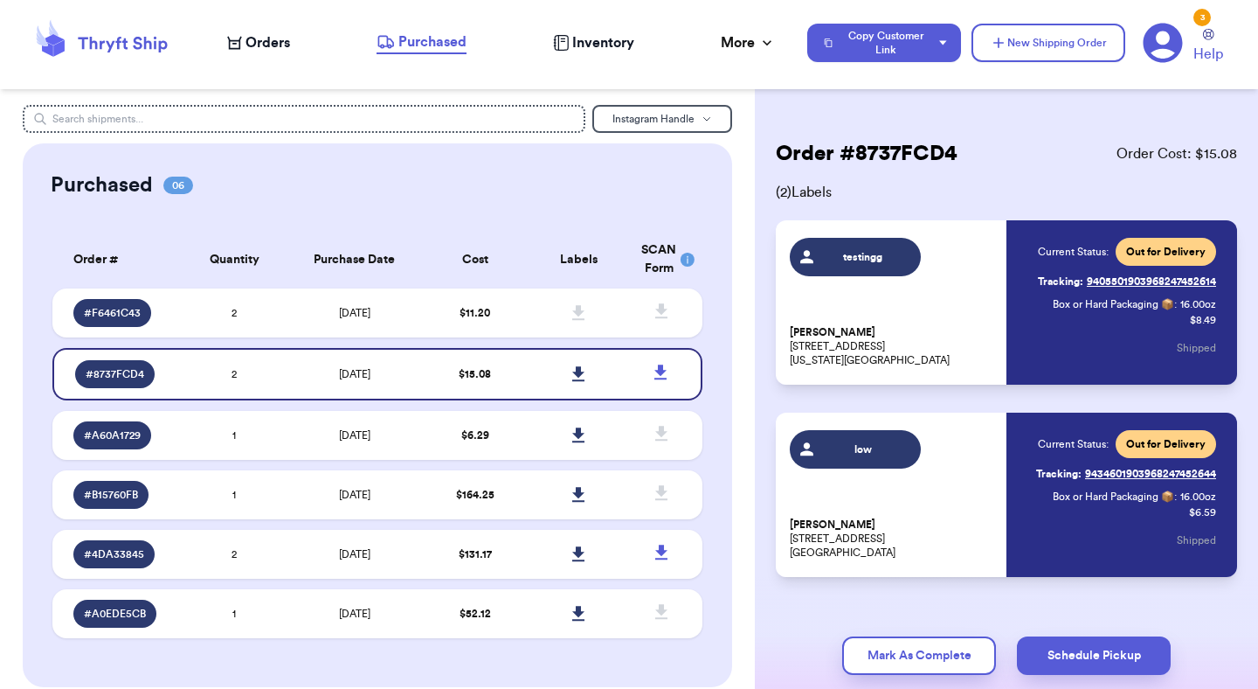
scroll to position [28, 0]
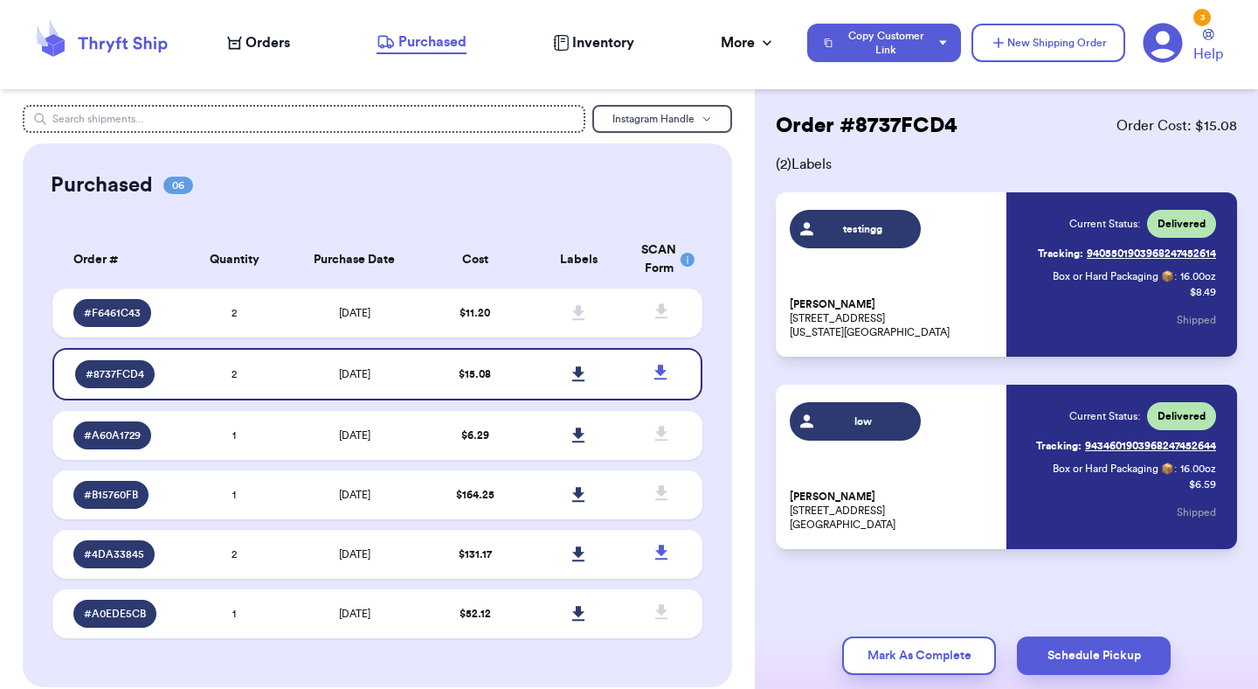
click at [1193, 415] on span "Delivered" at bounding box center [1182, 416] width 48 height 14
click at [1193, 209] on div "testingg Mutahhar Ahmad 1234 South Temple Street New York, NY 85223 Current Sta…" at bounding box center [1006, 274] width 461 height 164
click at [1191, 214] on span "Delivered" at bounding box center [1181, 224] width 69 height 28
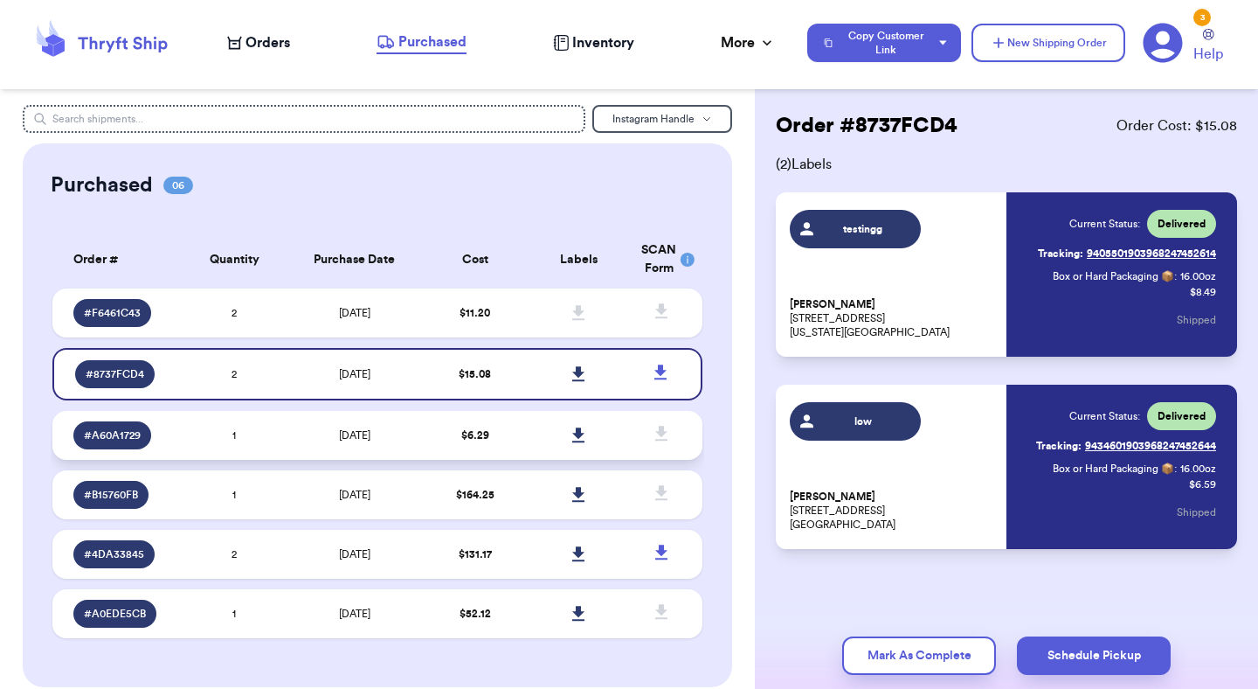
click at [522, 423] on td "$ 6.29" at bounding box center [475, 435] width 104 height 49
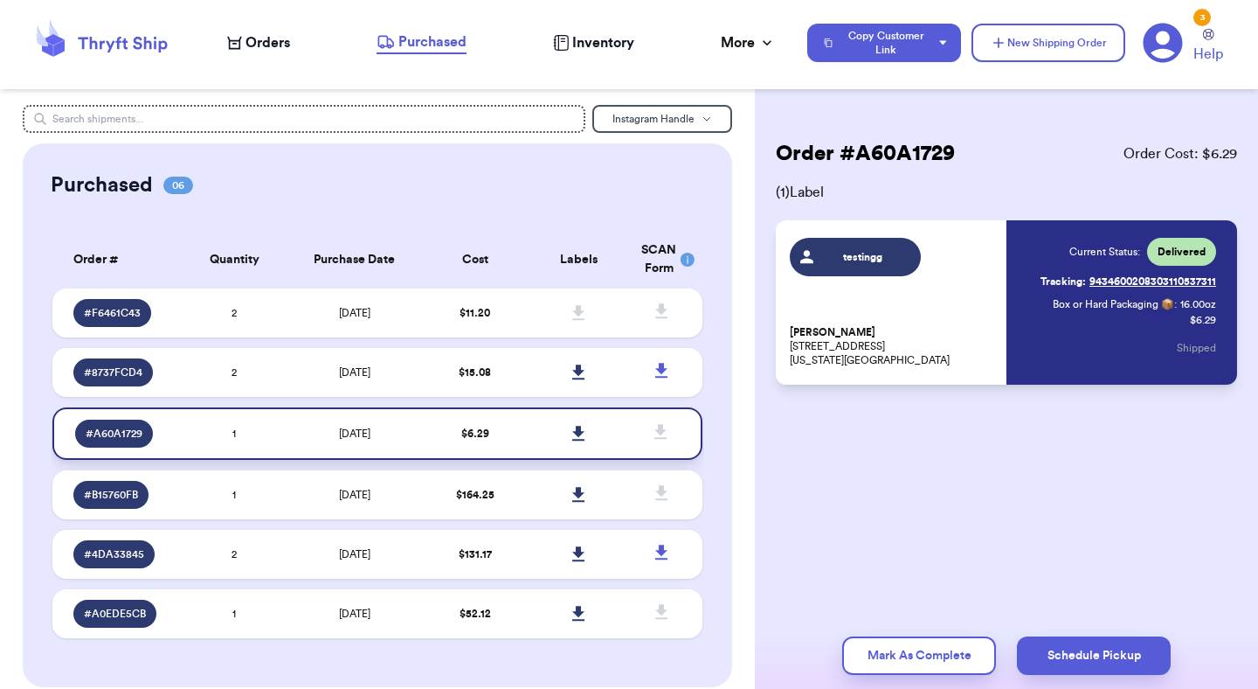
scroll to position [0, 0]
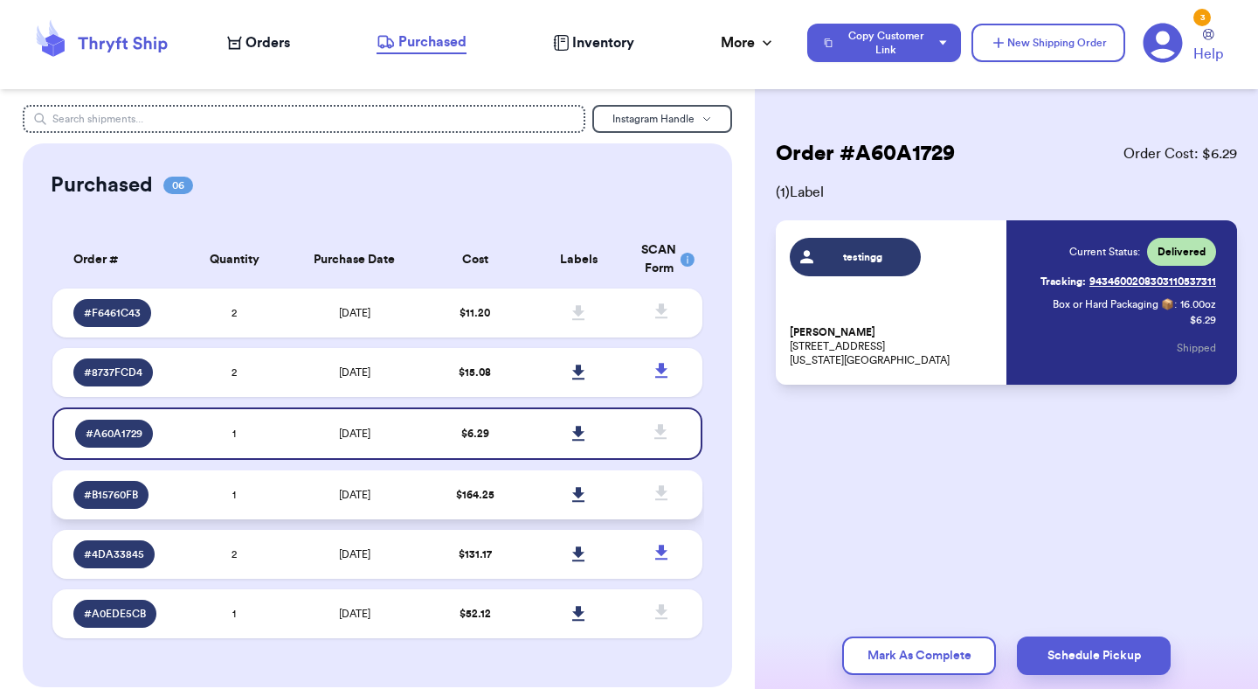
click at [513, 482] on td "$ 164.25" at bounding box center [475, 494] width 104 height 49
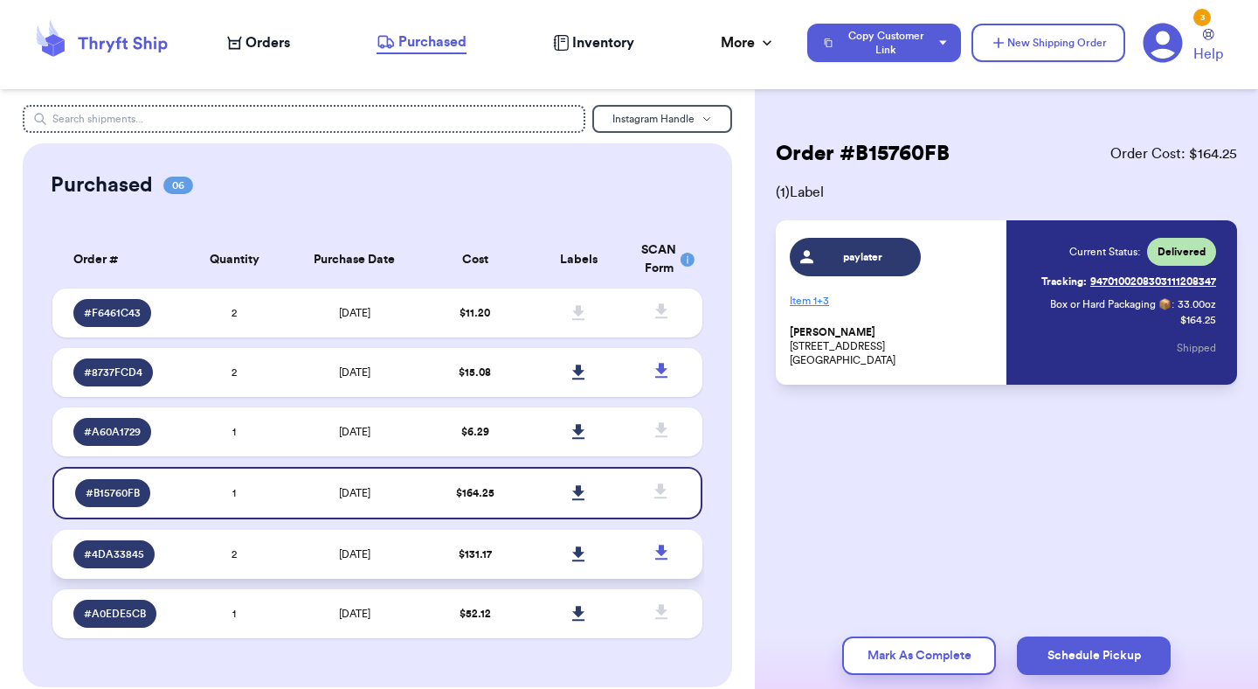
click at [513, 554] on td "$ 131.17" at bounding box center [475, 554] width 104 height 49
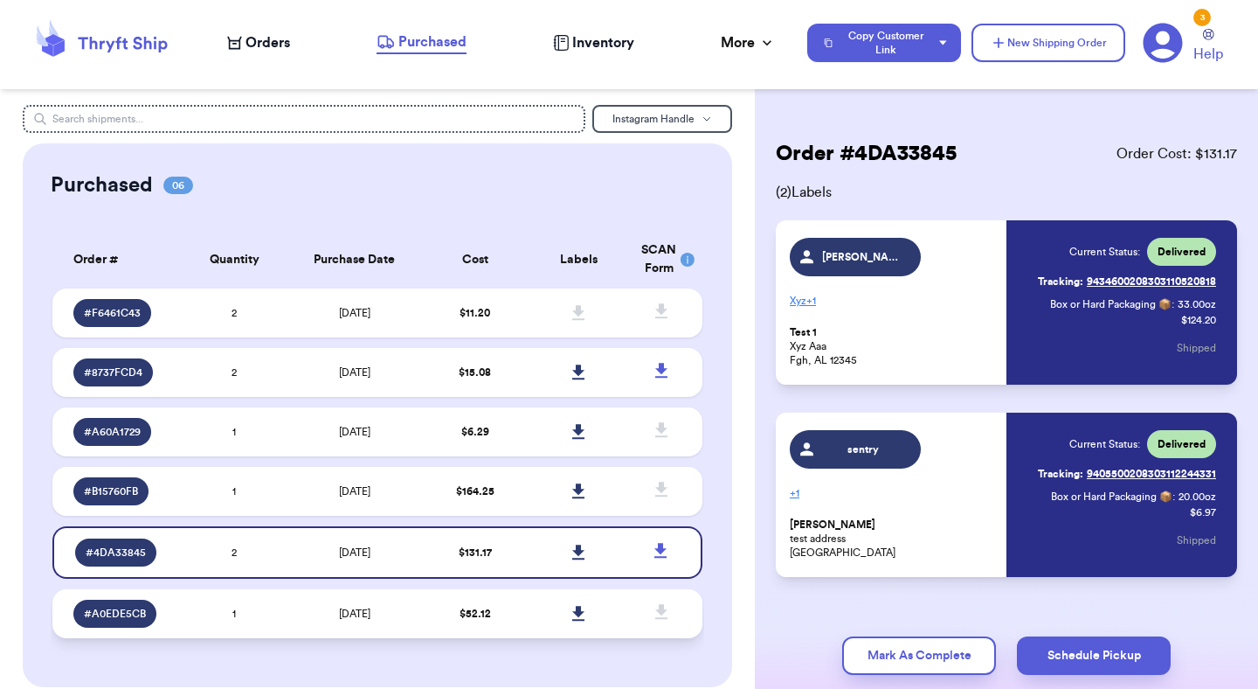
click at [508, 592] on td "$ 52.12" at bounding box center [475, 613] width 104 height 49
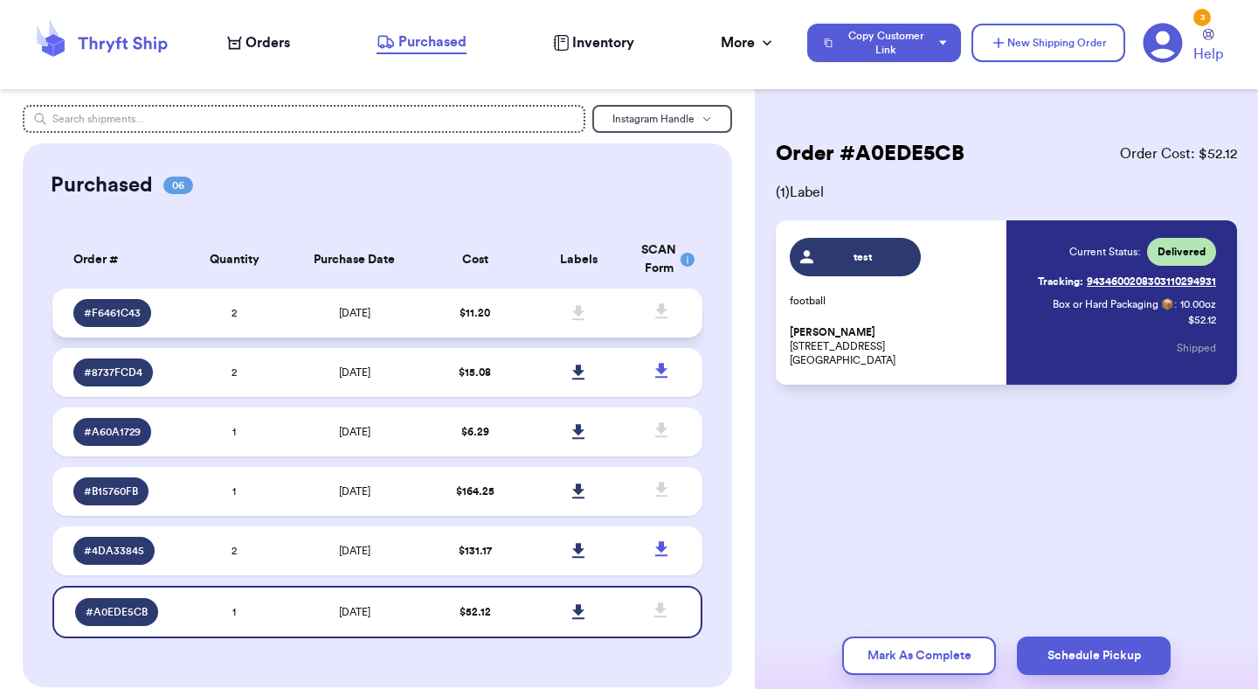
click at [456, 334] on td "$ 11.20" at bounding box center [475, 312] width 104 height 49
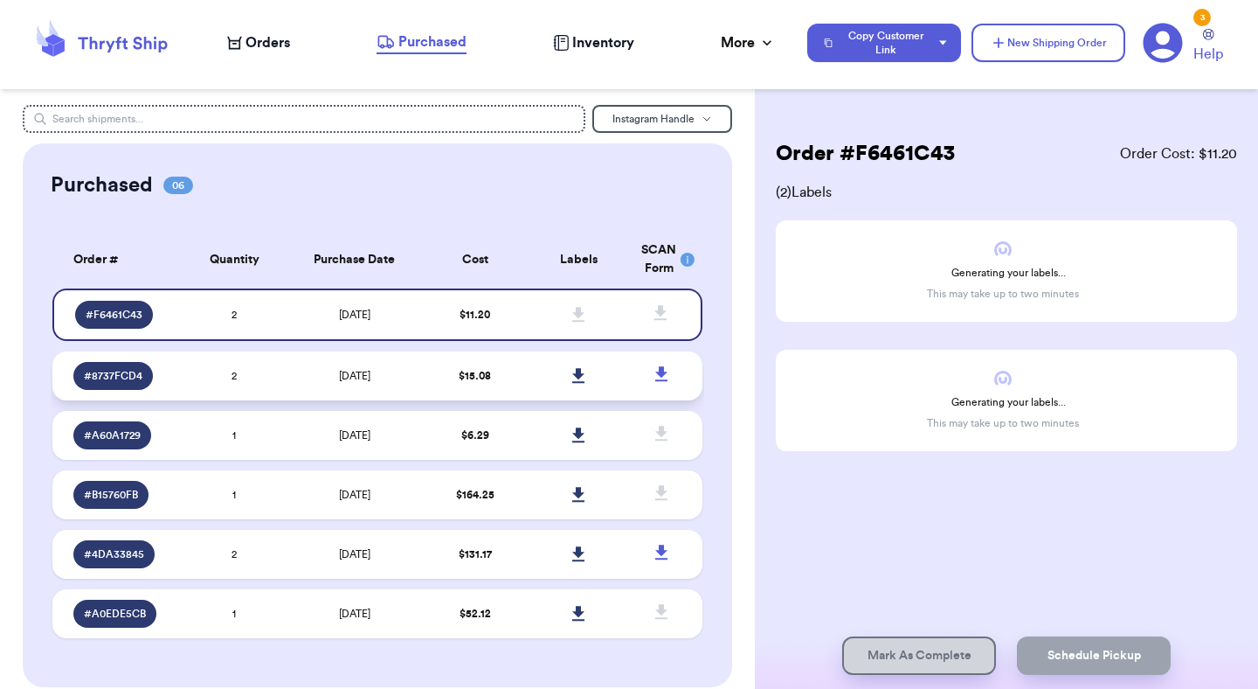
click at [459, 380] on span "$ 15.08" at bounding box center [475, 375] width 32 height 10
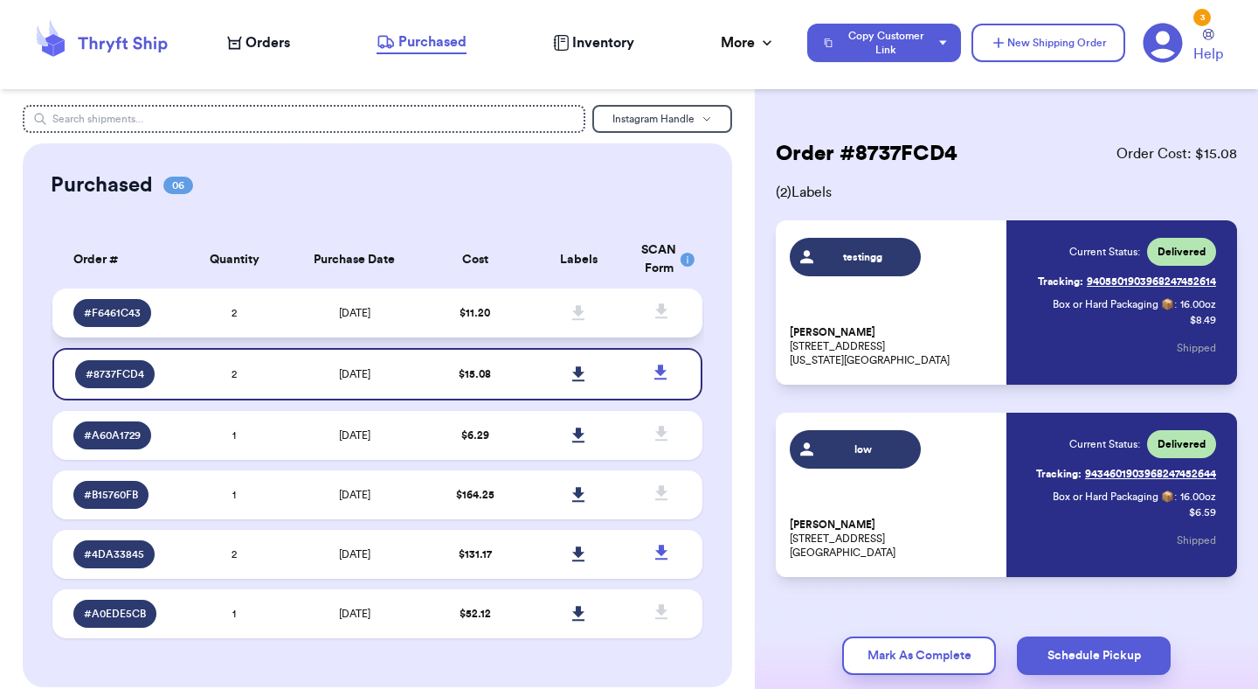
click at [452, 305] on td "$ 11.20" at bounding box center [475, 312] width 104 height 49
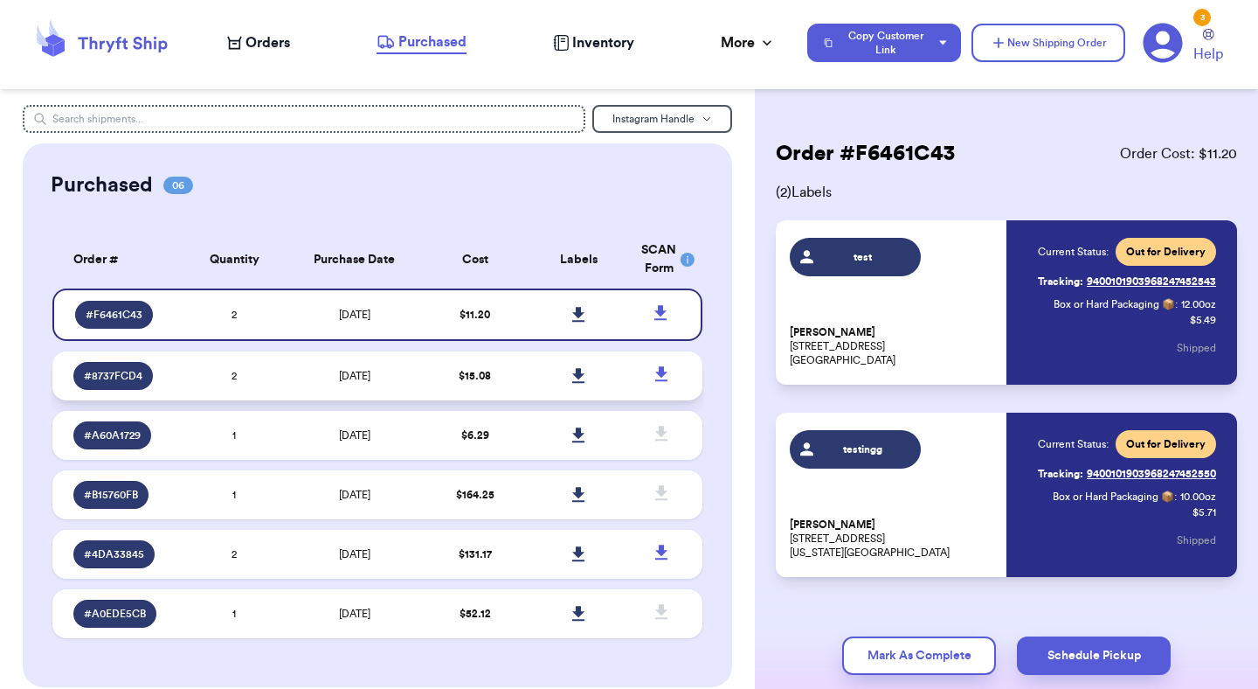
click at [465, 393] on td "$ 15.08" at bounding box center [475, 375] width 104 height 49
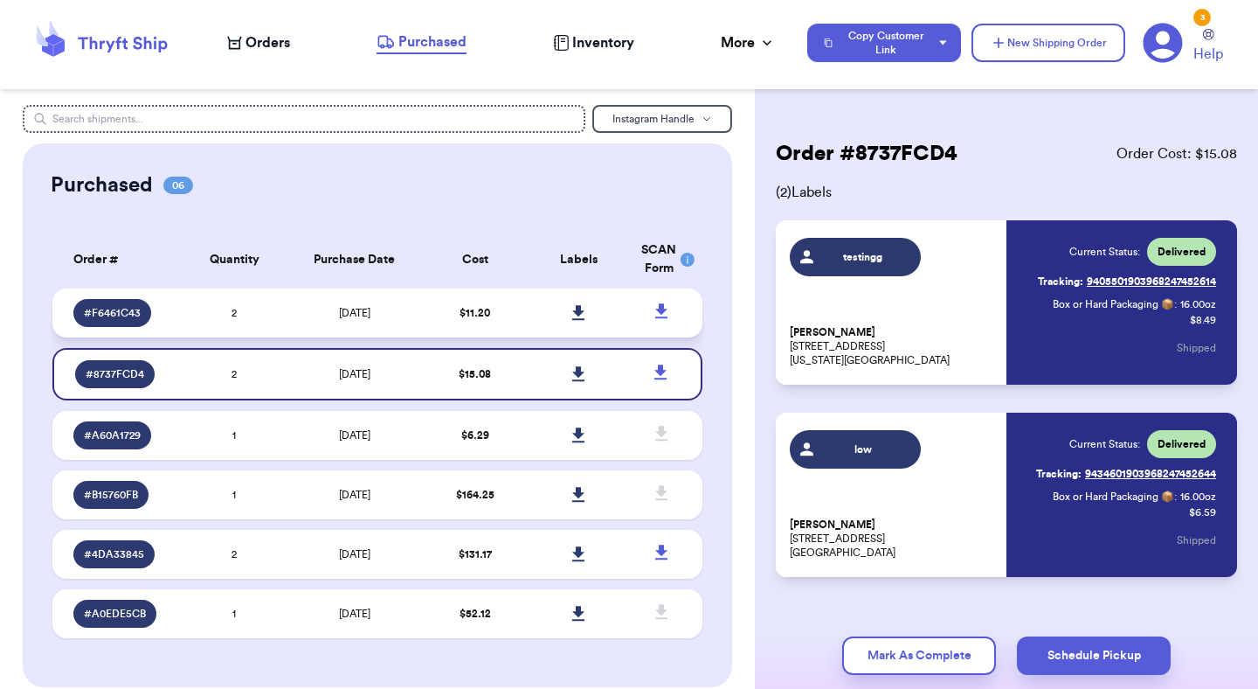
click at [478, 310] on span "$ 11.20" at bounding box center [475, 313] width 31 height 10
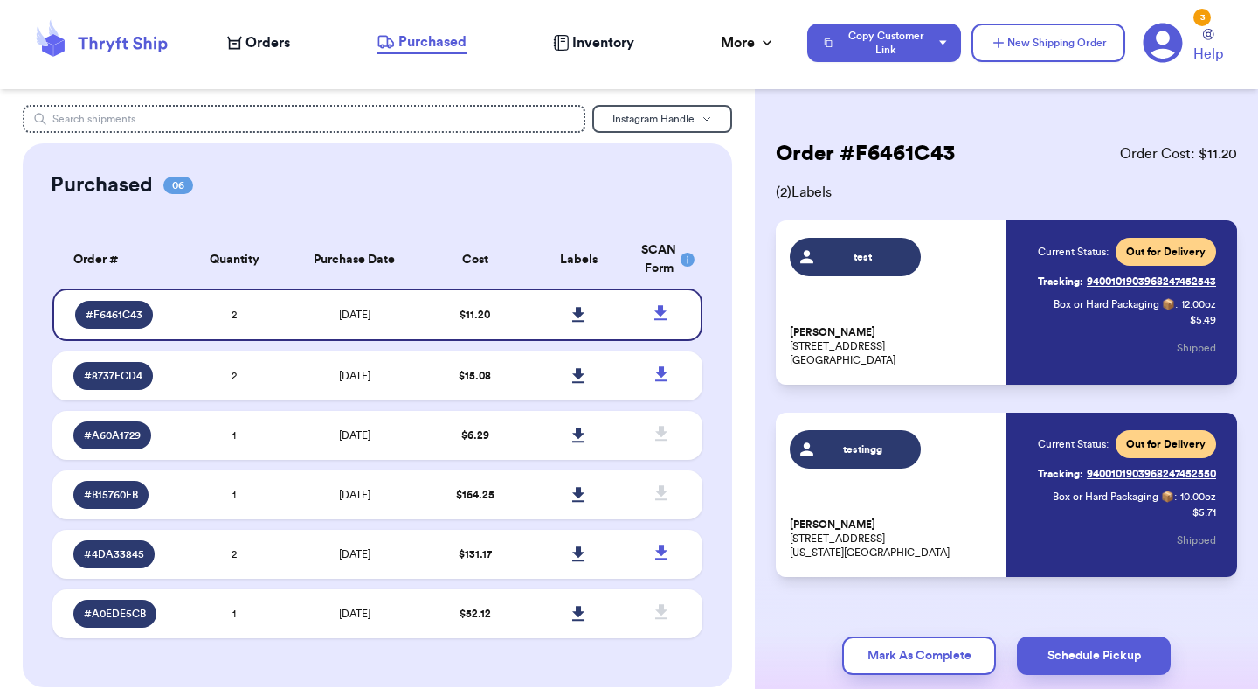
click at [1176, 50] on icon at bounding box center [1163, 43] width 39 height 39
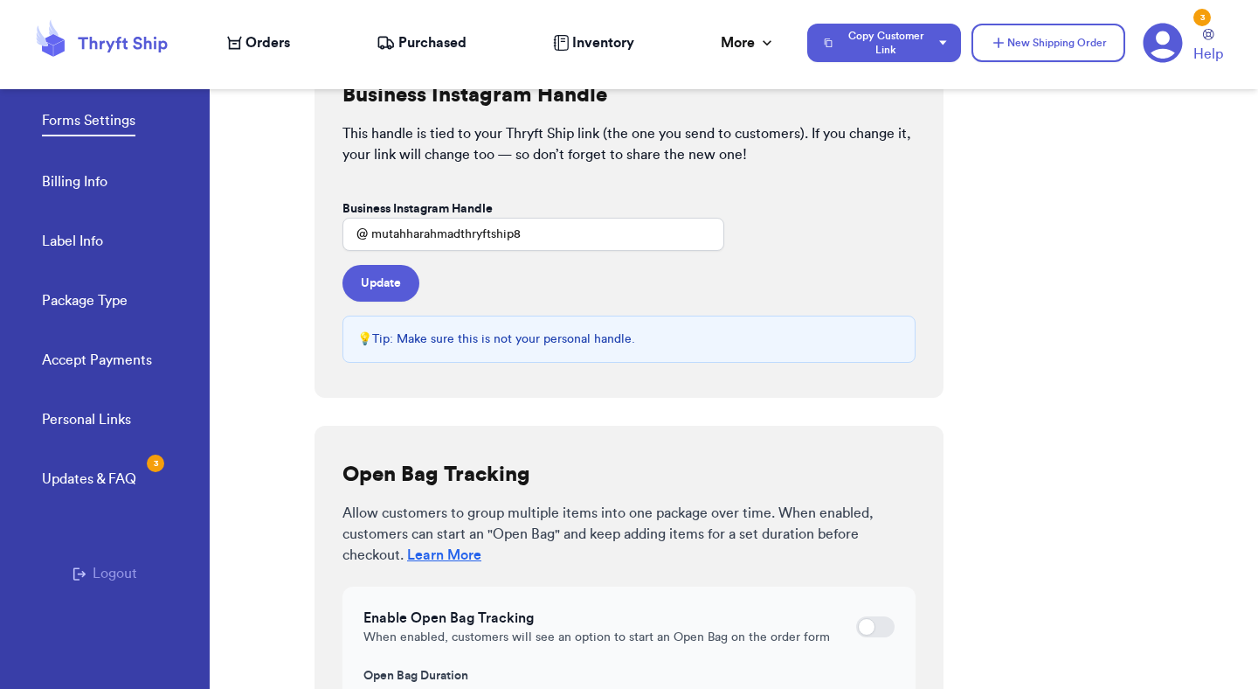
scroll to position [524, 0]
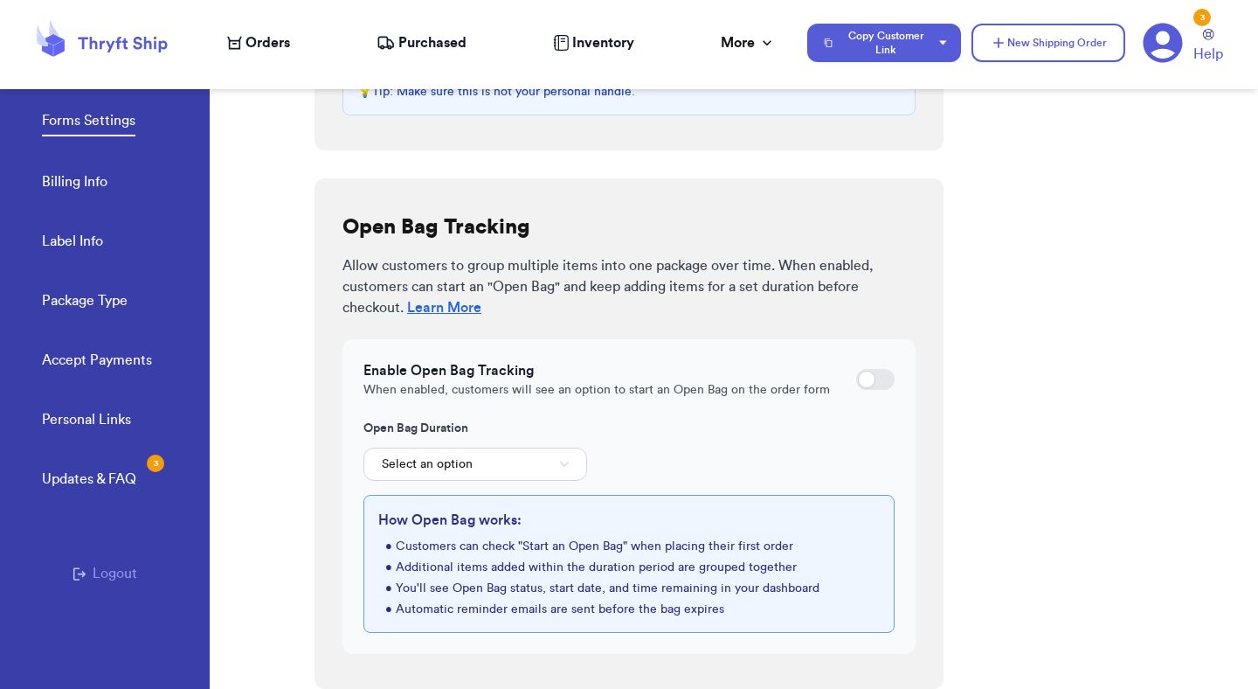
click at [878, 379] on div at bounding box center [875, 379] width 38 height 21
click at [856, 379] on input "checkbox" at bounding box center [855, 379] width 1 height 1
checkbox input "true"
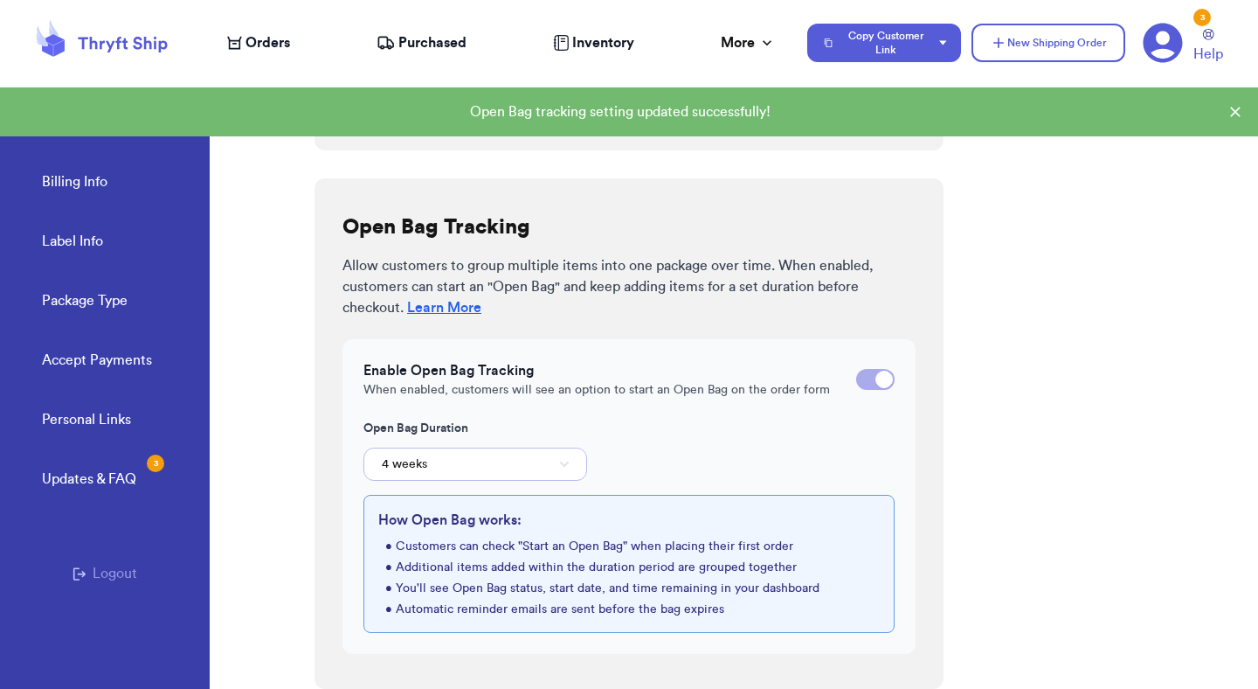
click at [550, 465] on button "4 weeks" at bounding box center [476, 463] width 224 height 33
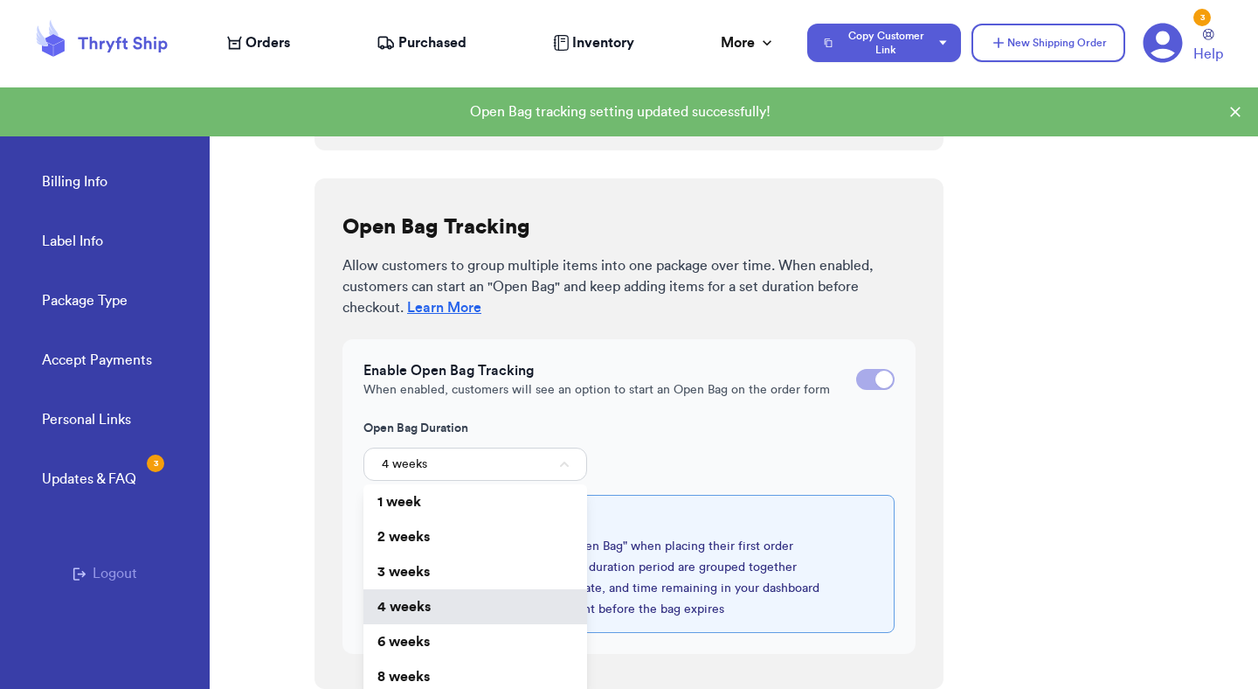
click at [698, 430] on label "Open Bag Duration" at bounding box center [629, 427] width 531 height 17
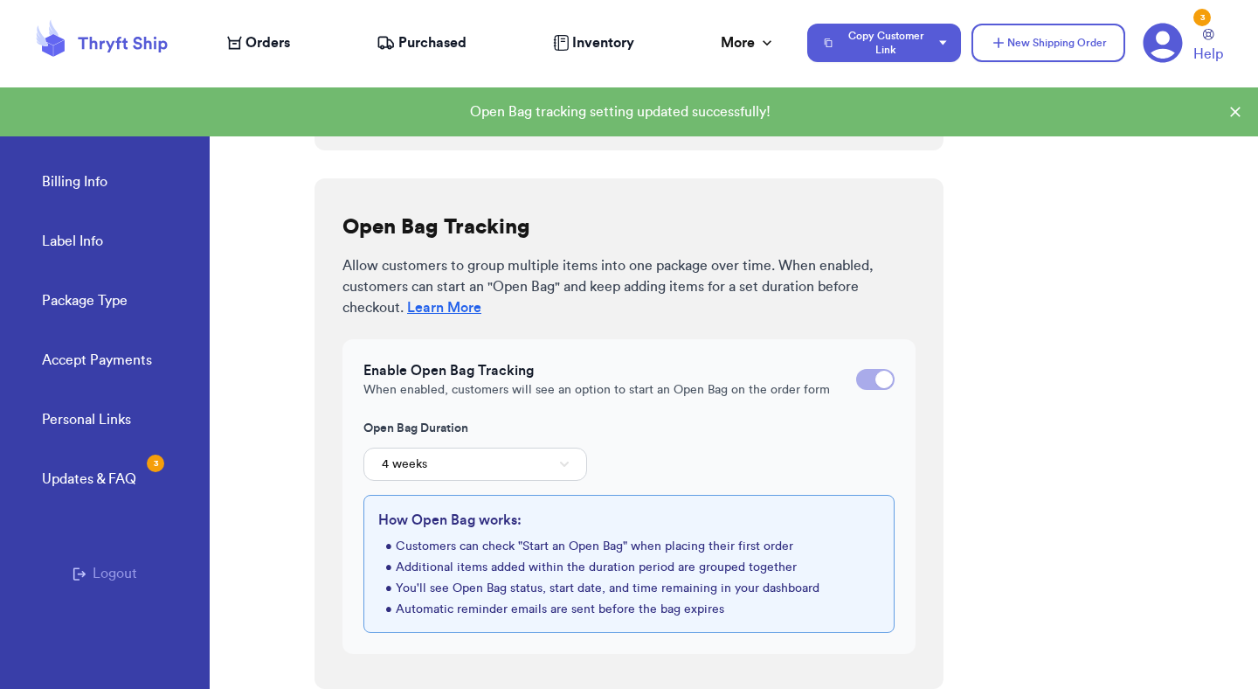
scroll to position [204, 0]
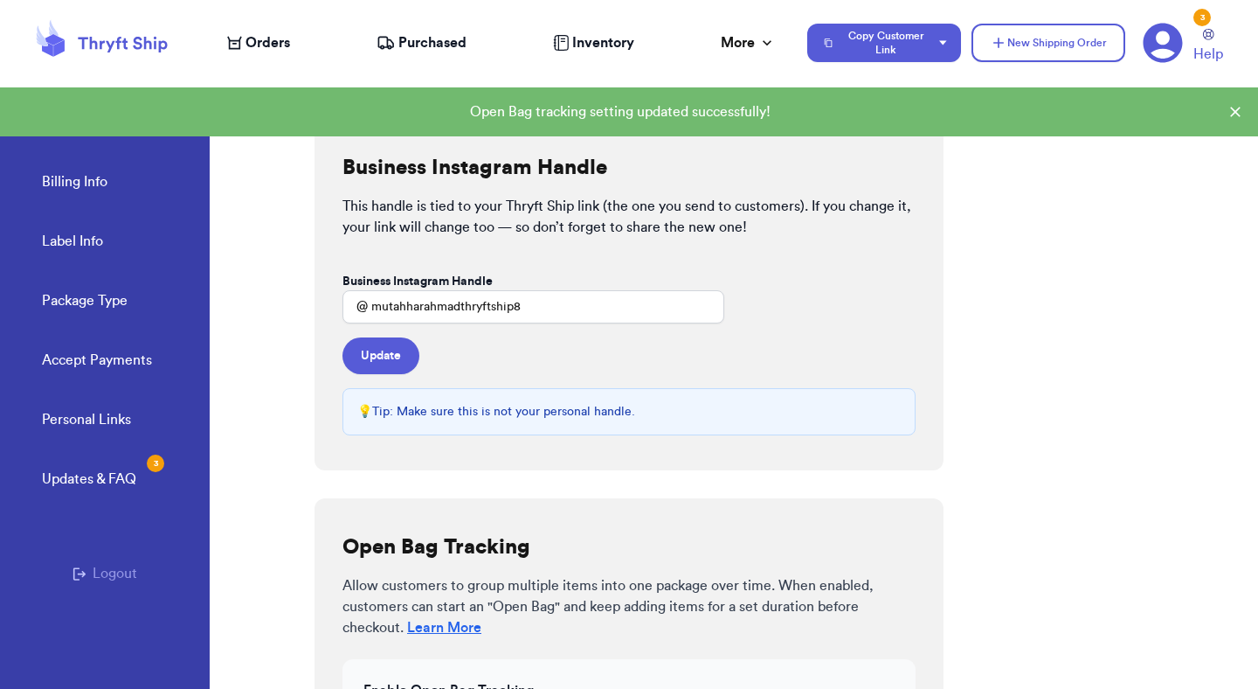
click at [279, 38] on span "Orders" at bounding box center [268, 42] width 45 height 21
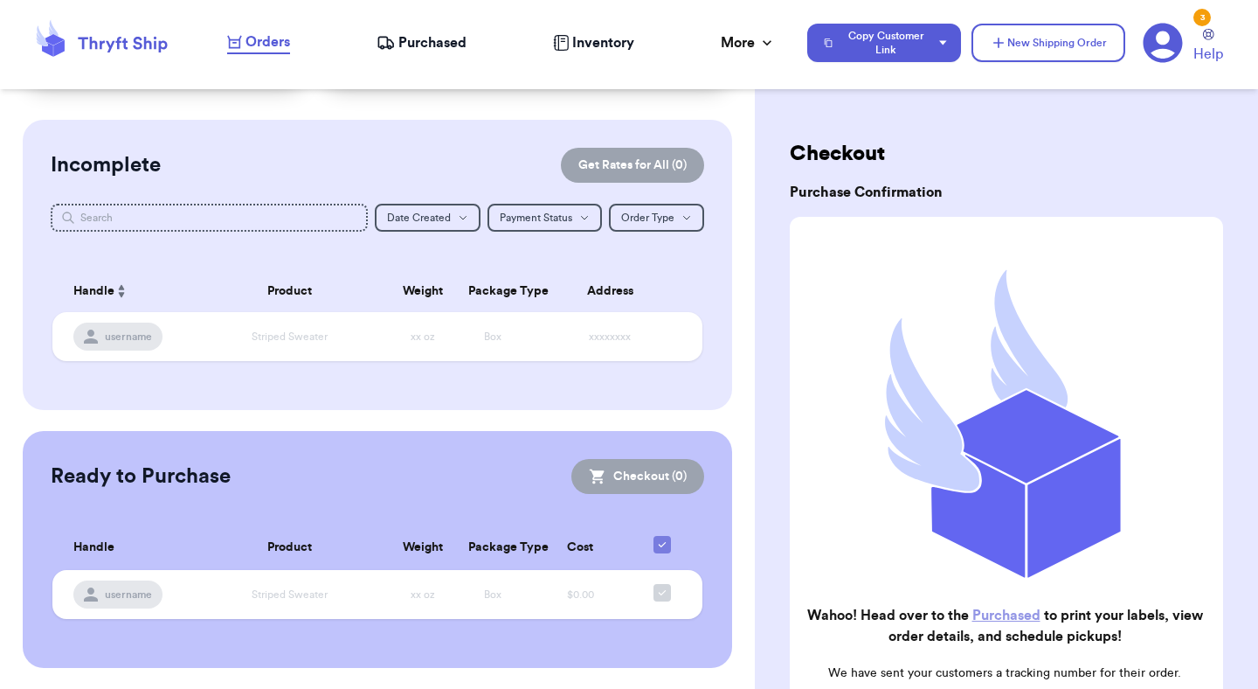
scroll to position [303, 0]
